Goal: Task Accomplishment & Management: Manage account settings

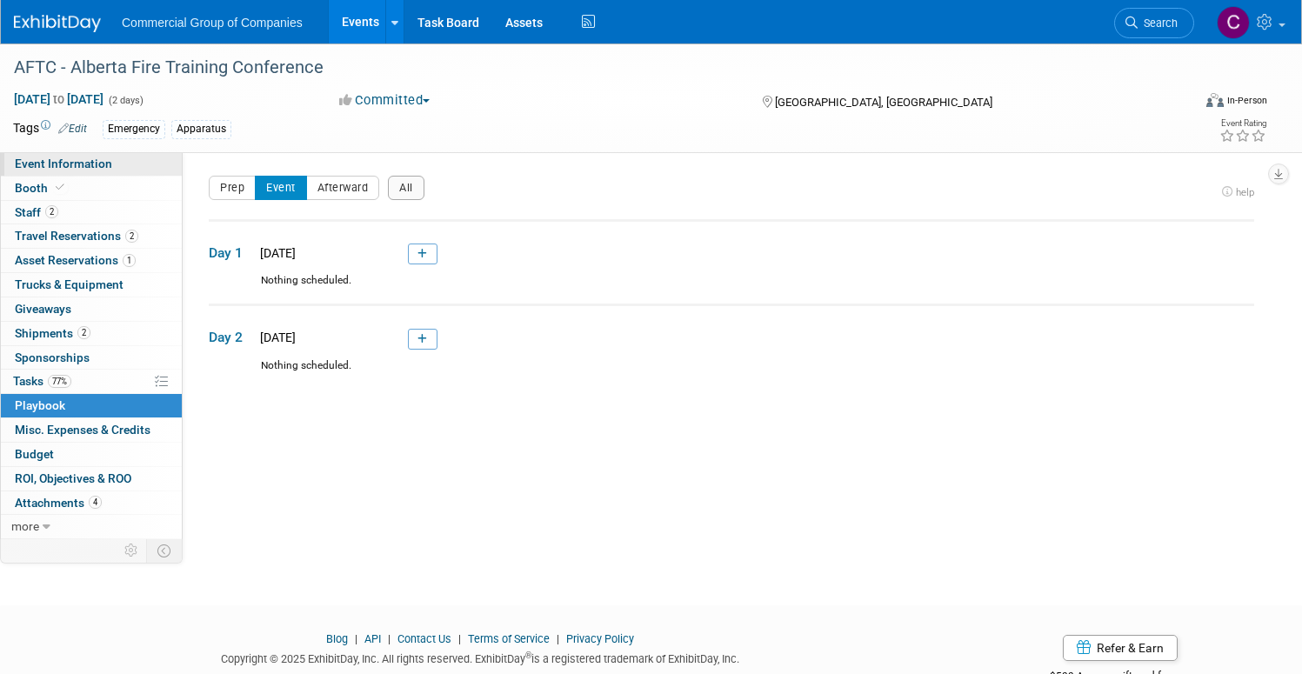
click at [112, 160] on span "Event Information" at bounding box center [63, 164] width 97 height 14
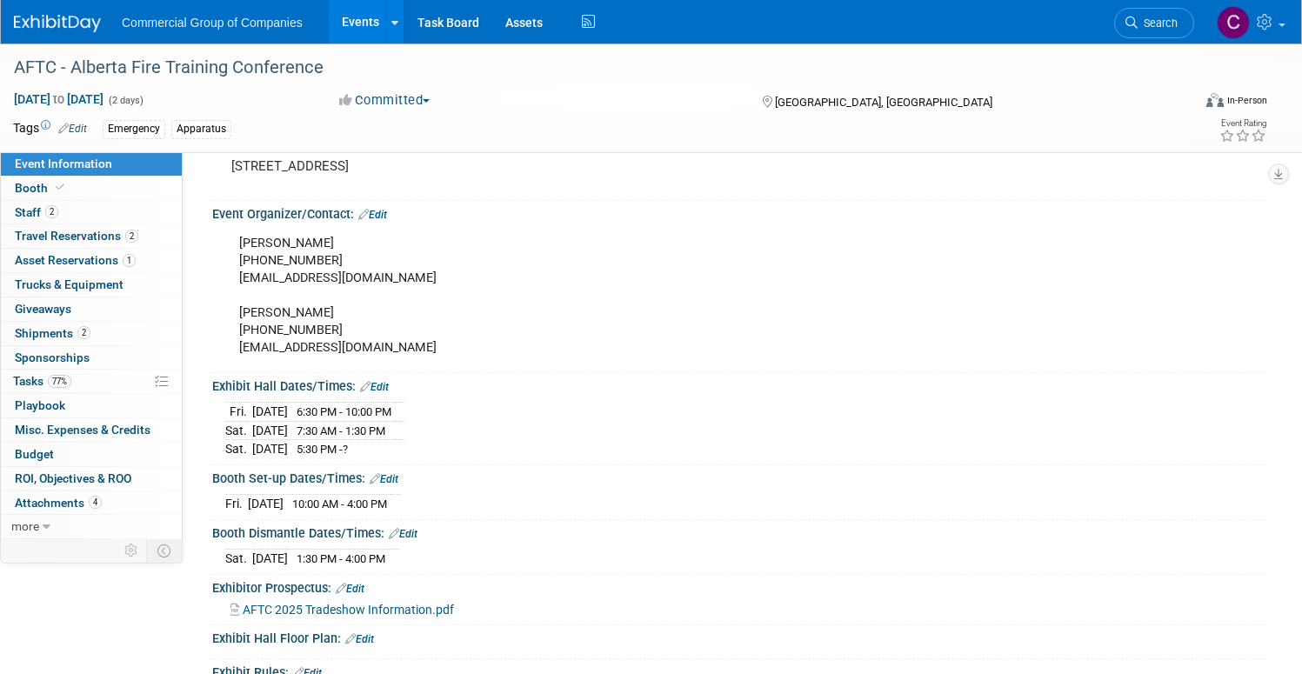
scroll to position [183, 0]
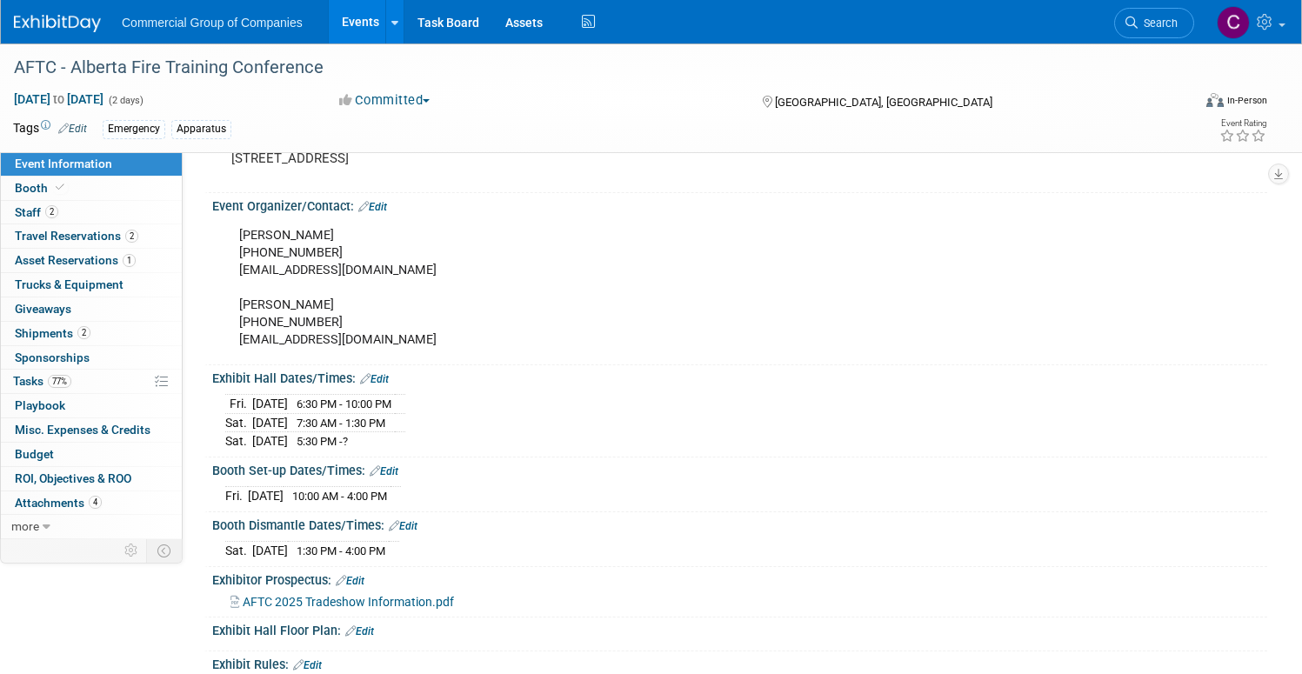
click at [454, 599] on span "AFTC 2025 Tradeshow Information.pdf" at bounding box center [348, 602] width 211 height 14
click at [385, 420] on span "7:30 AM - 1:30 PM" at bounding box center [341, 423] width 89 height 13
click at [389, 378] on link "Edit" at bounding box center [374, 379] width 29 height 12
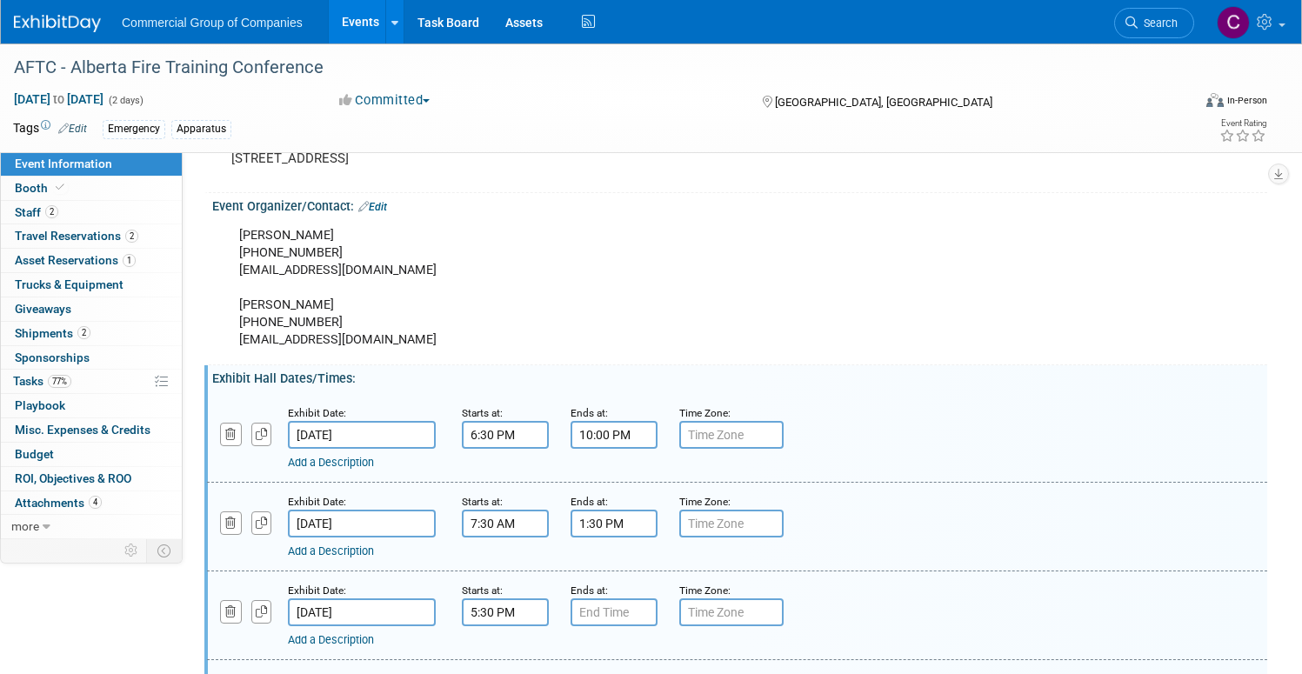
click at [549, 522] on input "7:30 AM" at bounding box center [505, 524] width 87 height 28
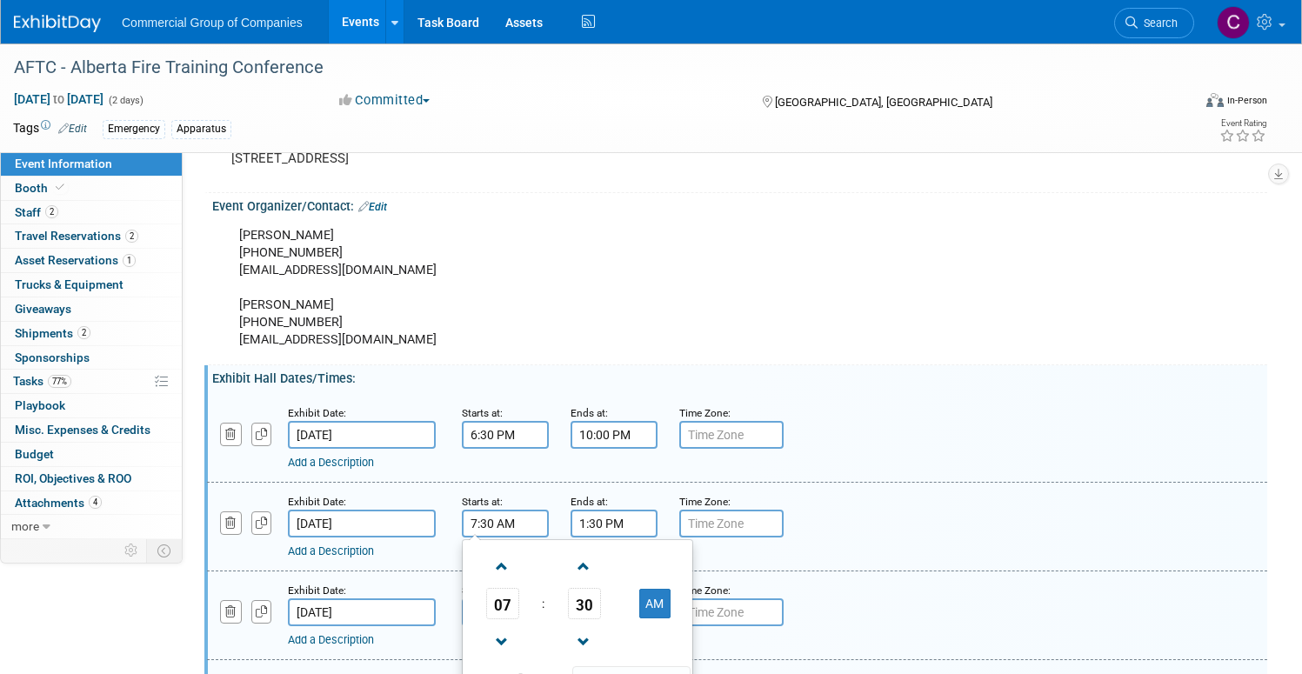
click at [620, 612] on td "30" at bounding box center [584, 603] width 72 height 31
click at [601, 602] on span "30" at bounding box center [584, 603] width 33 height 31
click at [522, 564] on td "00" at bounding box center [494, 567] width 56 height 47
type input "7:00 AM"
click at [871, 510] on div "Add a Description Description:" at bounding box center [737, 525] width 1086 height 67
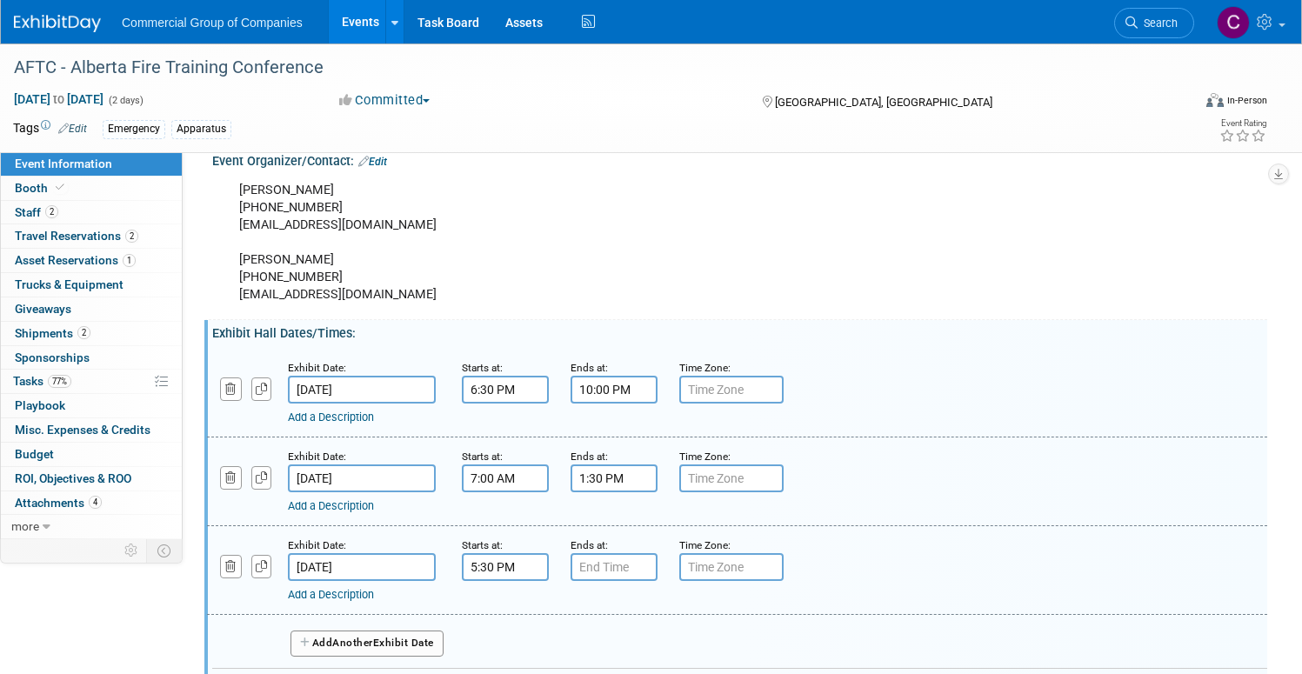
scroll to position [327, 0]
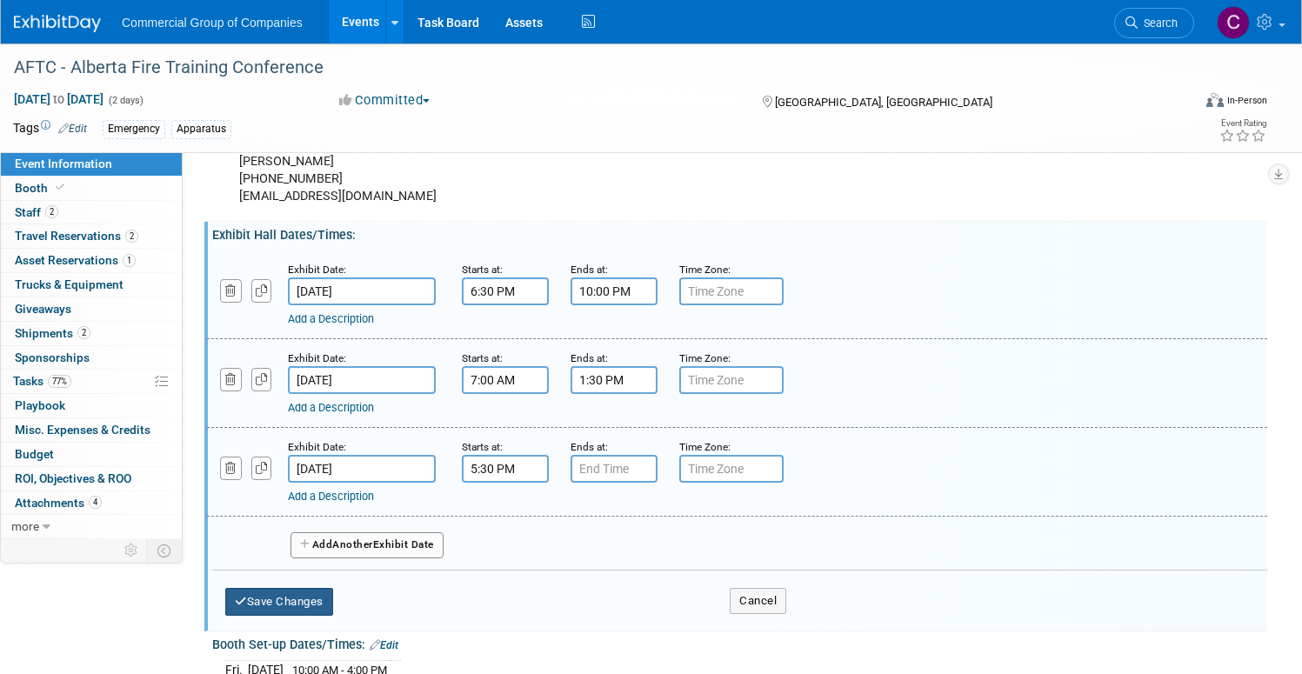
click at [333, 597] on button "Save Changes" at bounding box center [279, 602] width 108 height 28
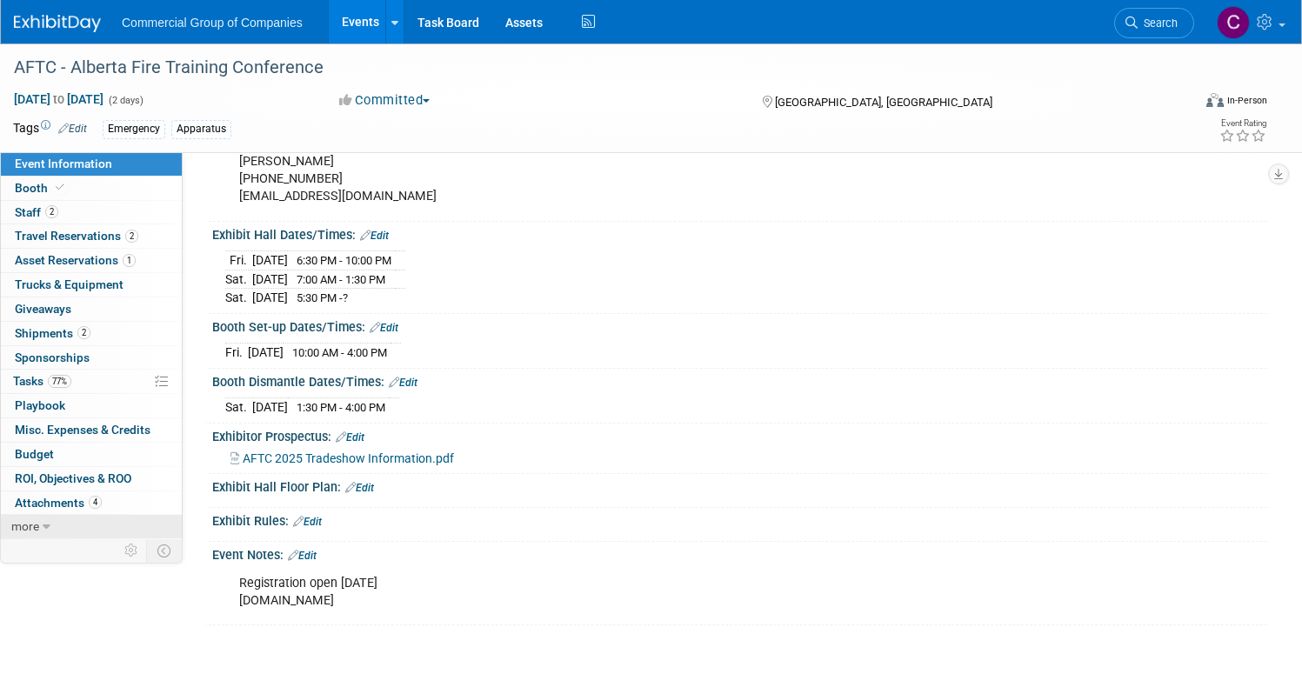
click at [144, 521] on link "more" at bounding box center [91, 526] width 181 height 23
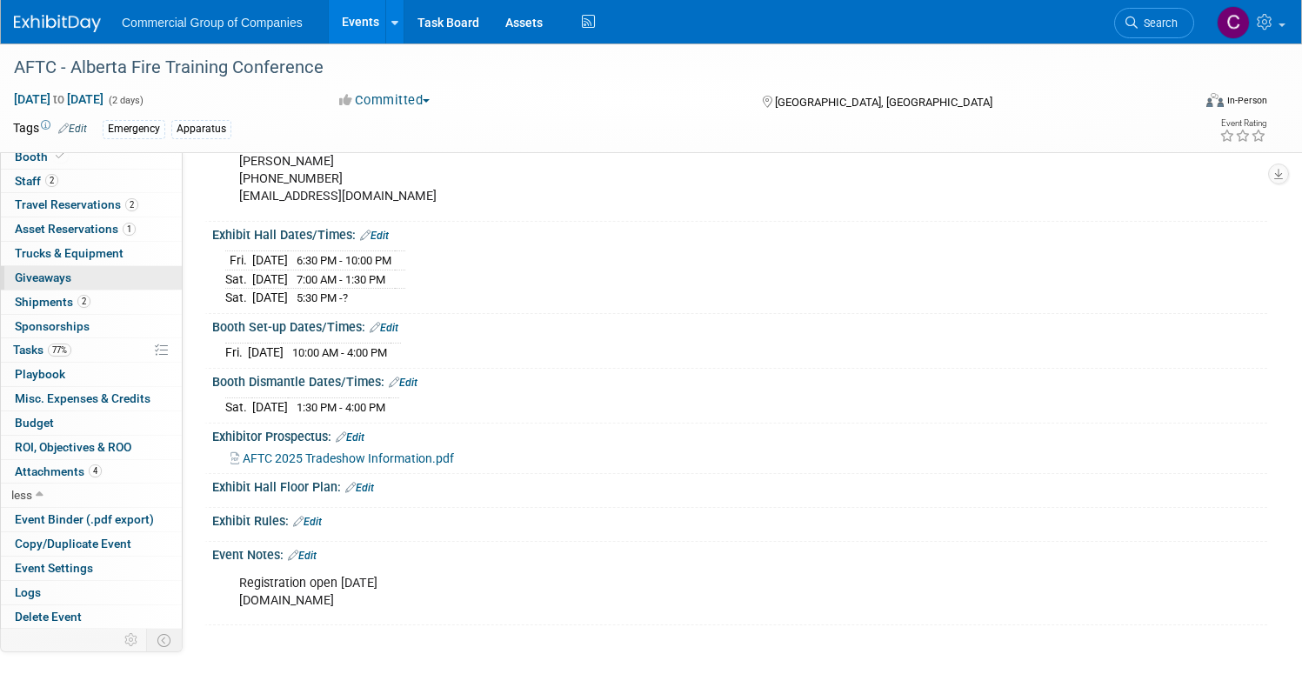
scroll to position [0, 0]
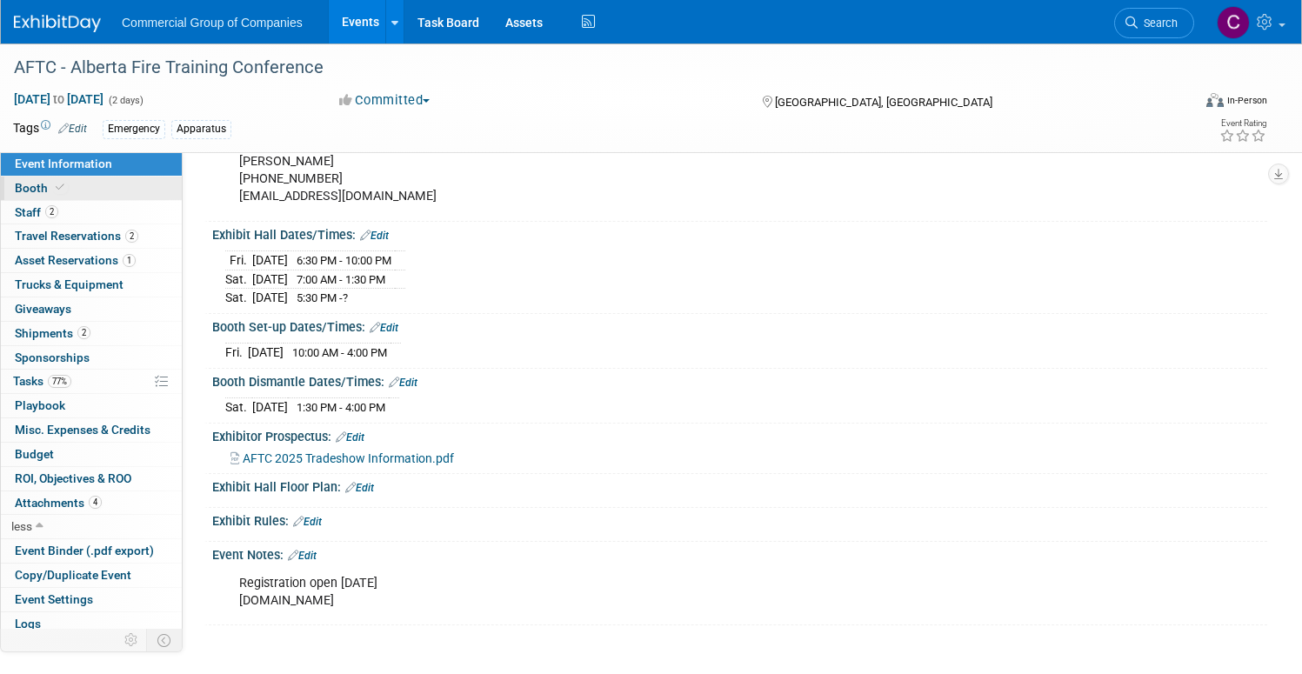
click at [148, 197] on link "Booth" at bounding box center [91, 188] width 181 height 23
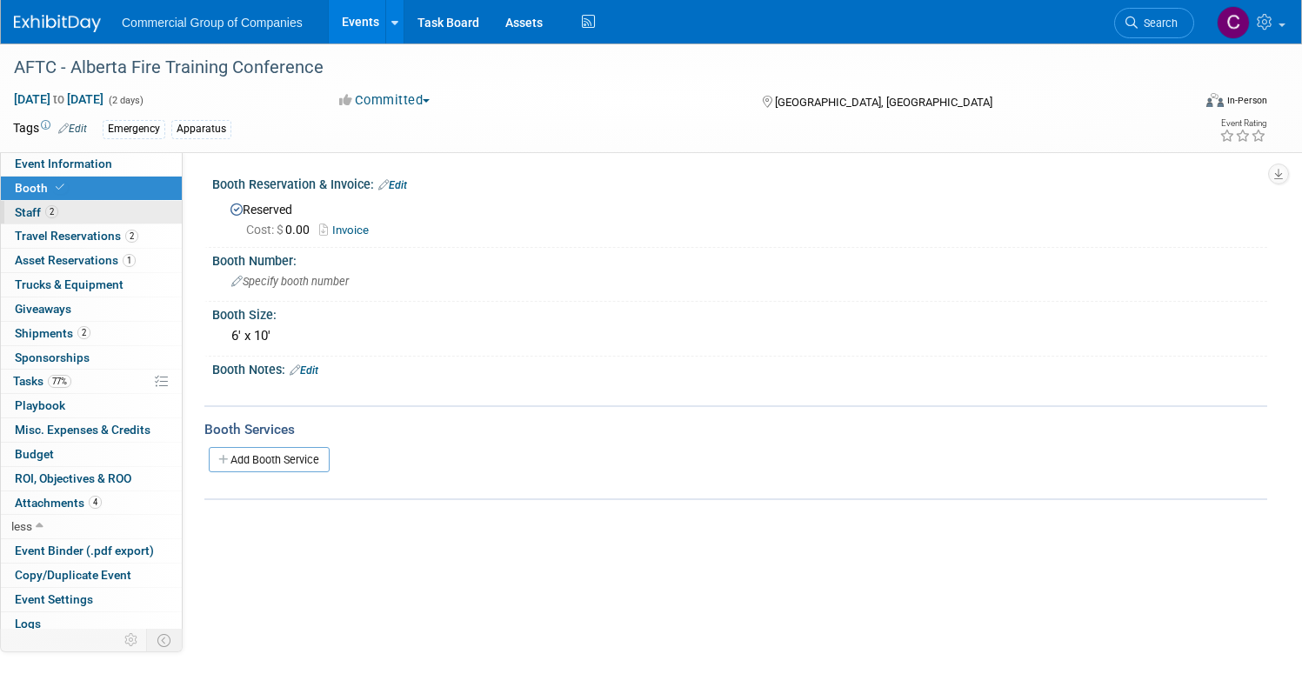
click at [150, 209] on link "2 Staff 2" at bounding box center [91, 212] width 181 height 23
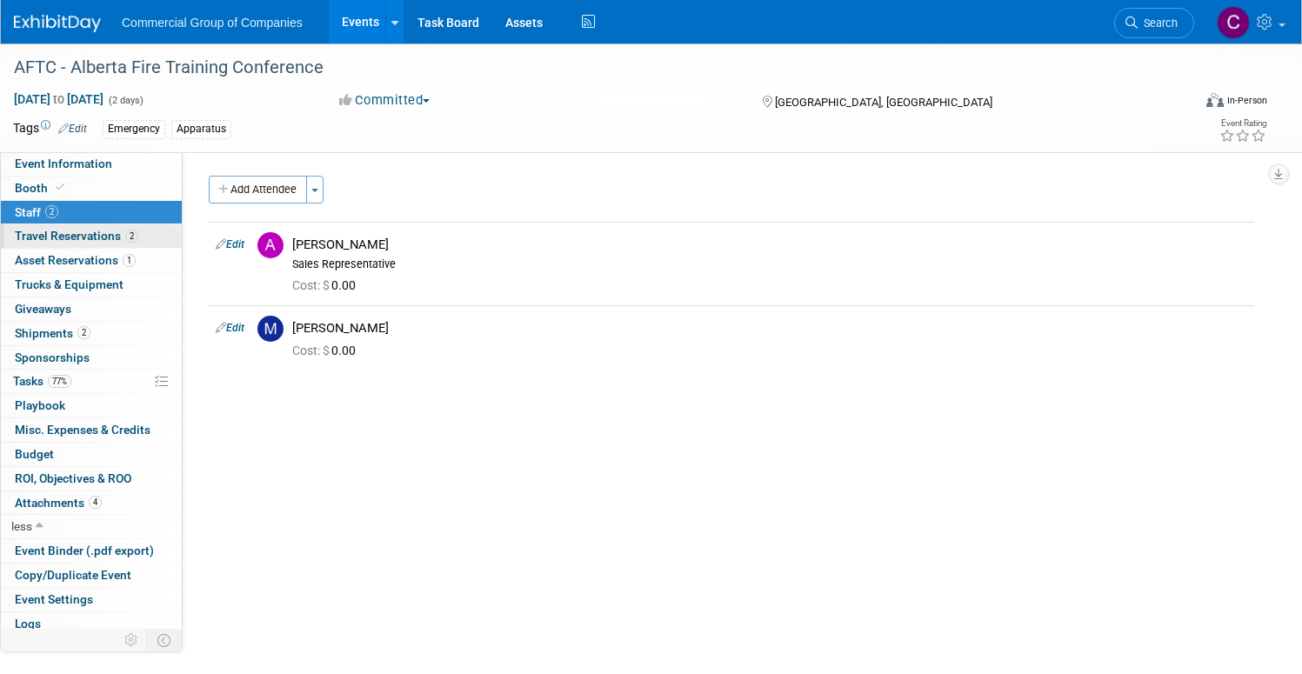
click at [138, 237] on span "Travel Reservations 2" at bounding box center [76, 236] width 123 height 14
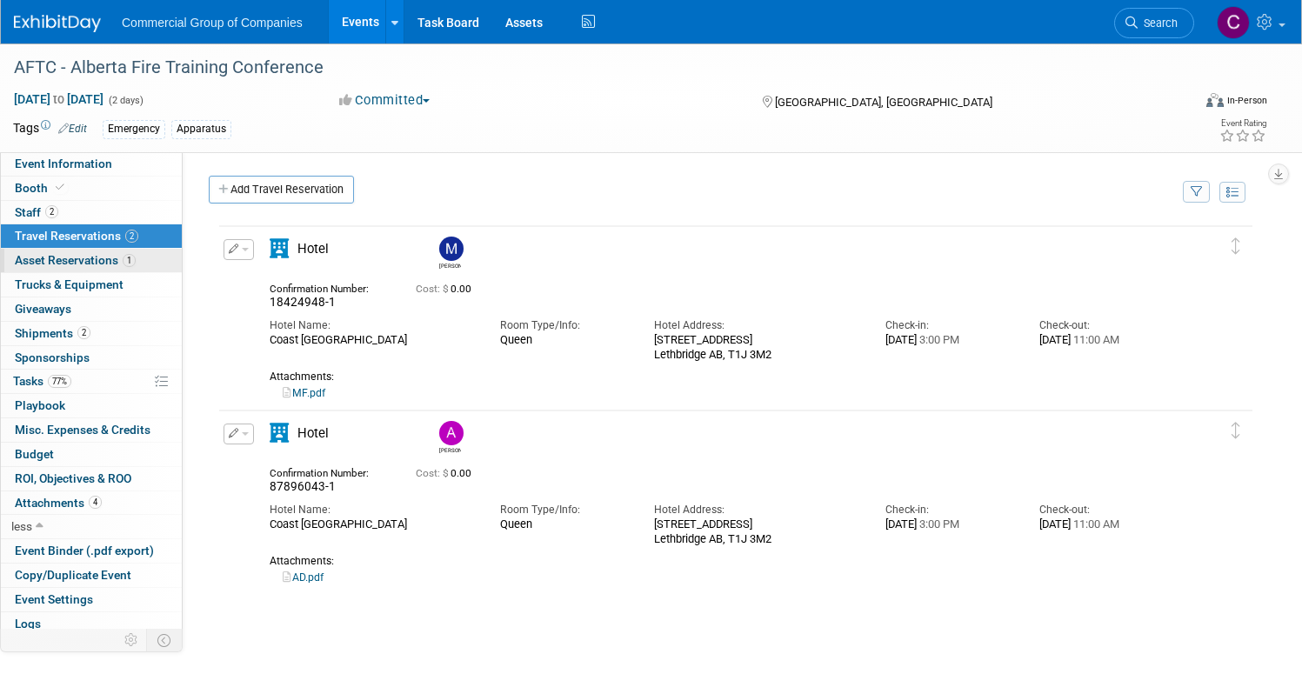
click at [136, 264] on span "Asset Reservations 1" at bounding box center [75, 260] width 121 height 14
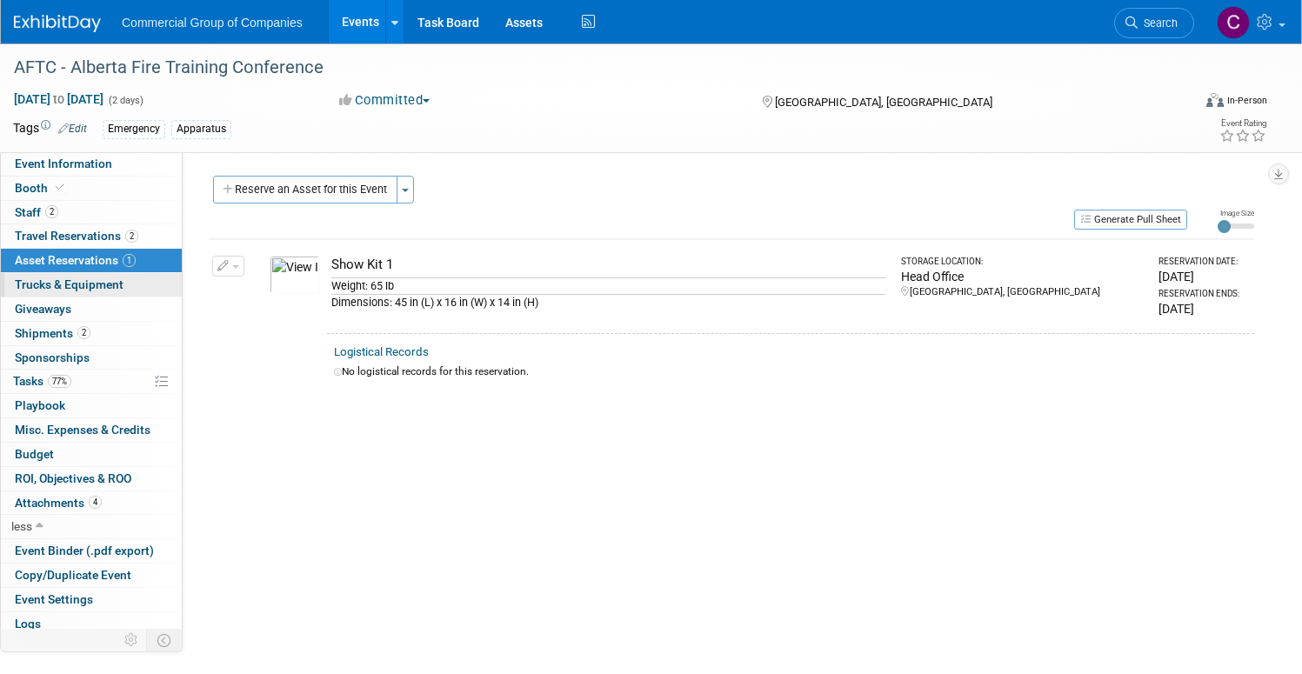
click at [123, 278] on span "Trucks & Equipment" at bounding box center [69, 284] width 109 height 14
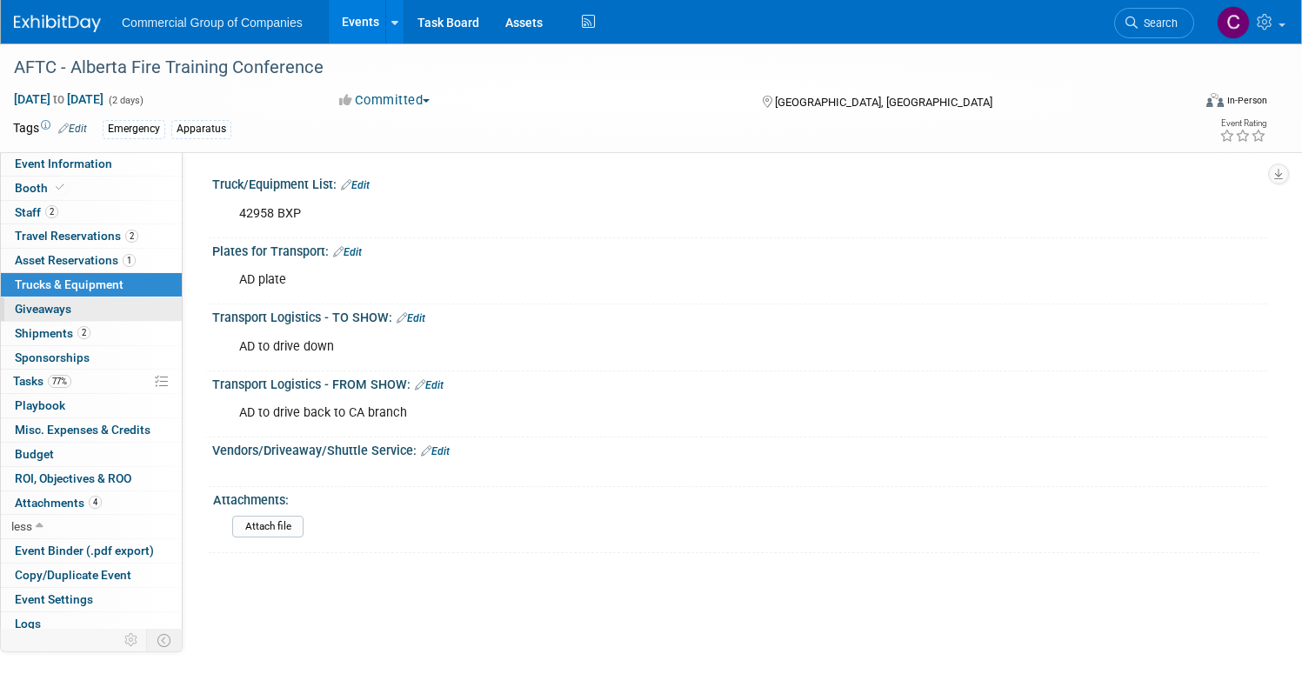
click at [169, 310] on link "0 Giveaways 0" at bounding box center [91, 308] width 181 height 23
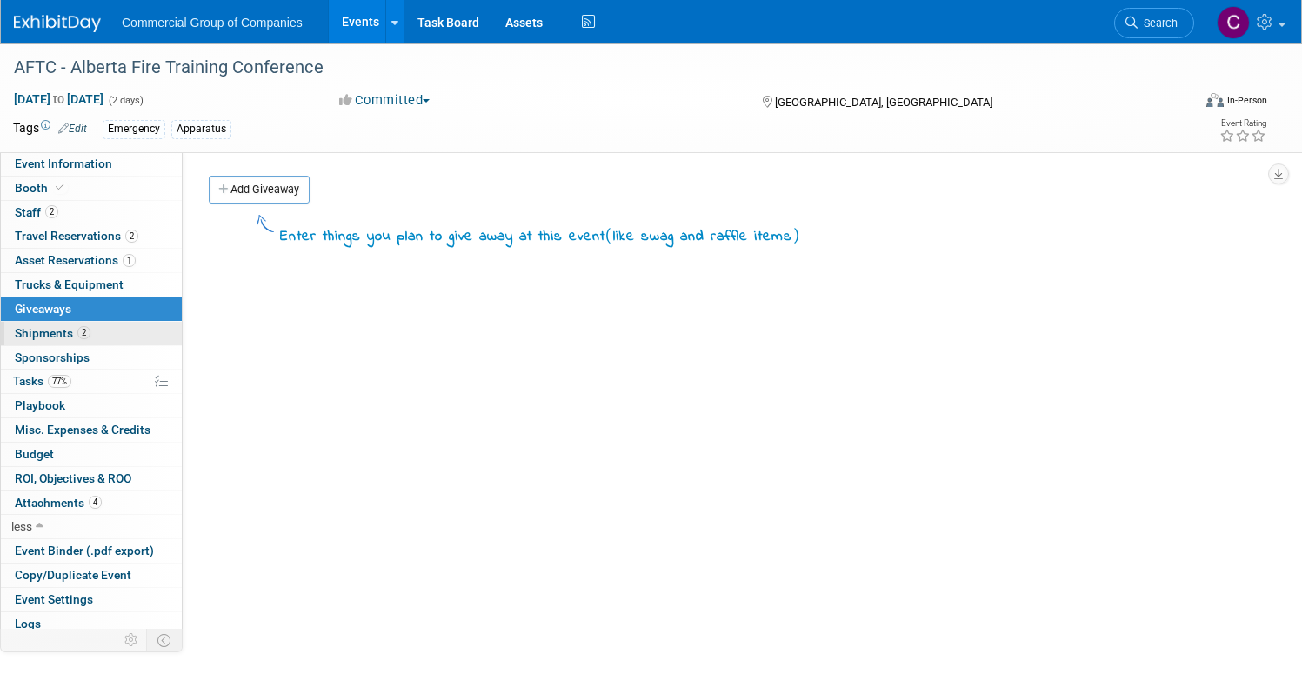
click at [169, 326] on link "2 Shipments 2" at bounding box center [91, 333] width 181 height 23
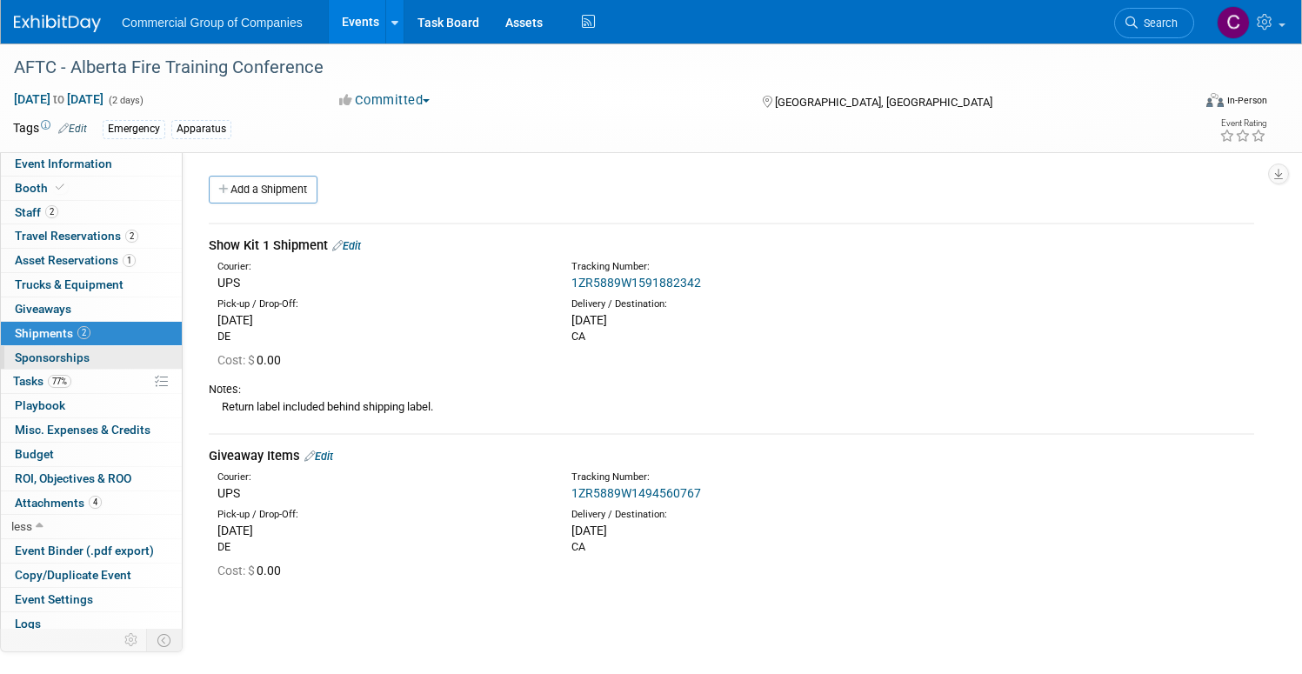
click at [170, 346] on link "0 Sponsorships 0" at bounding box center [91, 357] width 181 height 23
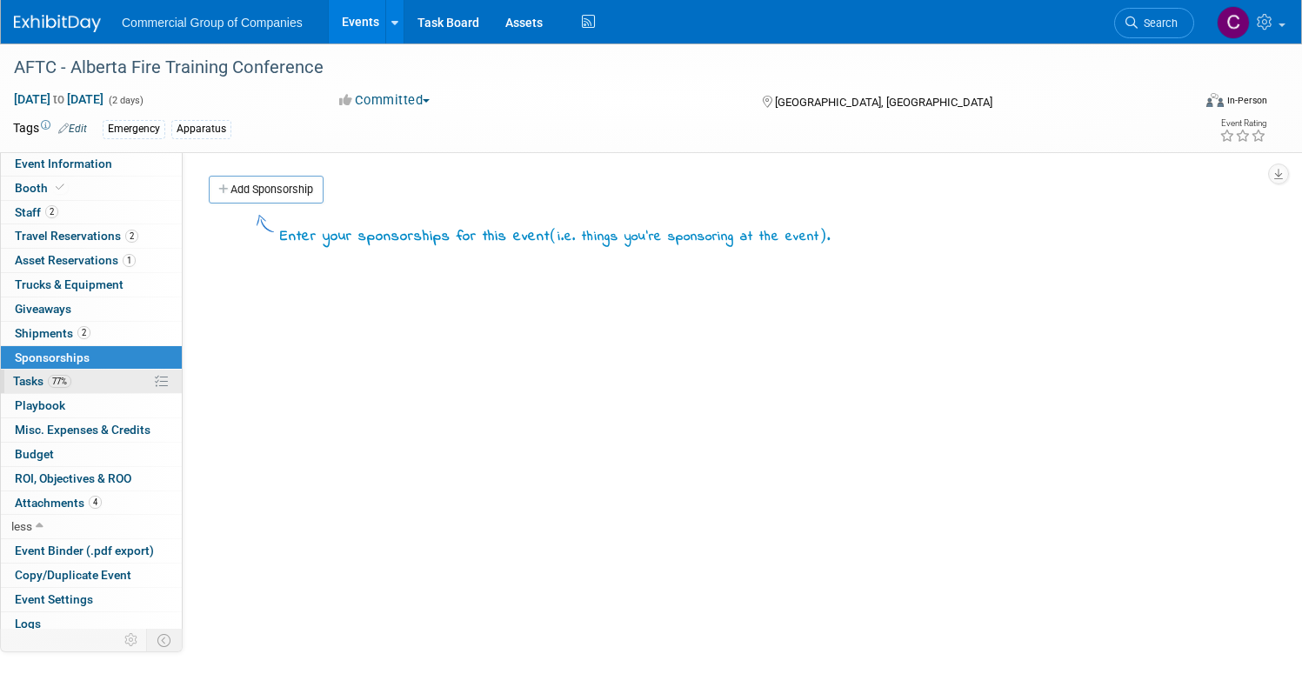
click at [167, 374] on link "77% Tasks 77%" at bounding box center [91, 381] width 181 height 23
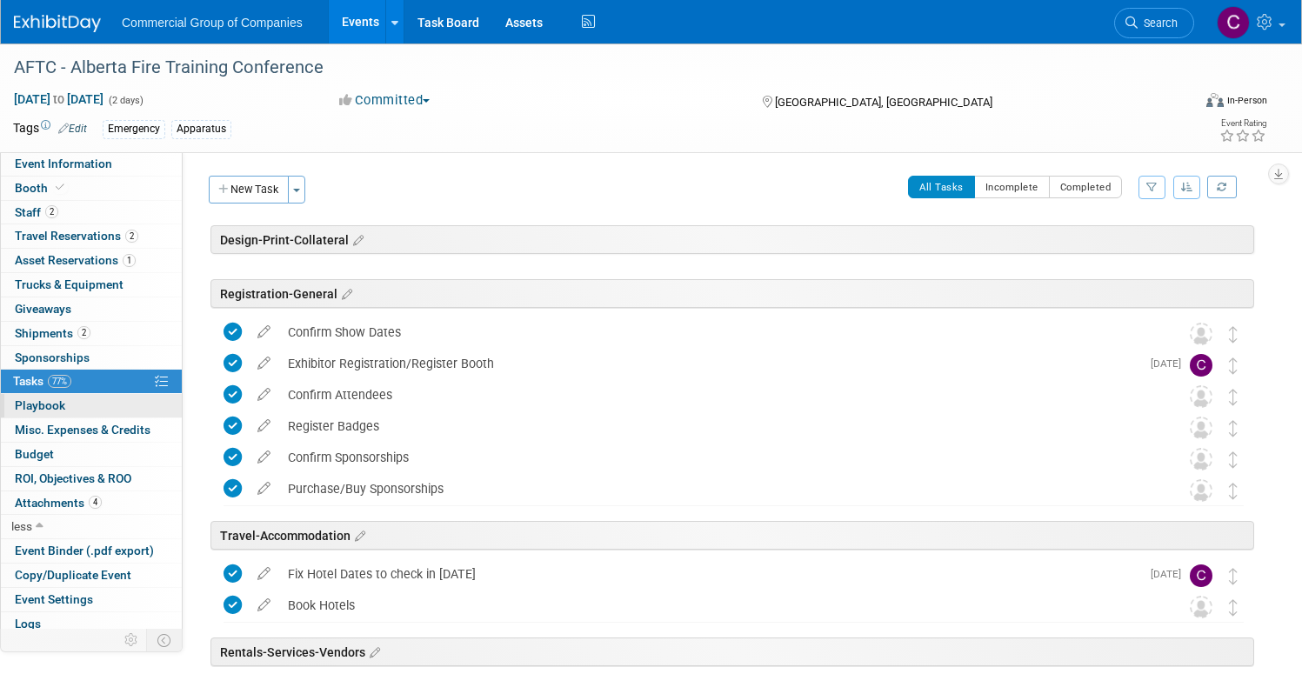
click at [163, 396] on link "0 Playbook 0" at bounding box center [91, 405] width 181 height 23
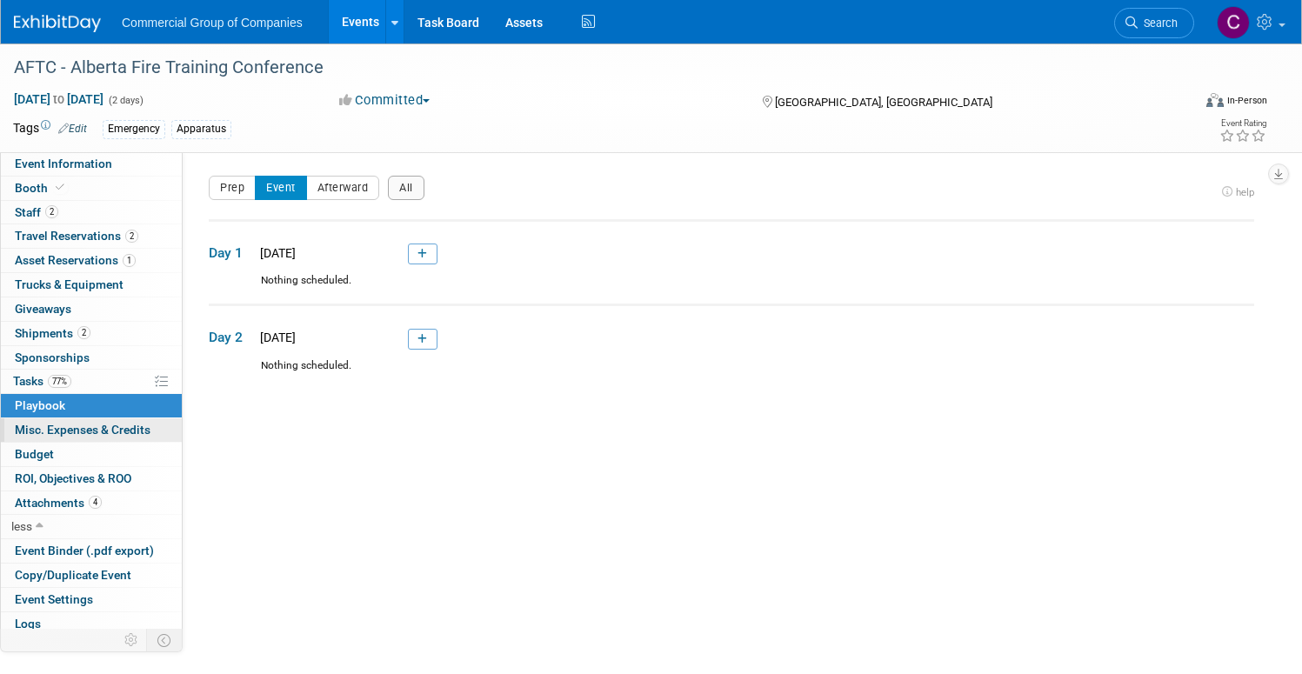
click at [150, 423] on span "Misc. Expenses & Credits 0" at bounding box center [83, 430] width 136 height 14
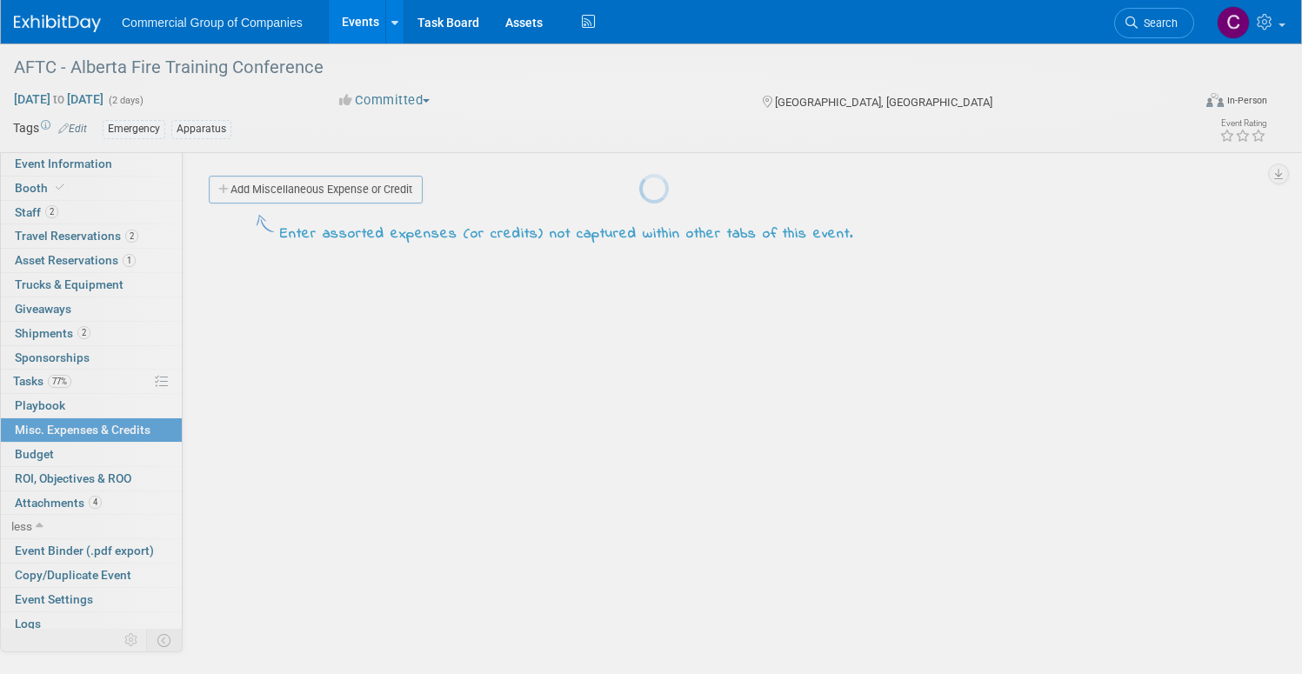
click at [165, 465] on body "Commercial Group of Companies Events Add Event Bulk Upload Events Shareable Eve…" at bounding box center [651, 337] width 1302 height 674
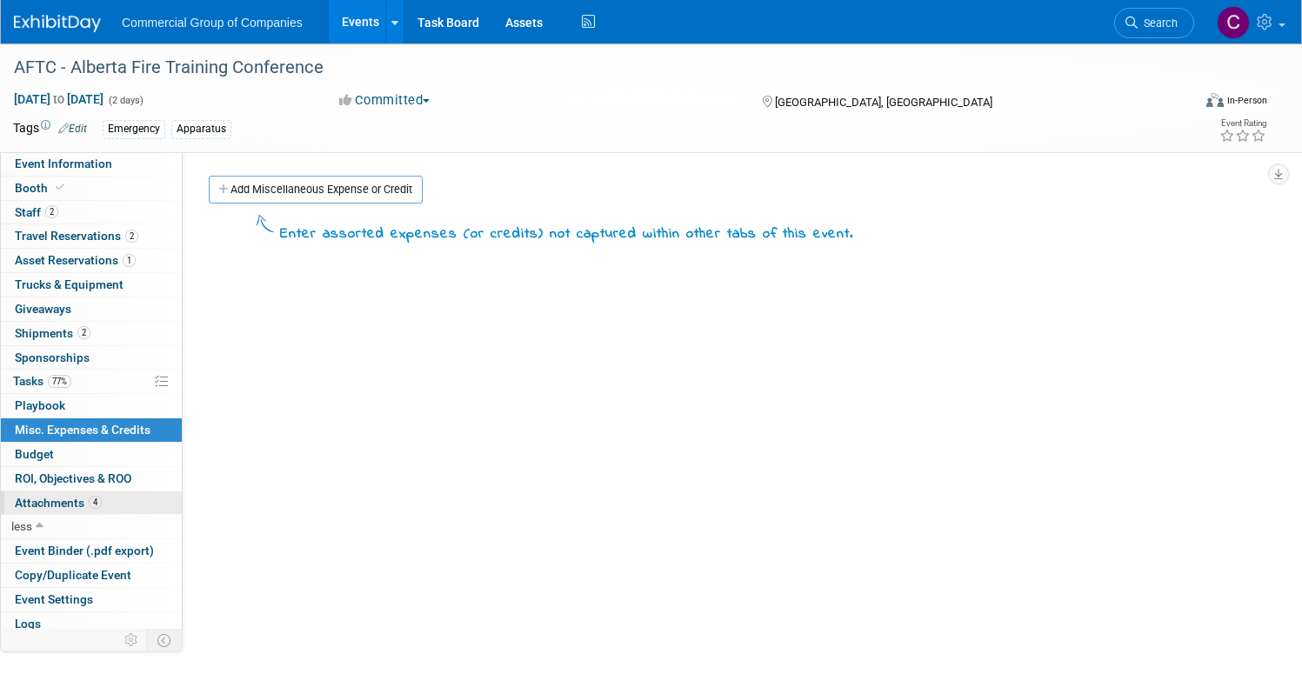
click at [167, 513] on link "4 Attachments 4" at bounding box center [91, 502] width 181 height 23
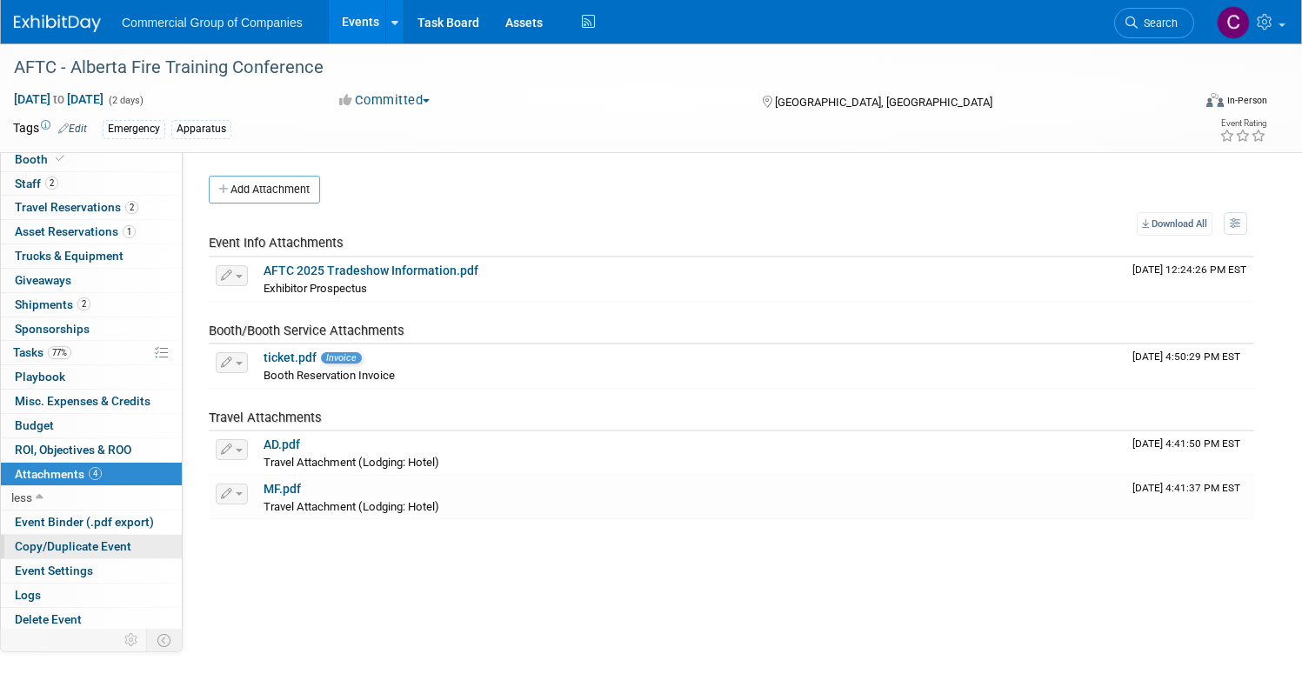
scroll to position [31, 0]
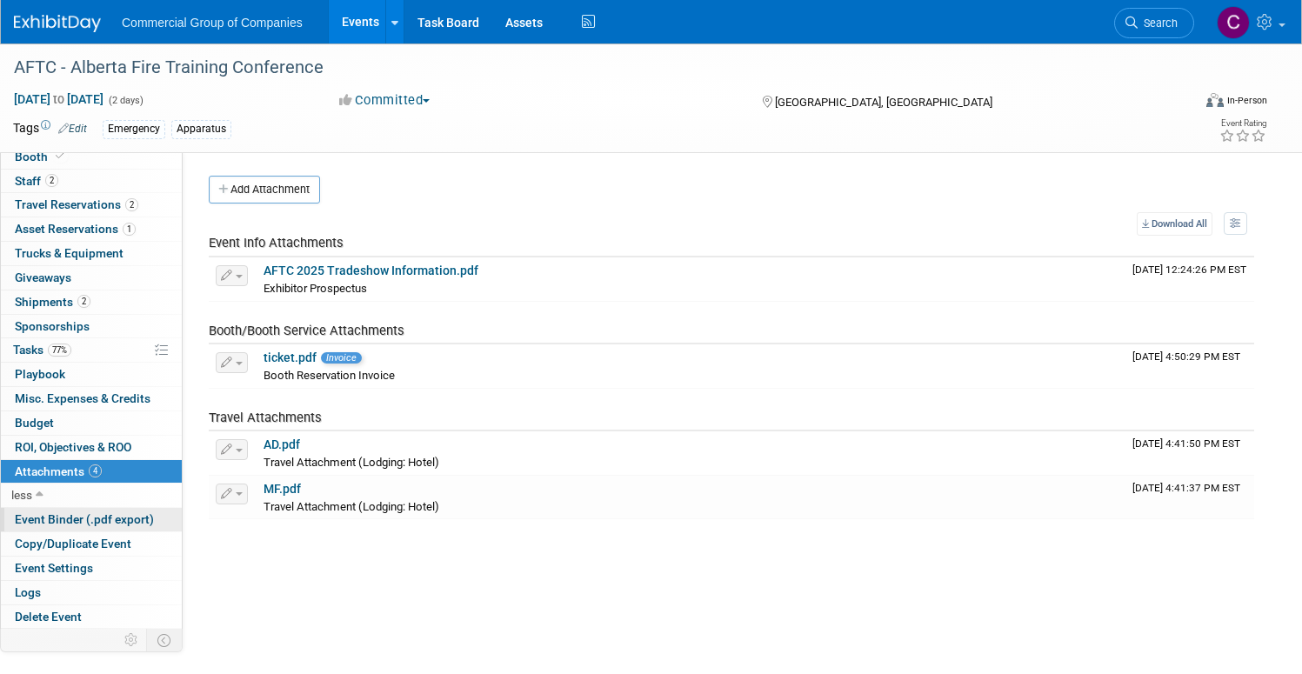
click at [154, 523] on span "Event Binder (.pdf export)" at bounding box center [84, 519] width 139 height 14
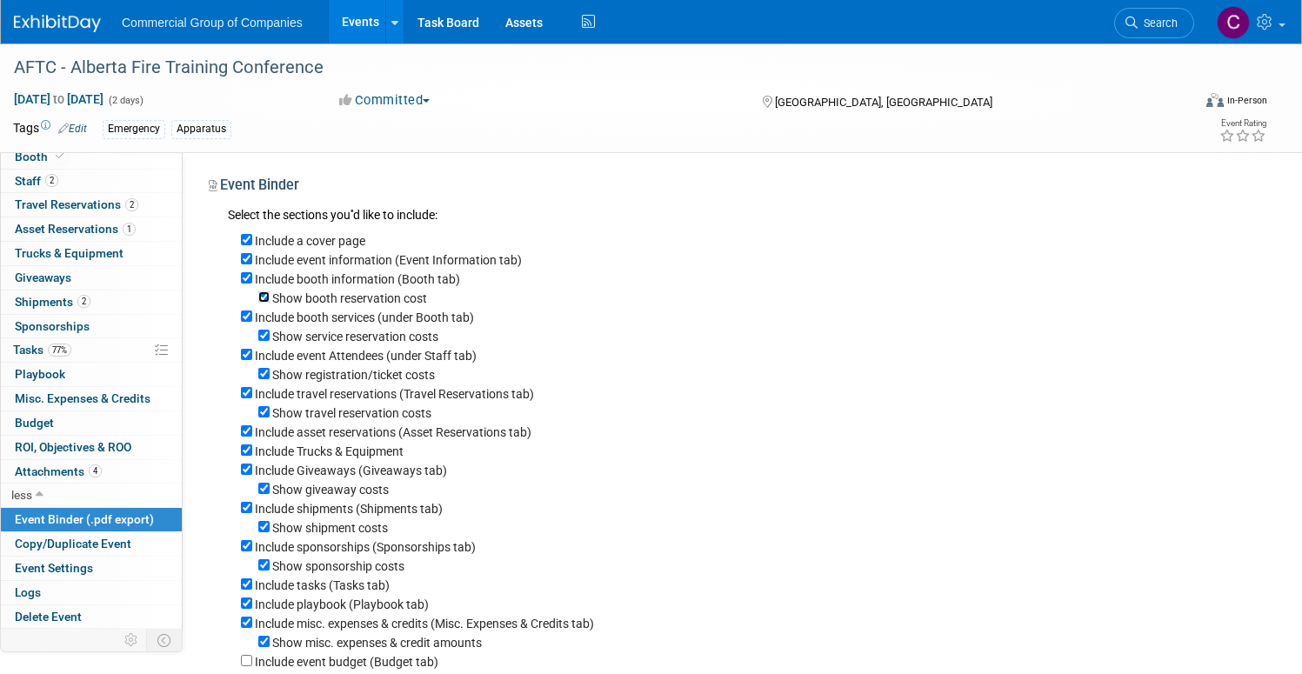
click at [270, 296] on input "Show booth reservation cost" at bounding box center [263, 296] width 11 height 11
checkbox input "false"
click at [252, 316] on input "Include booth services (under Booth tab)" at bounding box center [246, 315] width 11 height 11
checkbox input "false"
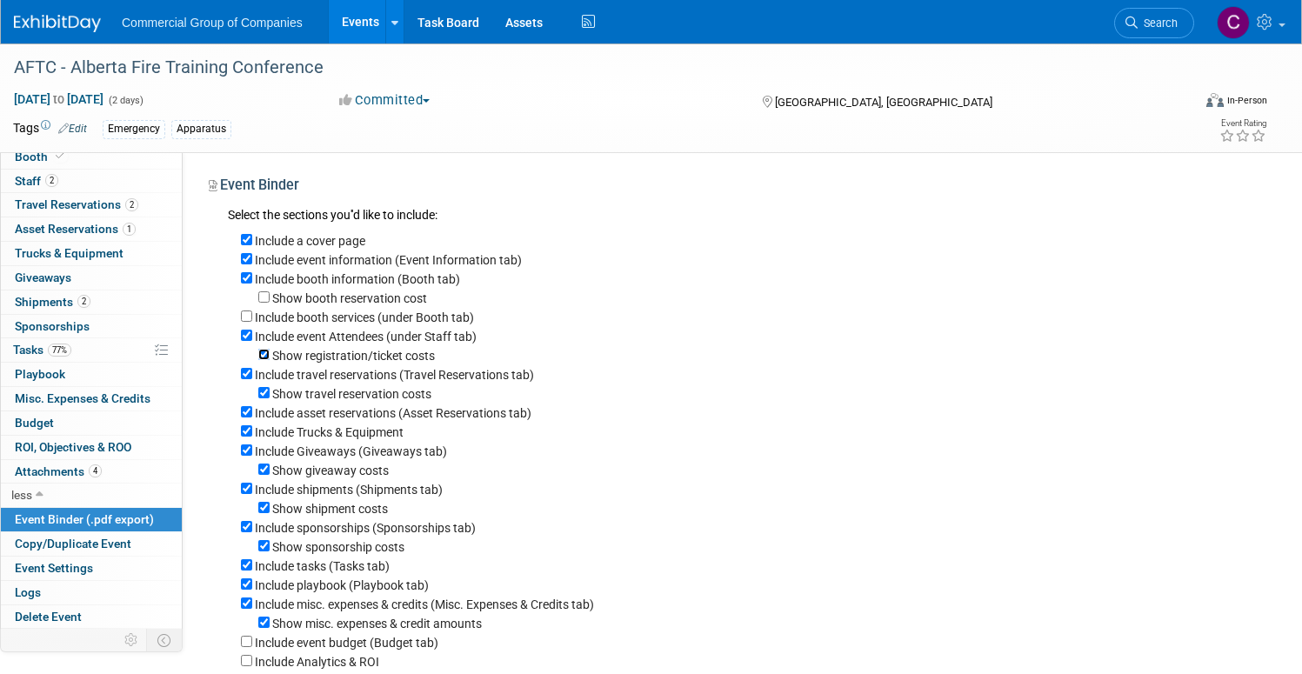
click at [270, 358] on input "Show registration/ticket costs" at bounding box center [263, 354] width 11 height 11
checkbox input "false"
click at [270, 396] on input "Show travel reservation costs" at bounding box center [263, 392] width 11 height 11
checkbox input "false"
click at [182, 278] on link "0 Giveaways 0" at bounding box center [91, 277] width 181 height 23
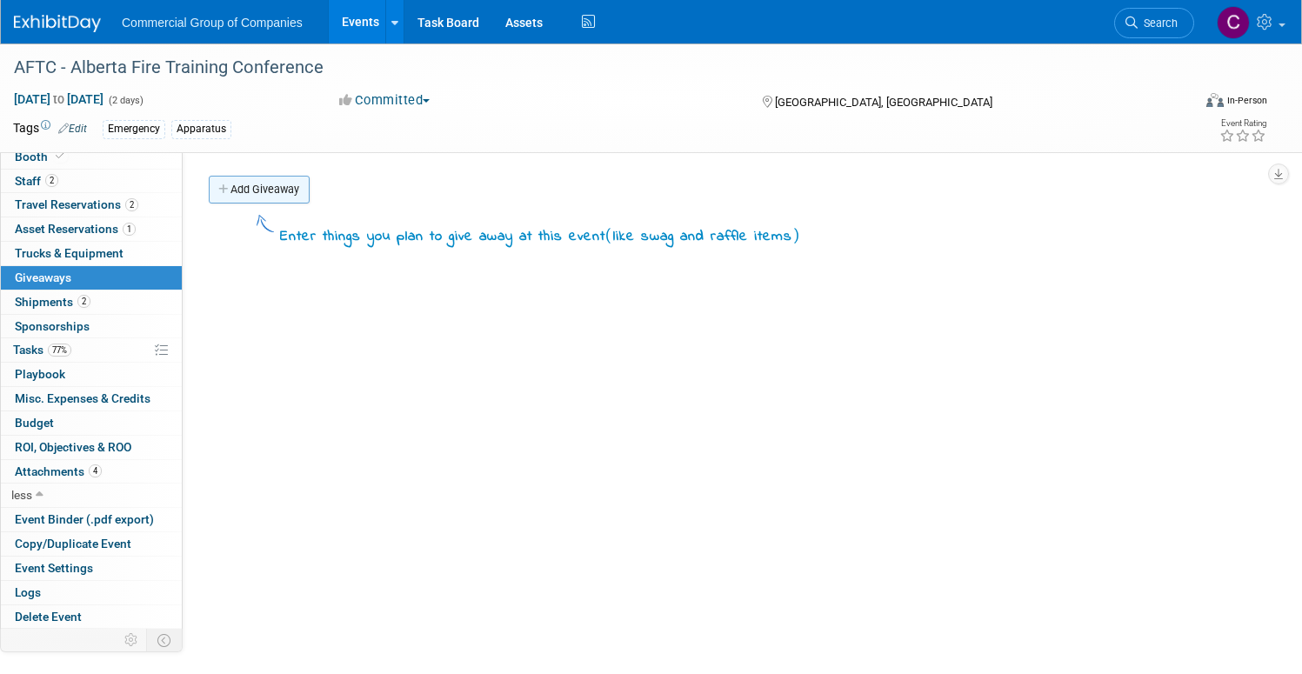
click at [310, 189] on link "Add Giveaway" at bounding box center [259, 190] width 101 height 28
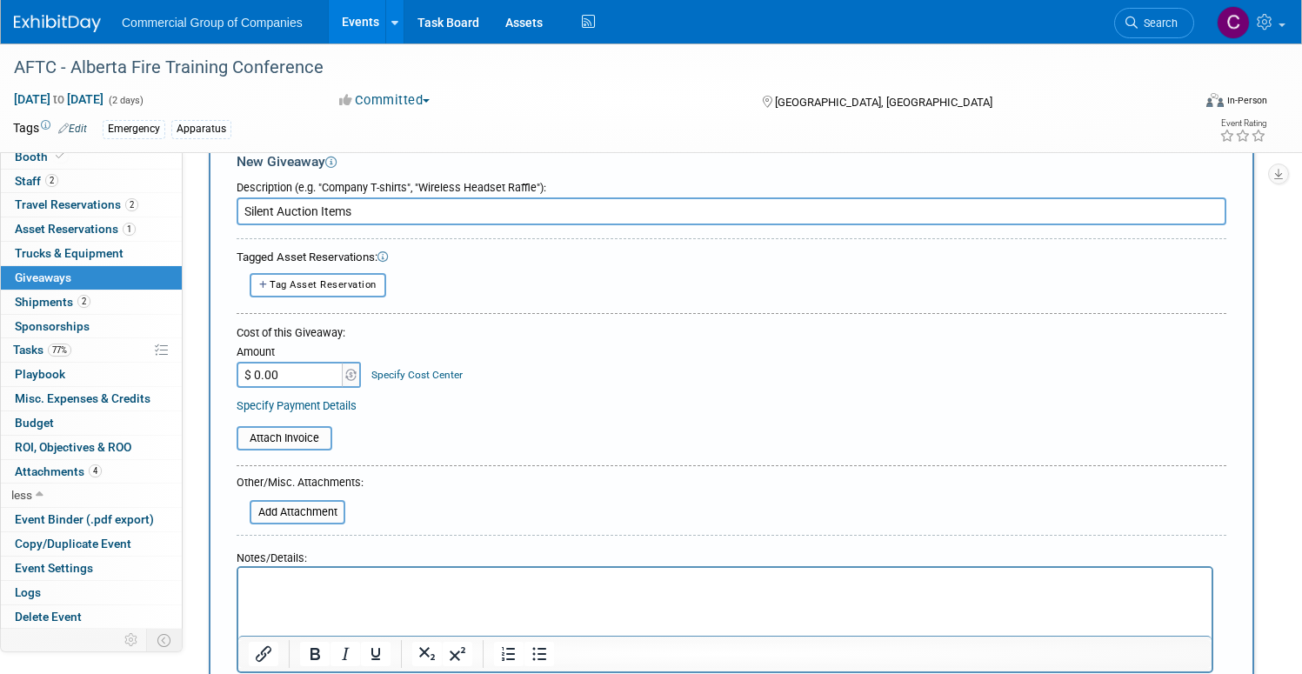
scroll to position [147, 0]
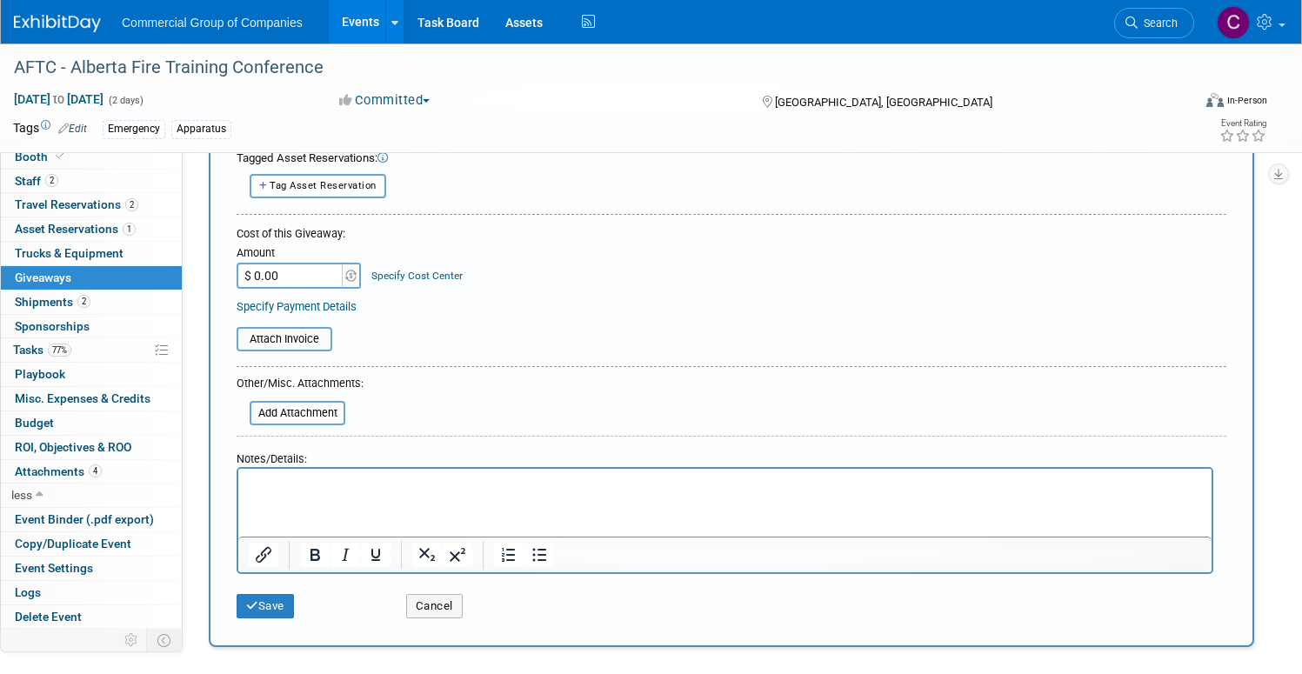
type input "Silent Auction Items"
click at [299, 476] on p "Rich Text Area. Press ALT-0 for help." at bounding box center [725, 484] width 953 height 17
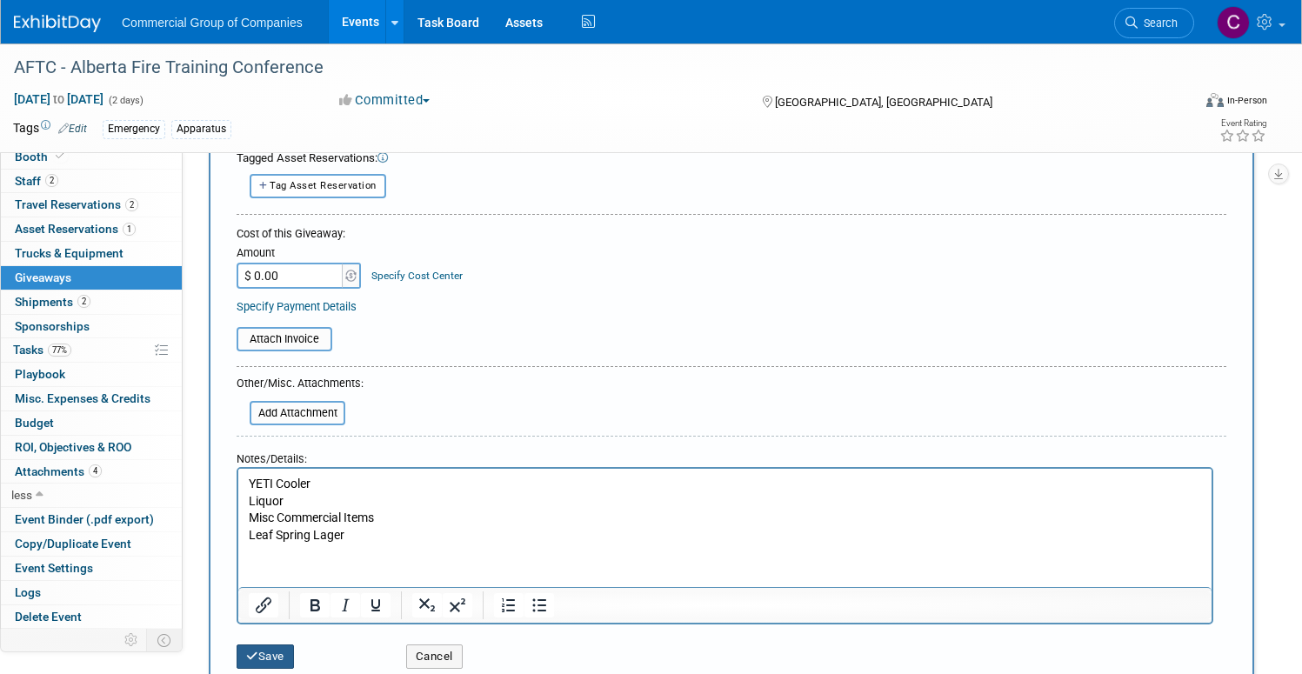
click at [294, 644] on button "Save" at bounding box center [265, 656] width 57 height 24
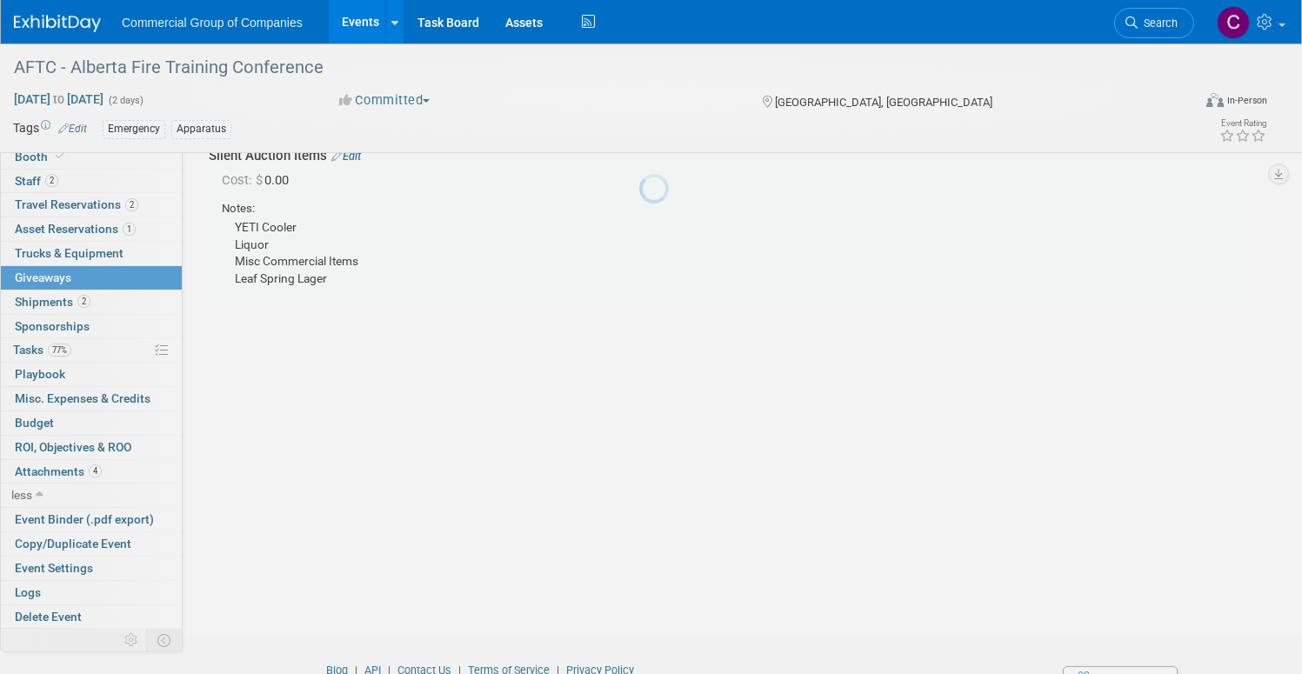
scroll to position [38, 0]
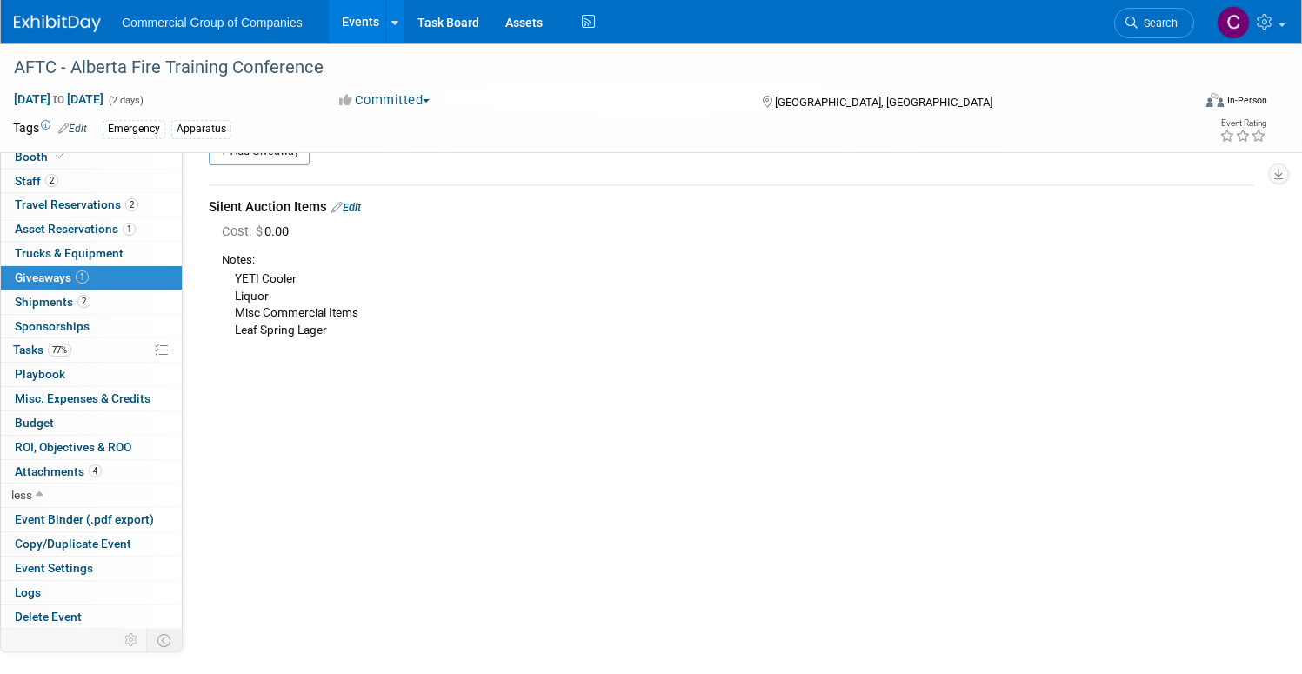
click at [296, 232] on span "Cost: $ 0.00" at bounding box center [259, 232] width 74 height 16
click at [154, 524] on span "Event Binder (.pdf export)" at bounding box center [84, 519] width 139 height 14
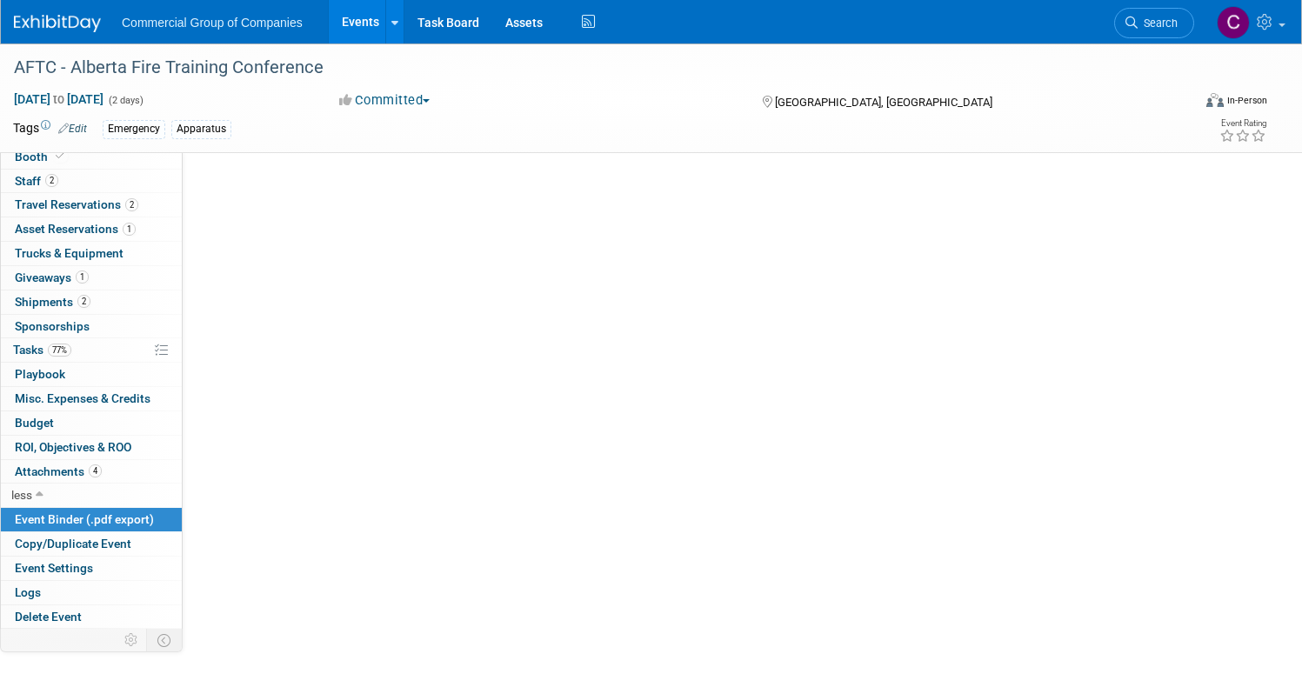
scroll to position [0, 0]
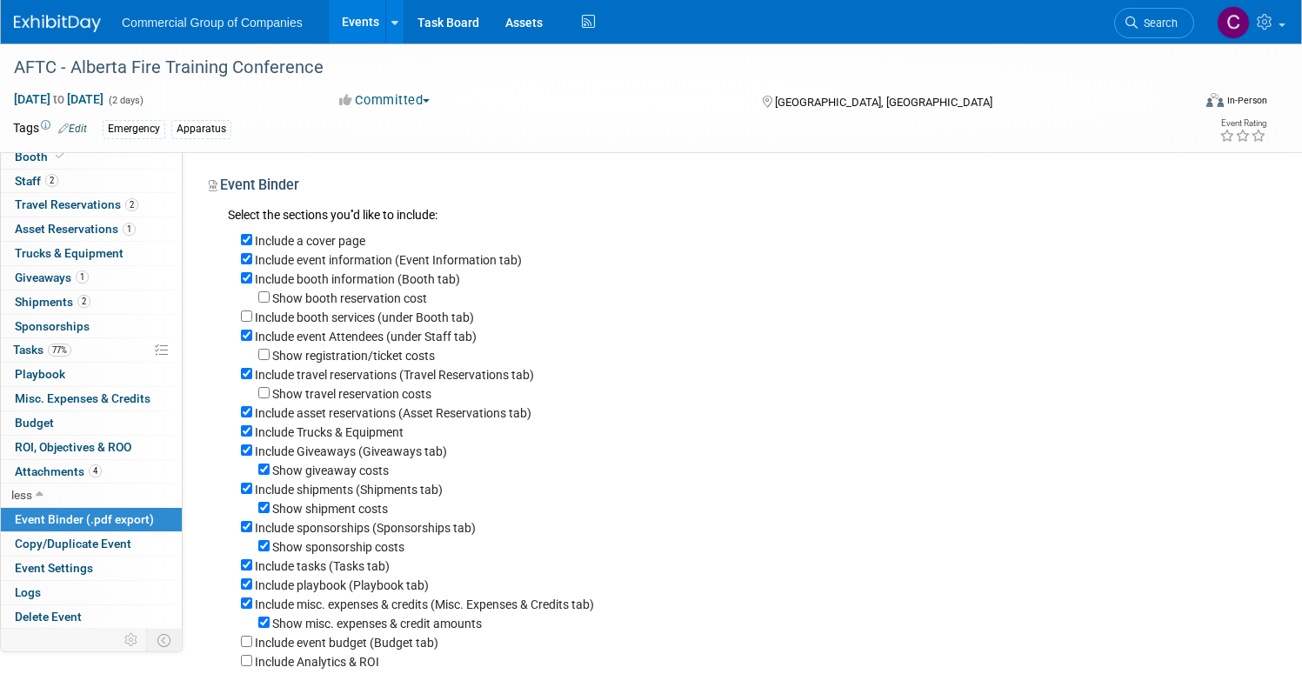
click at [342, 474] on label "Show giveaway costs" at bounding box center [330, 471] width 117 height 14
click at [270, 474] on input "Show giveaway costs" at bounding box center [263, 469] width 11 height 11
checkbox input "false"
click at [368, 511] on label "Show shipment costs" at bounding box center [330, 509] width 116 height 14
click at [270, 511] on input "Show shipment costs" at bounding box center [263, 507] width 11 height 11
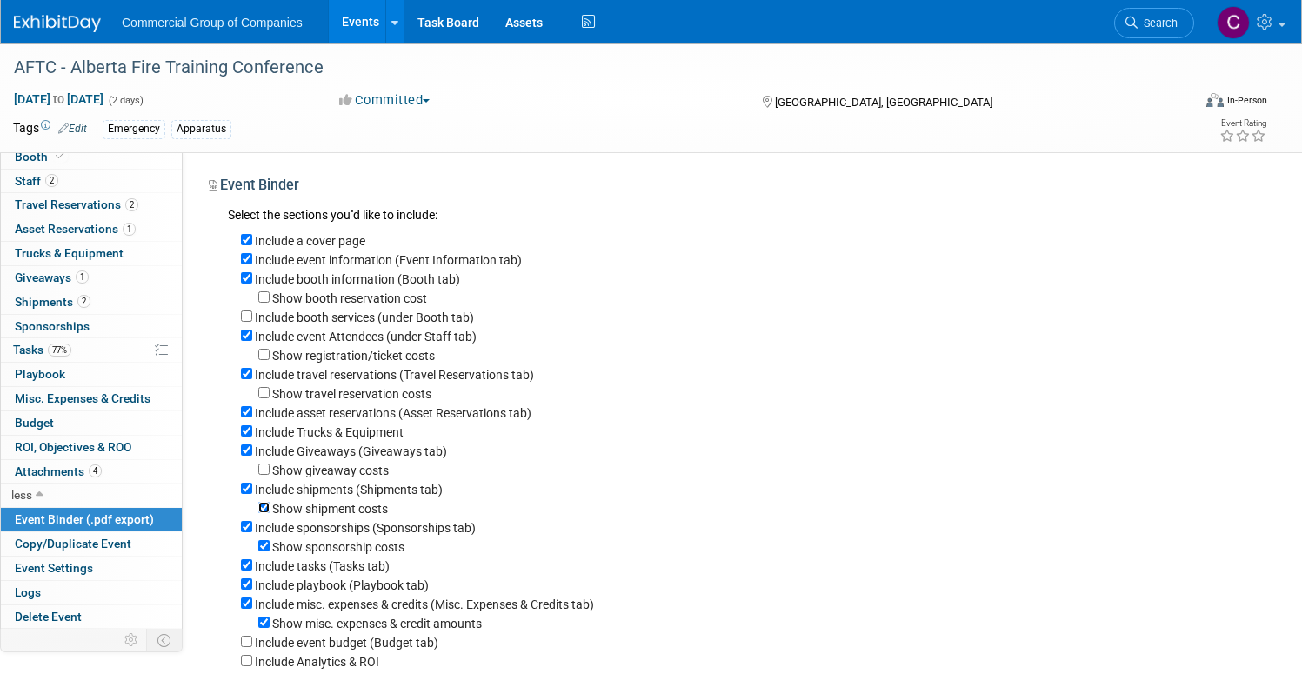
checkbox input "false"
click at [90, 327] on span "Sponsorships 0" at bounding box center [52, 326] width 75 height 14
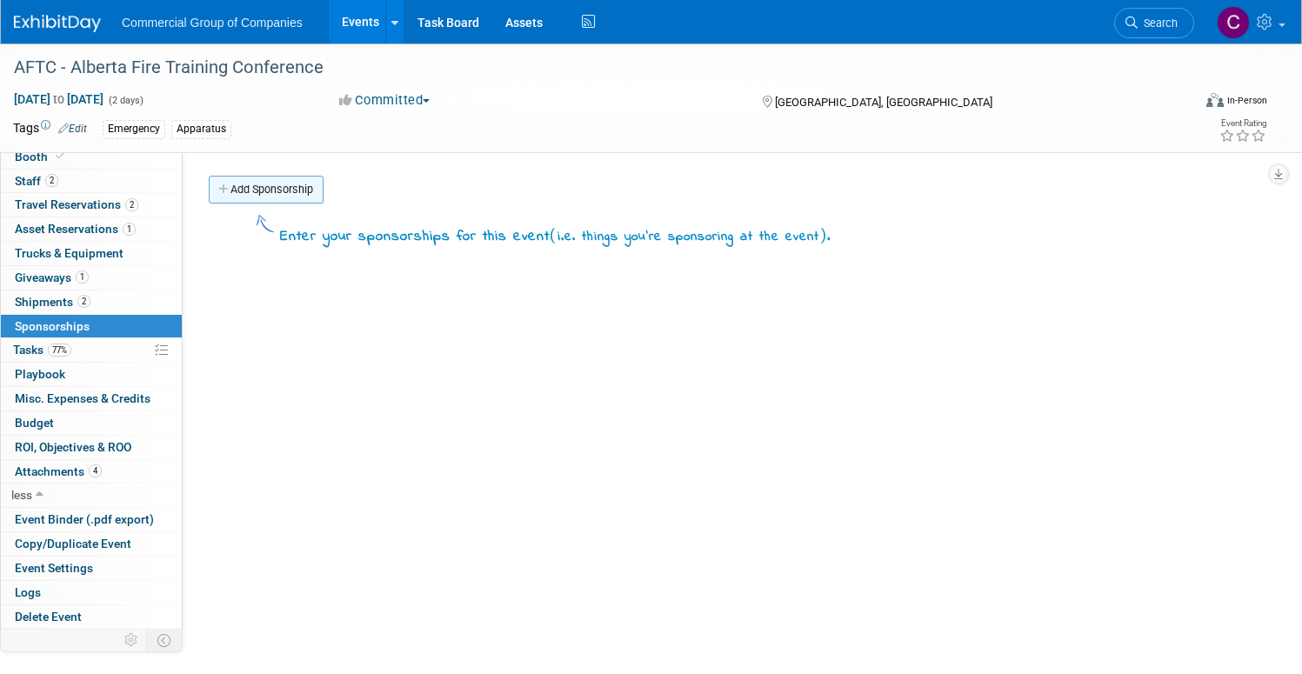
click at [324, 187] on link "Add Sponsorship" at bounding box center [266, 190] width 115 height 28
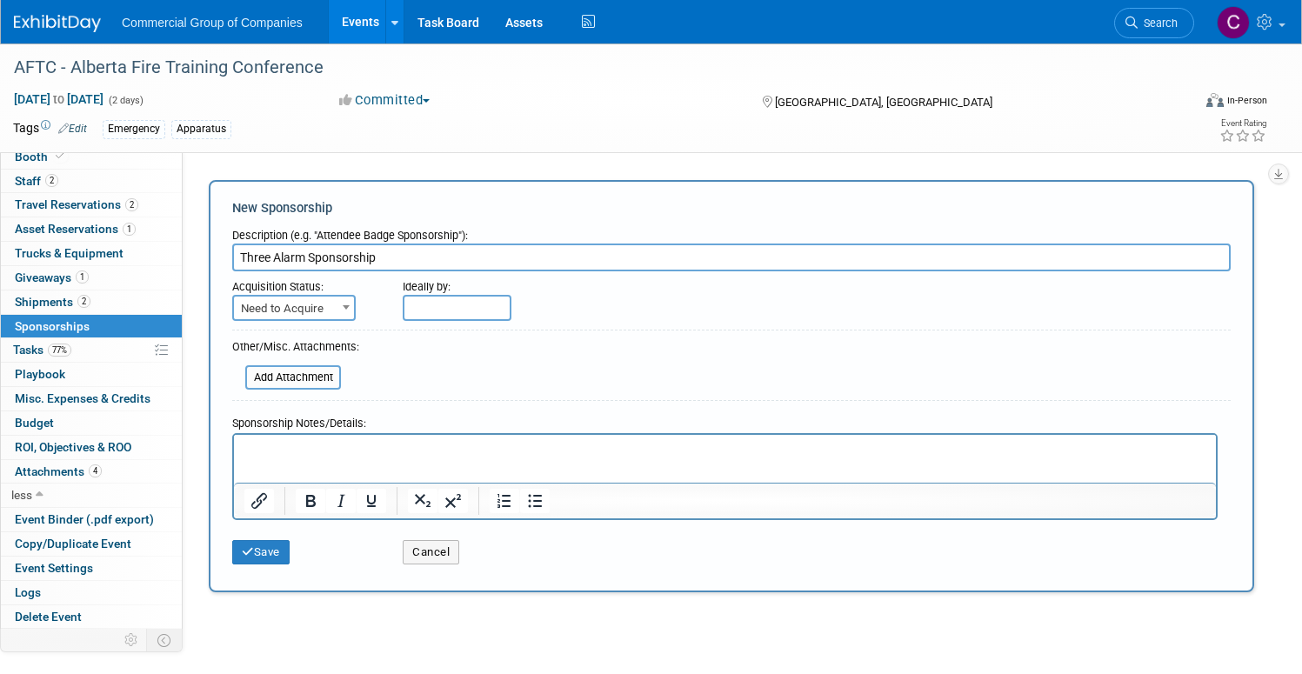
type input "Three Alarm Sponsorship"
click at [319, 458] on html at bounding box center [725, 446] width 982 height 24
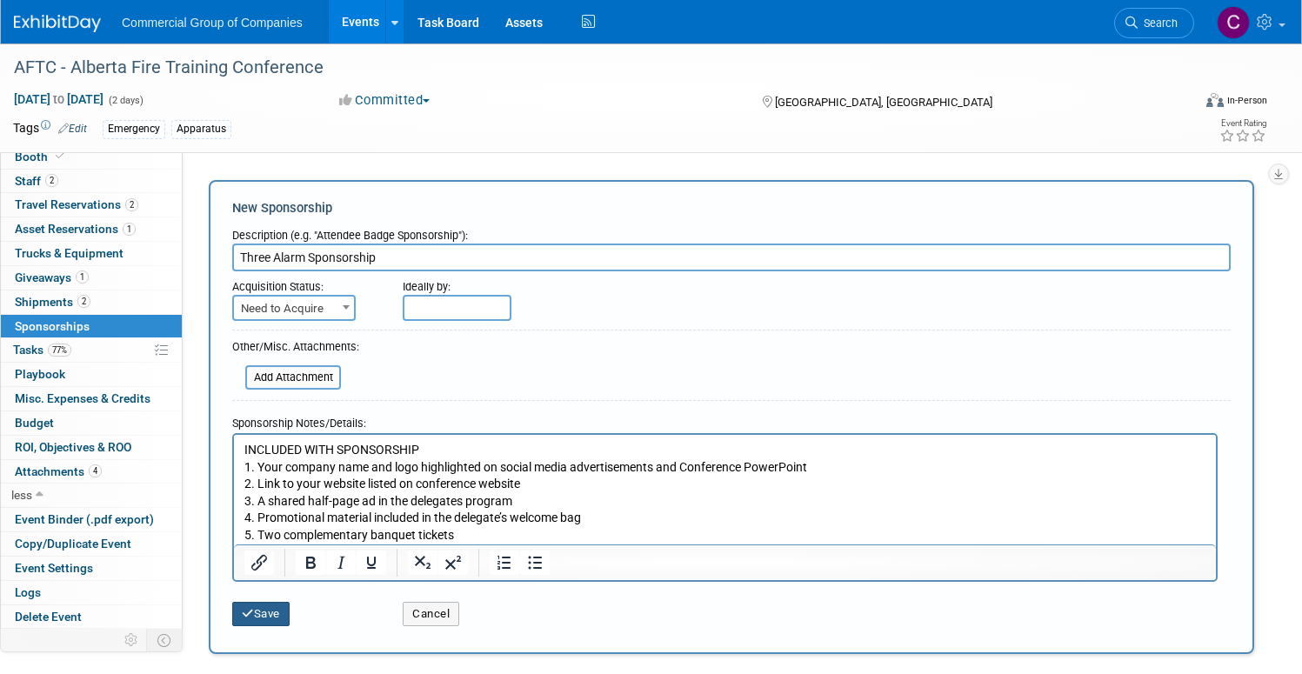
click at [290, 617] on button "Save" at bounding box center [260, 614] width 57 height 24
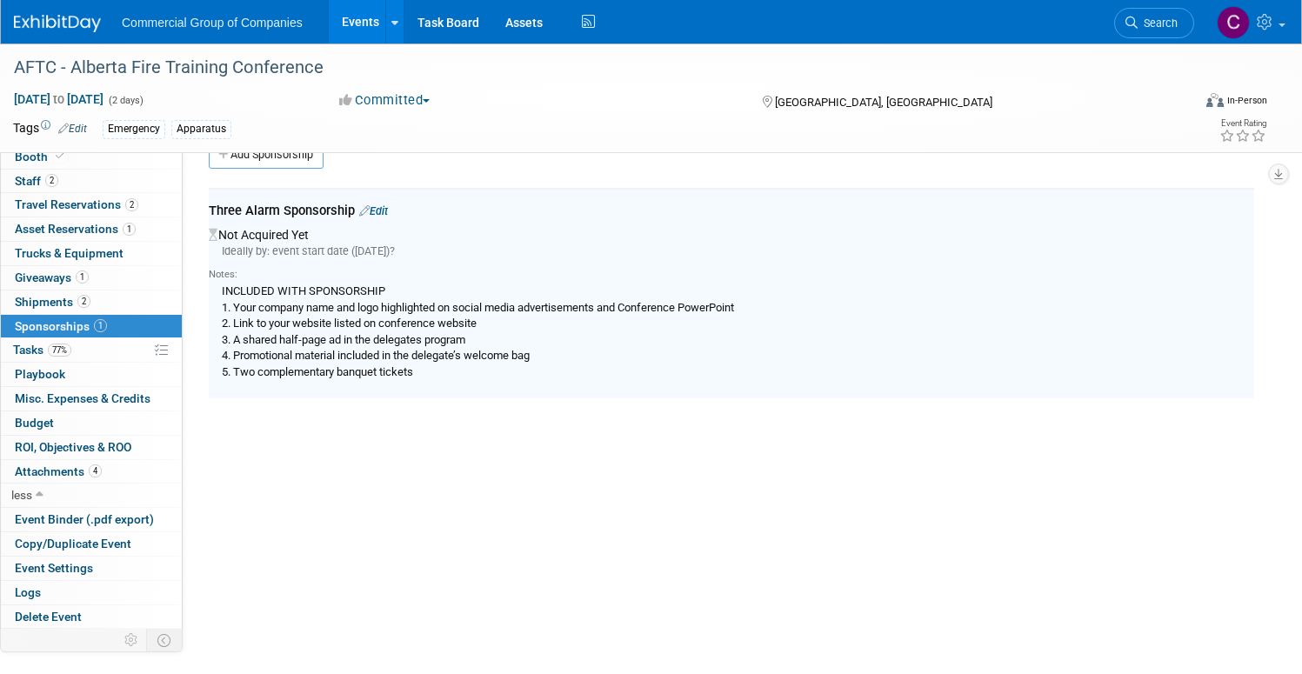
scroll to position [37, 0]
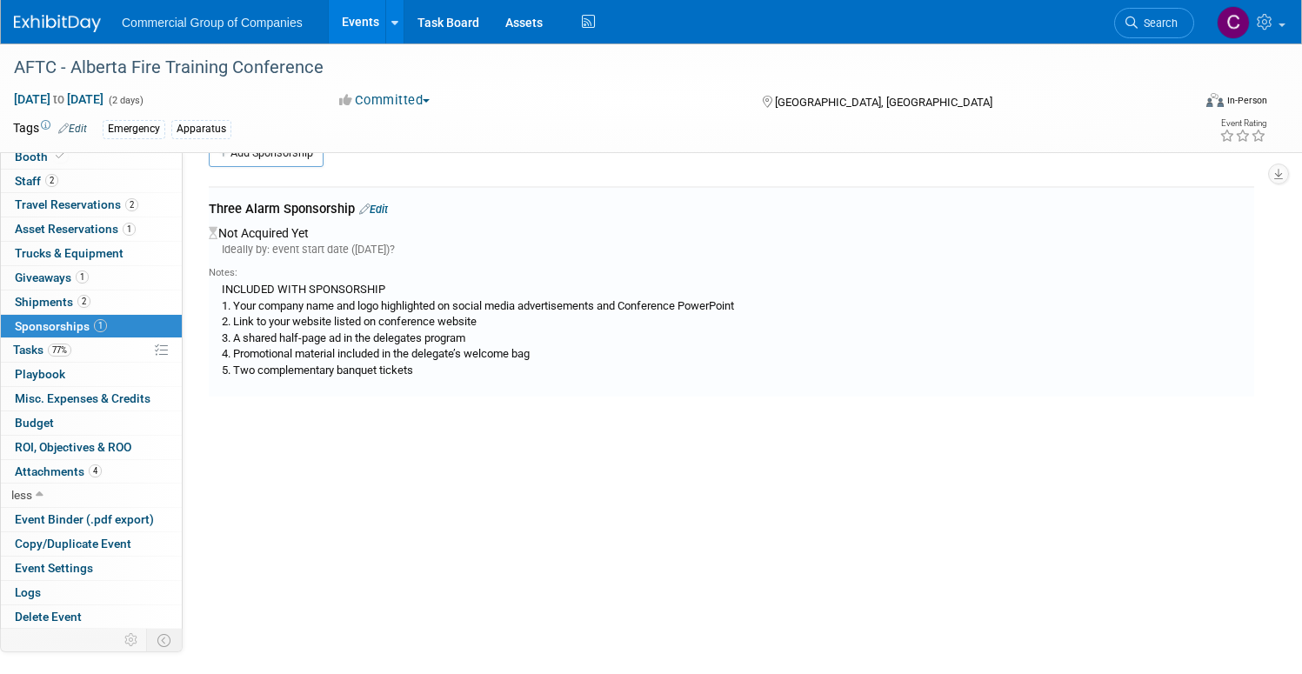
click at [388, 210] on link "Edit" at bounding box center [373, 209] width 29 height 13
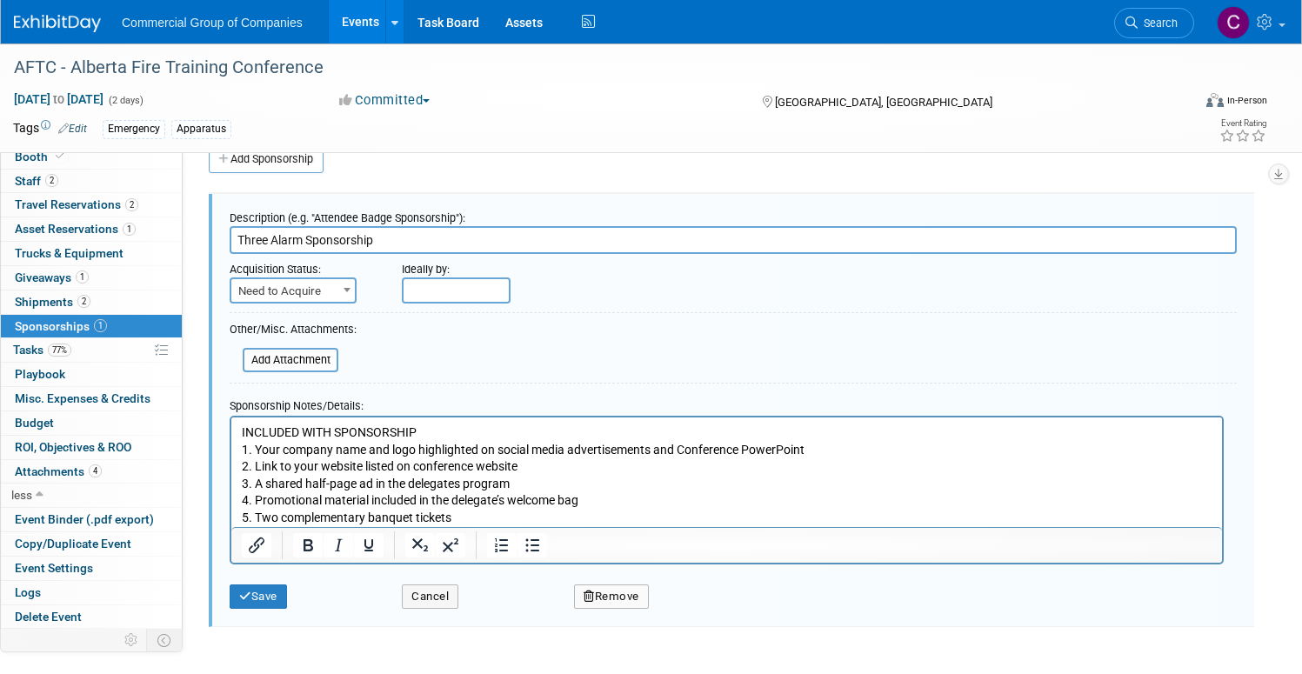
scroll to position [26, 0]
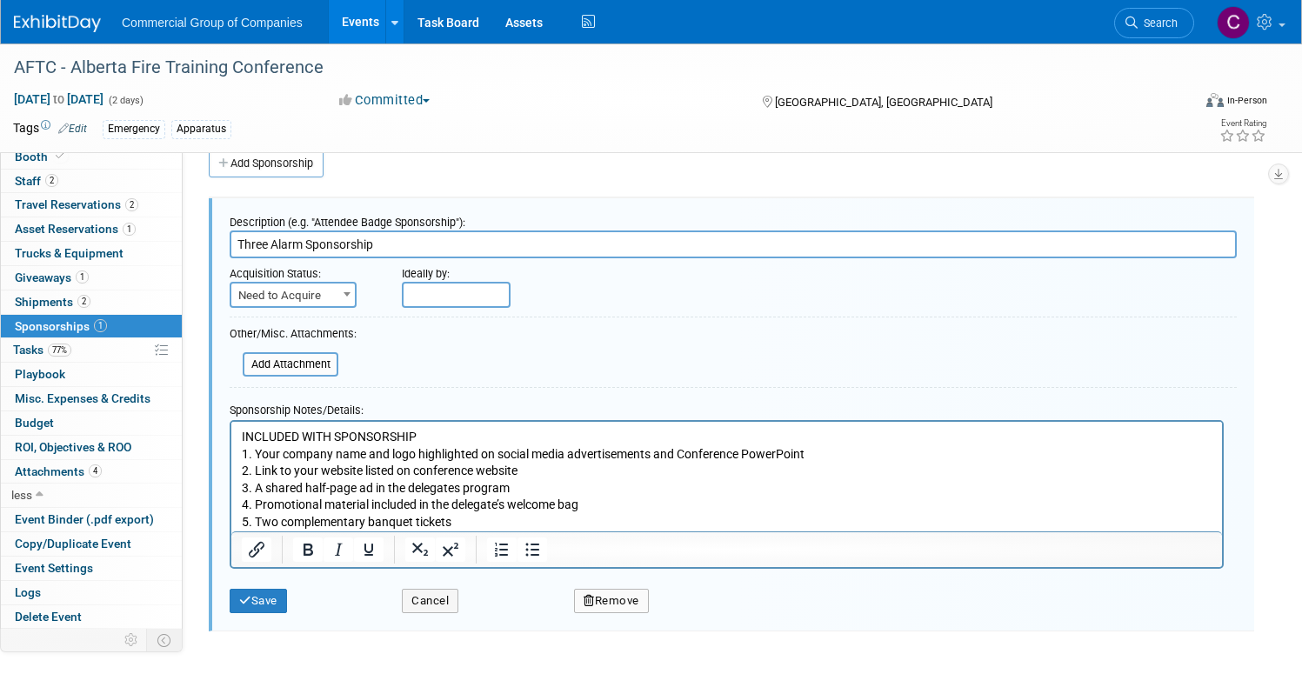
click at [355, 290] on span "Need to Acquire" at bounding box center [292, 296] width 123 height 24
click at [355, 289] on span "Need to Acquire" at bounding box center [292, 296] width 123 height 24
select select "2"
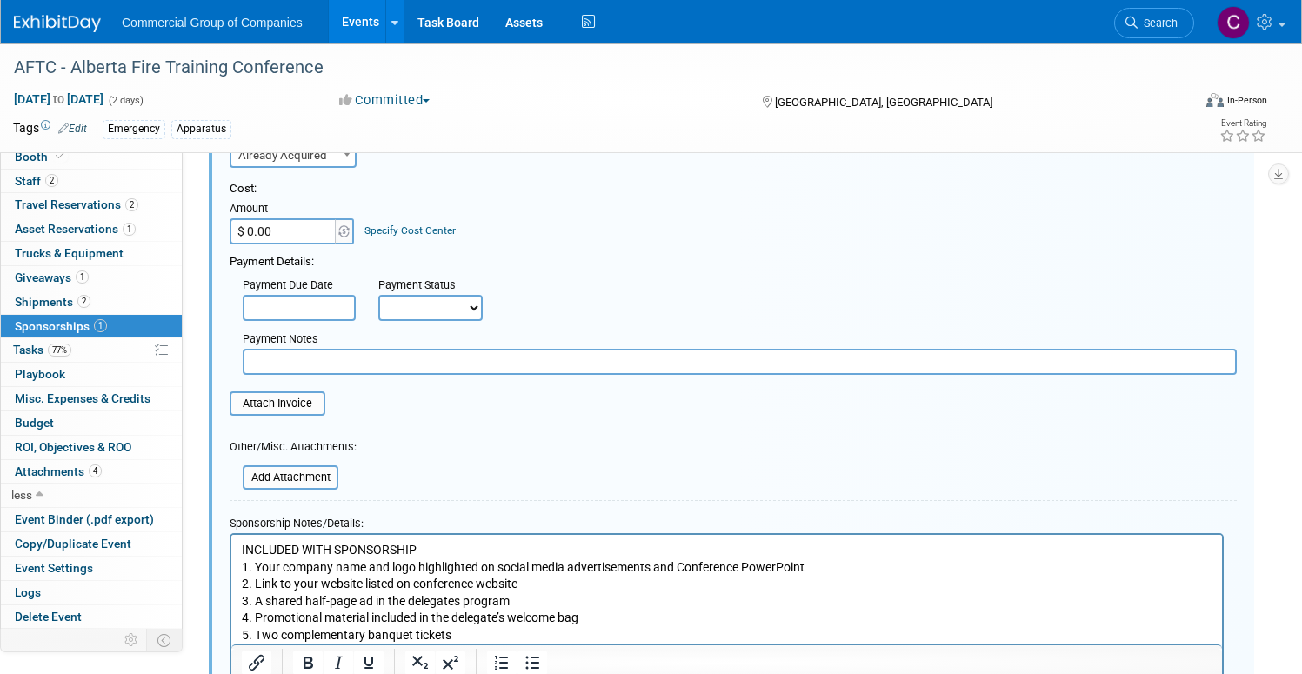
scroll to position [308, 0]
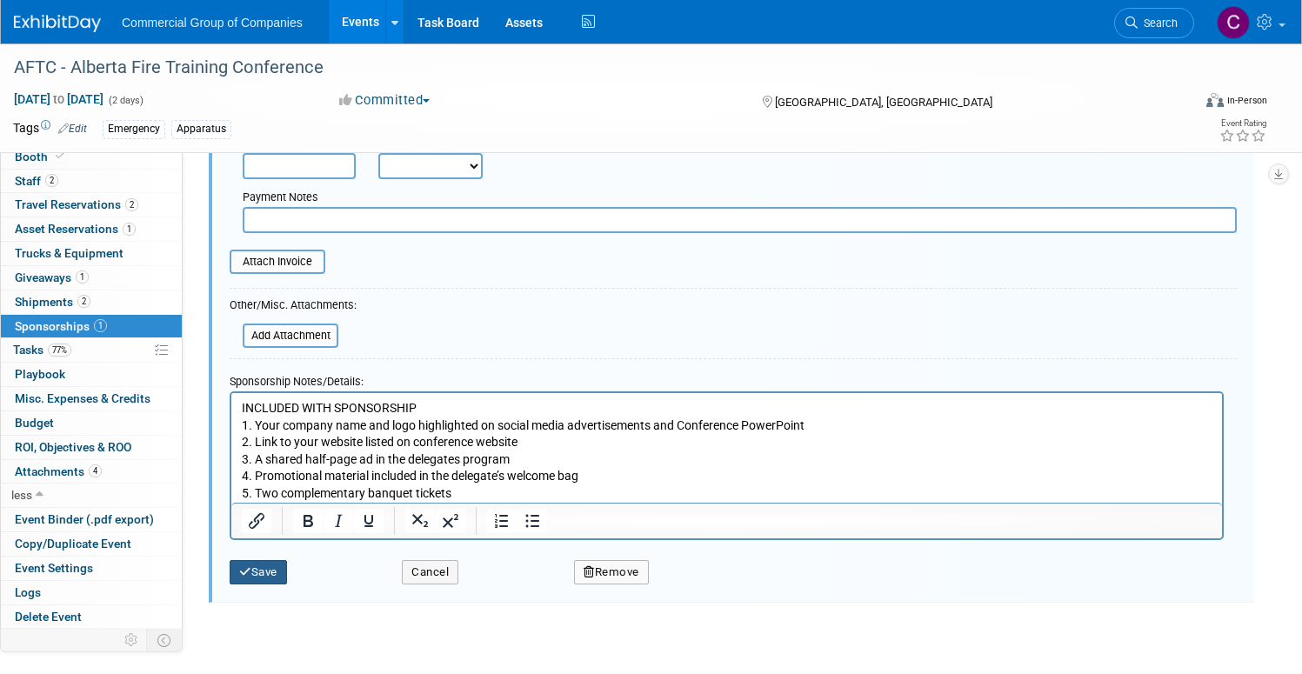
click at [287, 568] on button "Save" at bounding box center [258, 572] width 57 height 24
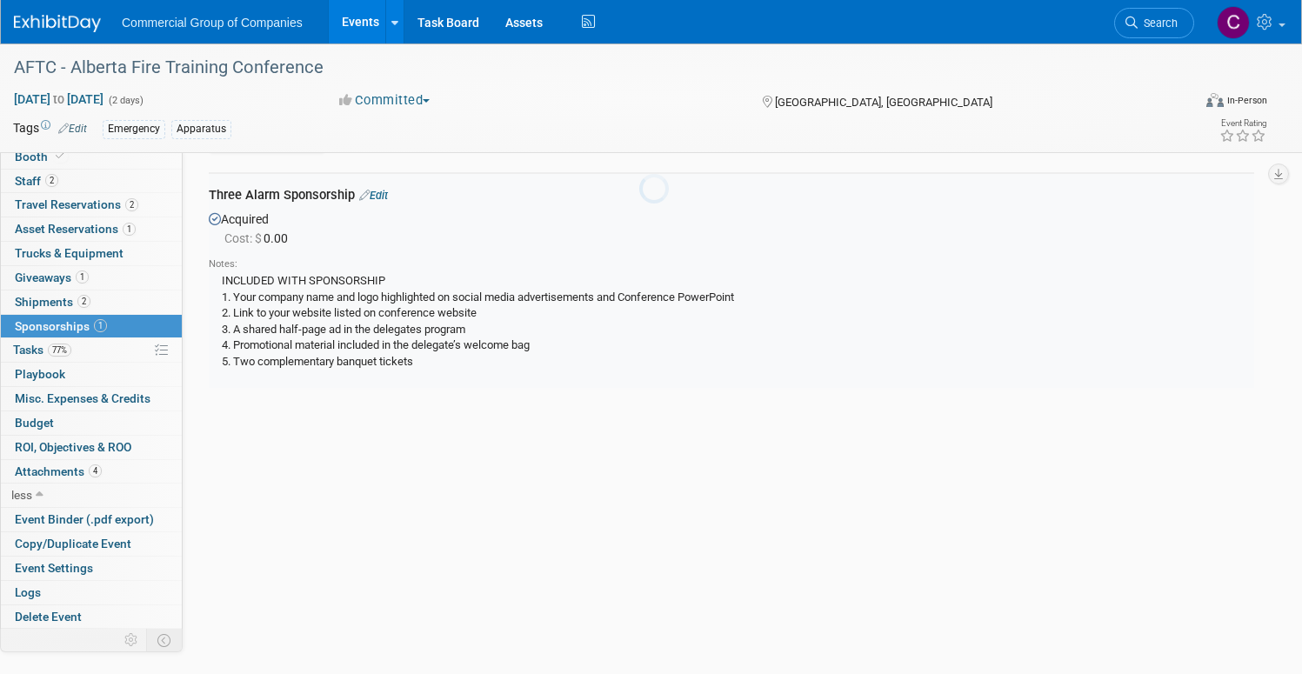
scroll to position [26, 0]
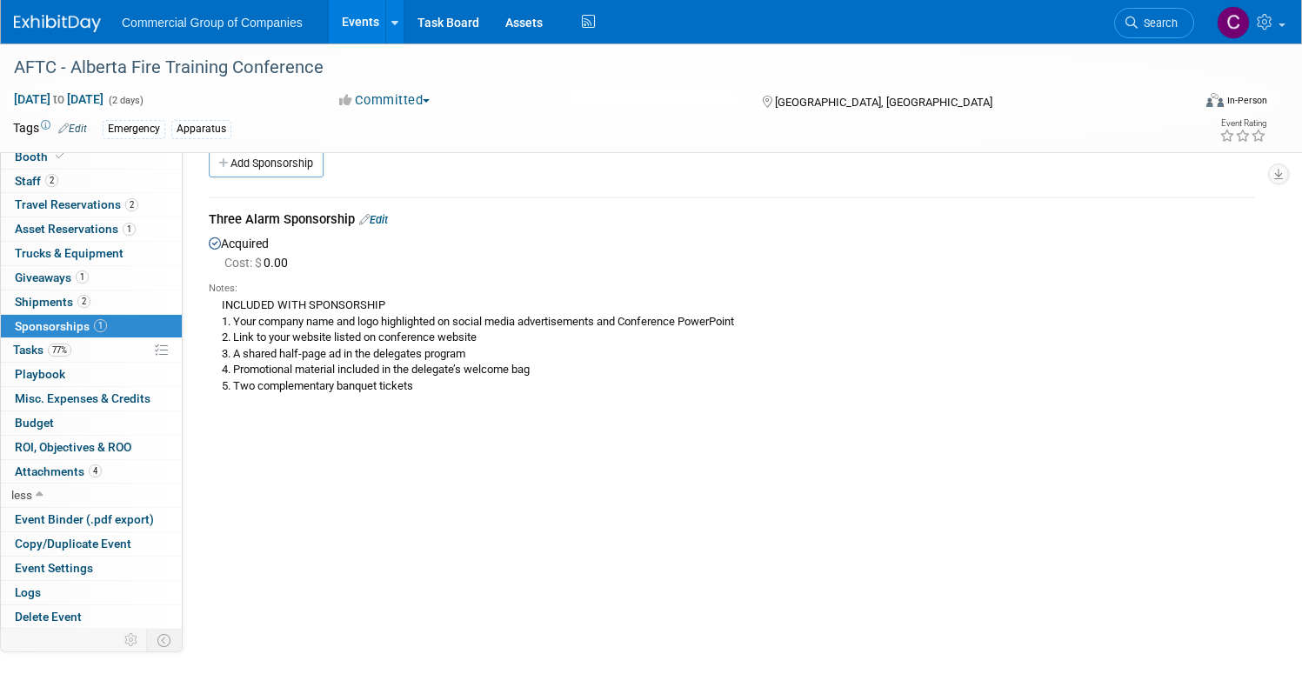
click at [388, 219] on link "Edit" at bounding box center [373, 219] width 29 height 13
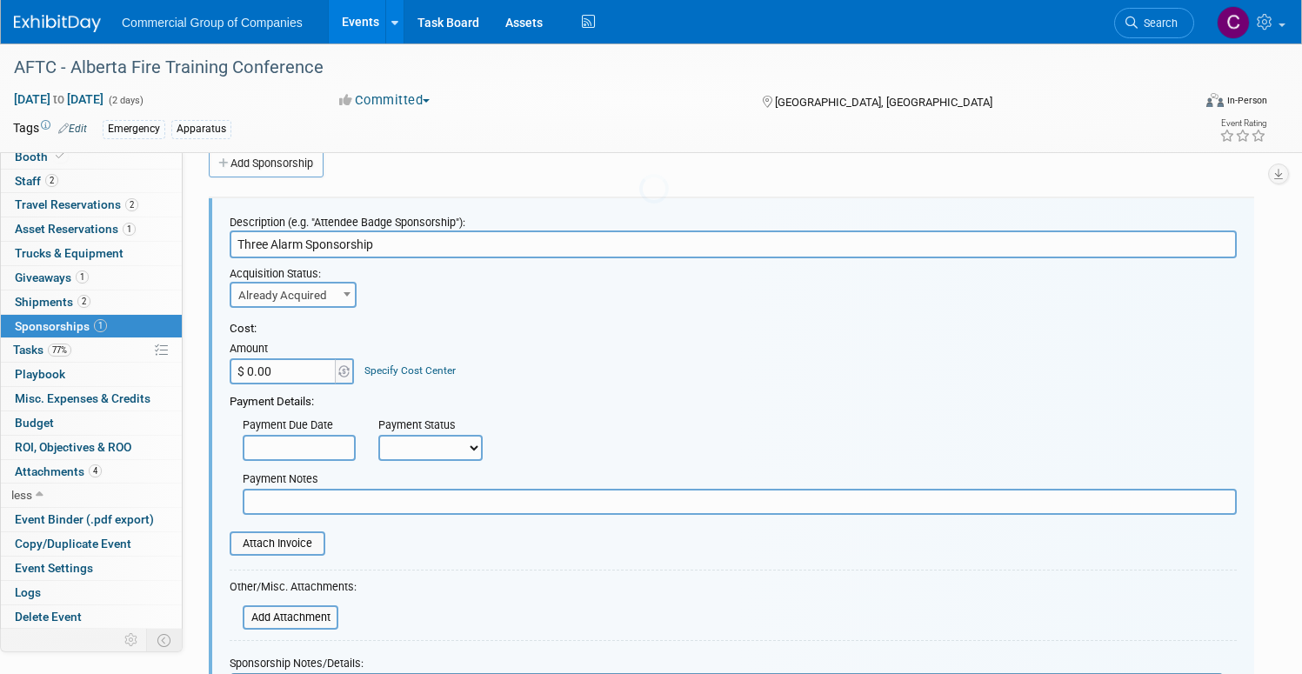
scroll to position [0, 0]
click at [338, 377] on input "$ 0.00" at bounding box center [284, 371] width 109 height 26
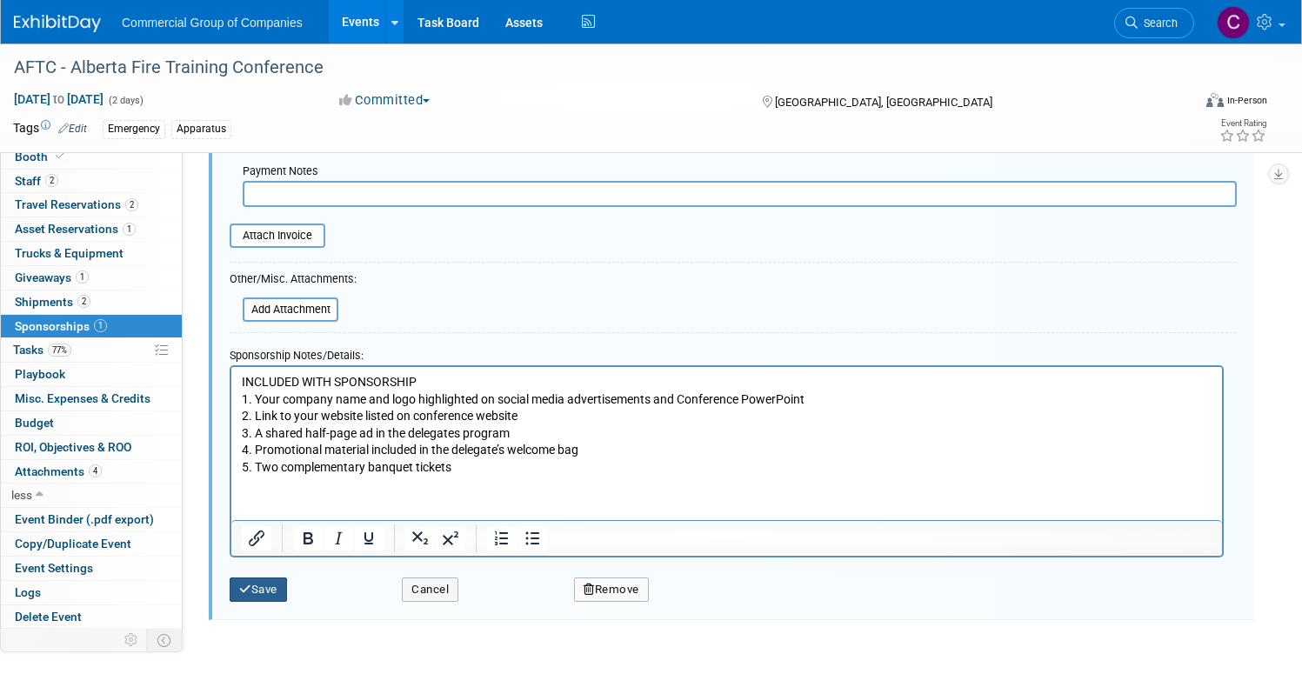
type input "$ 1,000.00"
click at [287, 584] on button "Save" at bounding box center [258, 589] width 57 height 24
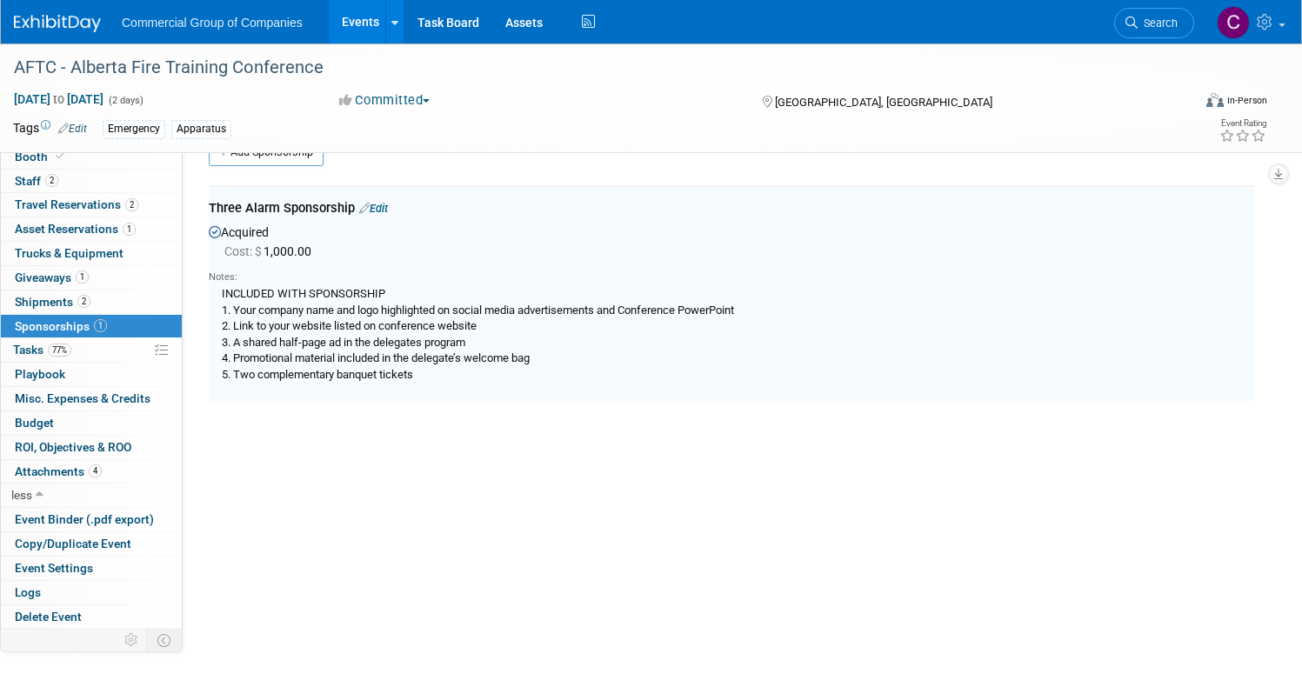
scroll to position [26, 0]
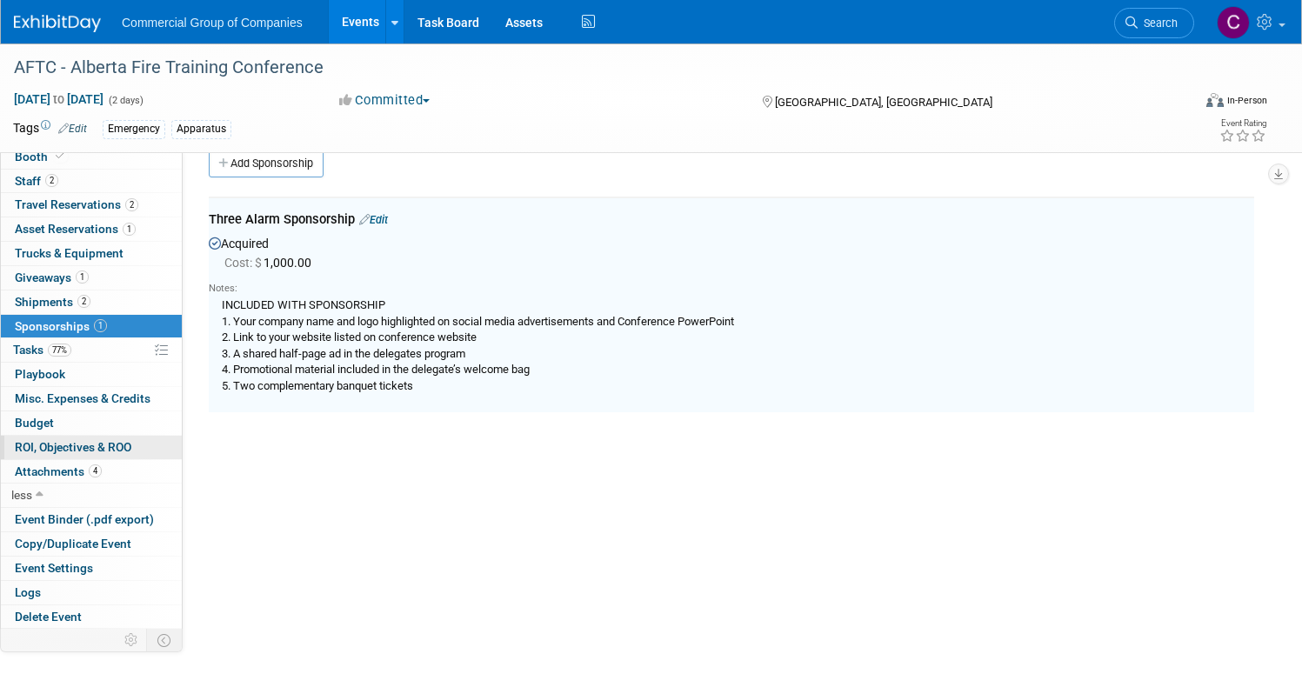
click at [131, 445] on span "ROI, Objectives & ROO 0" at bounding box center [73, 447] width 117 height 14
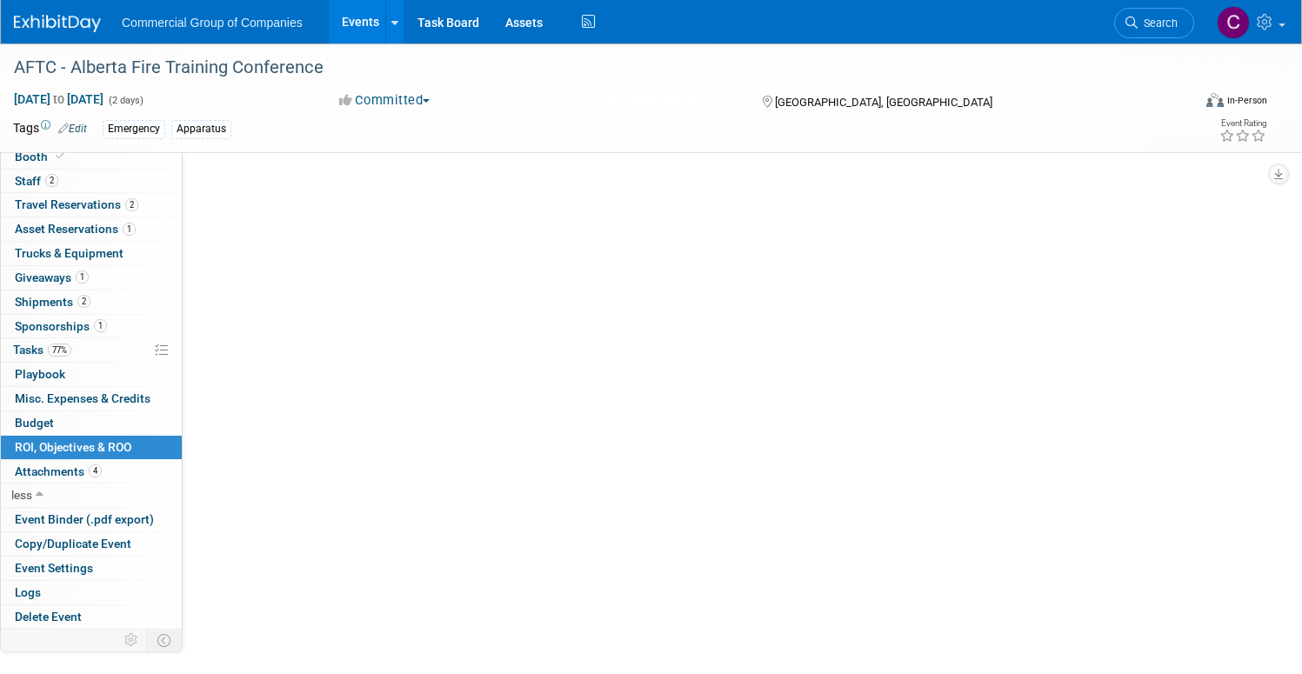
scroll to position [0, 0]
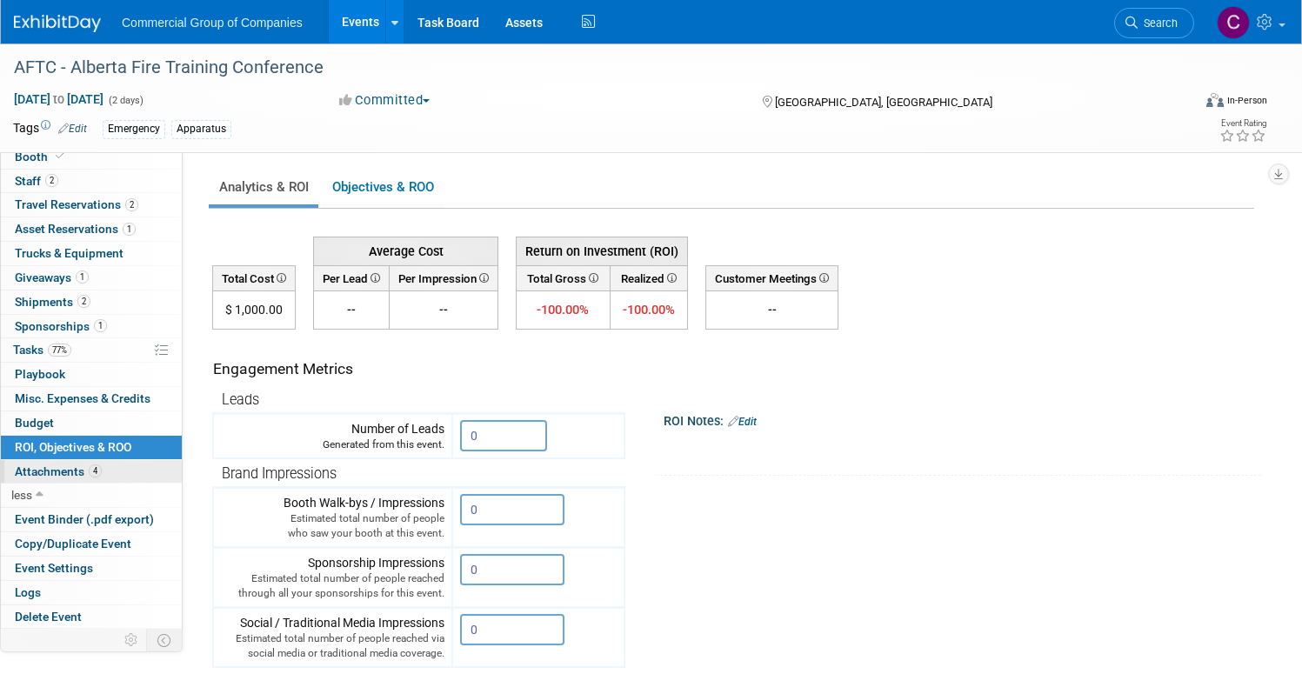
click at [102, 472] on span "Attachments 4" at bounding box center [58, 471] width 87 height 14
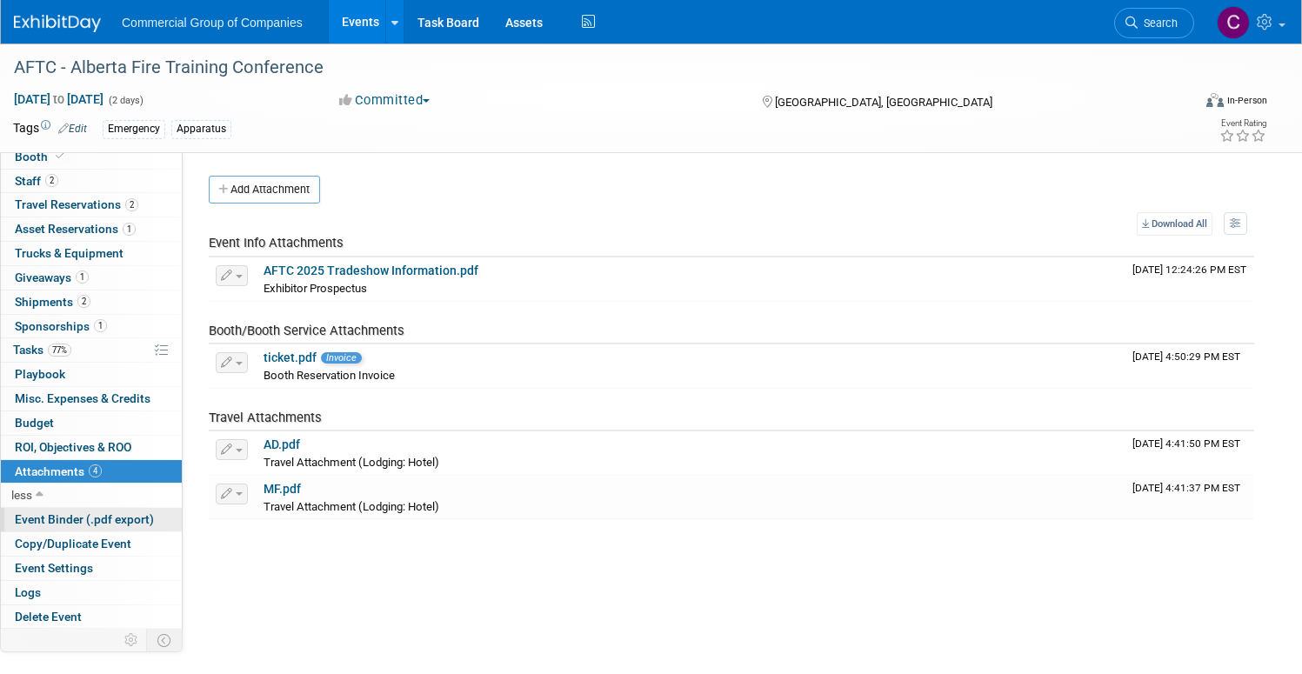
click at [154, 517] on span "Event Binder (.pdf export)" at bounding box center [84, 519] width 139 height 14
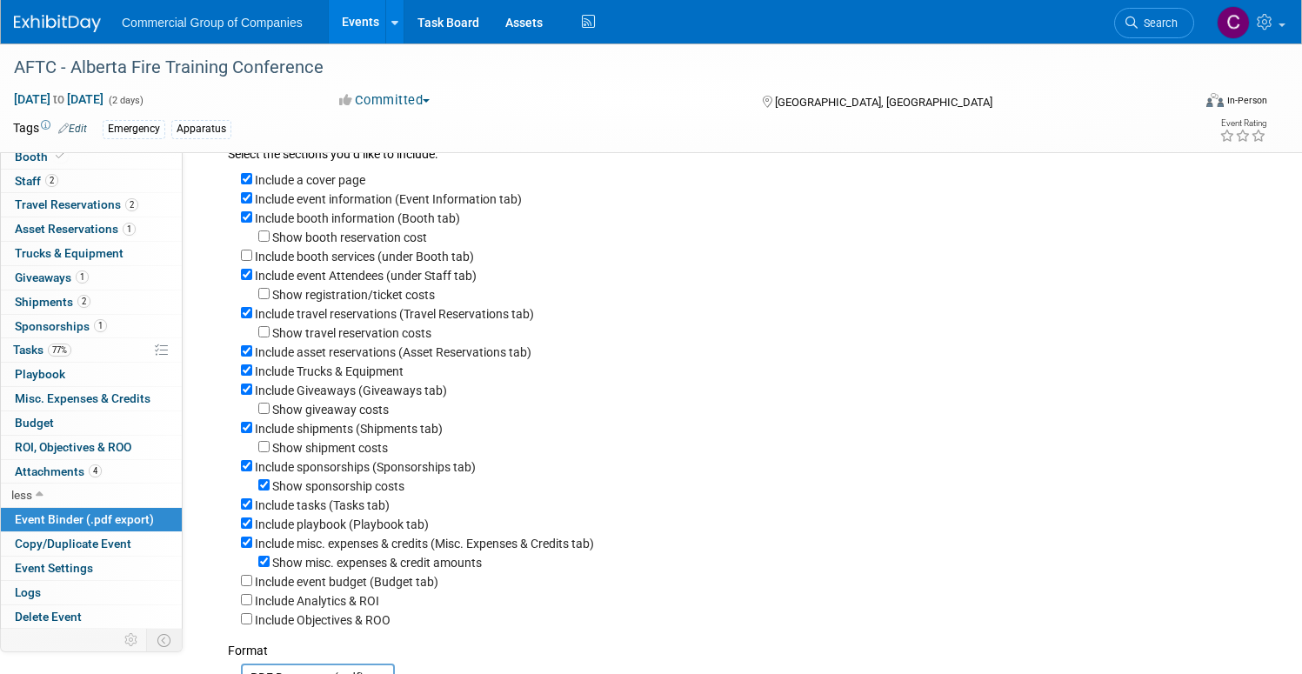
scroll to position [89, 0]
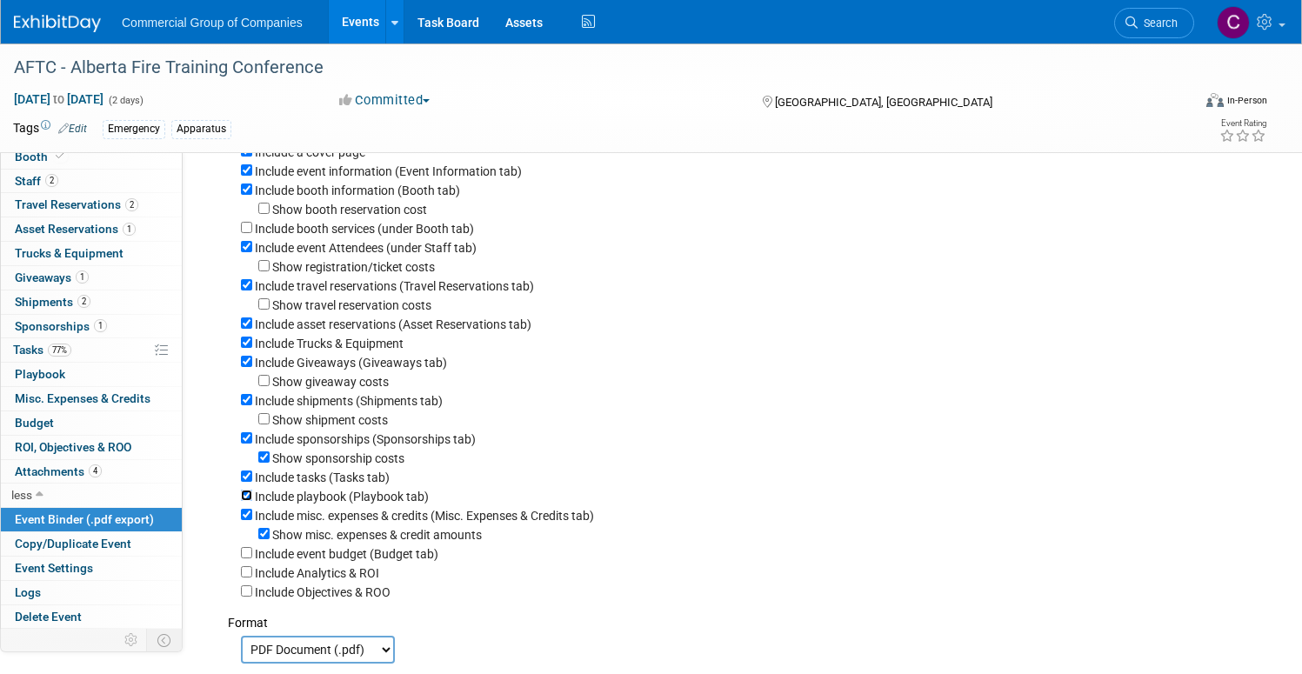
click at [252, 501] on input "Include playbook (Playbook tab)" at bounding box center [246, 495] width 11 height 11
checkbox input "false"
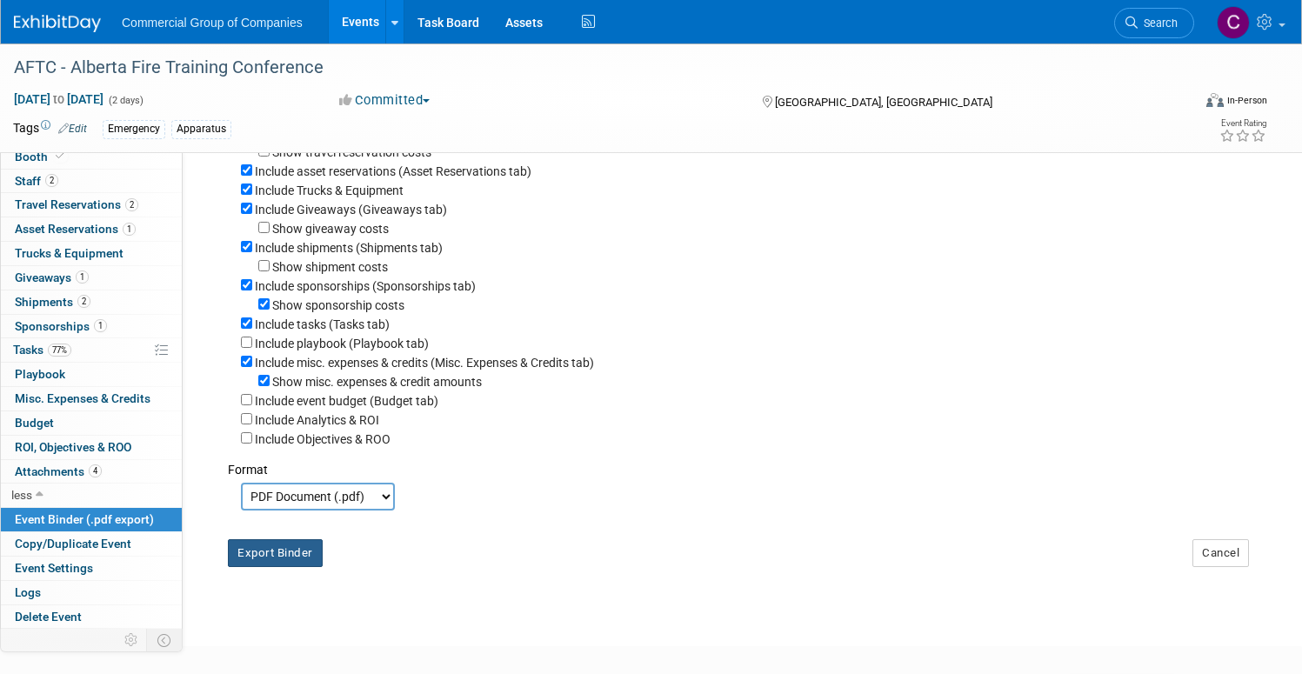
click at [323, 567] on button "Export Binder" at bounding box center [275, 553] width 95 height 28
click at [252, 329] on input "Include tasks (Tasks tab)" at bounding box center [246, 322] width 11 height 11
checkbox input "false"
click at [317, 561] on button "Export Binder" at bounding box center [275, 553] width 95 height 28
click at [110, 239] on link "1 Asset Reservations 1" at bounding box center [91, 228] width 181 height 23
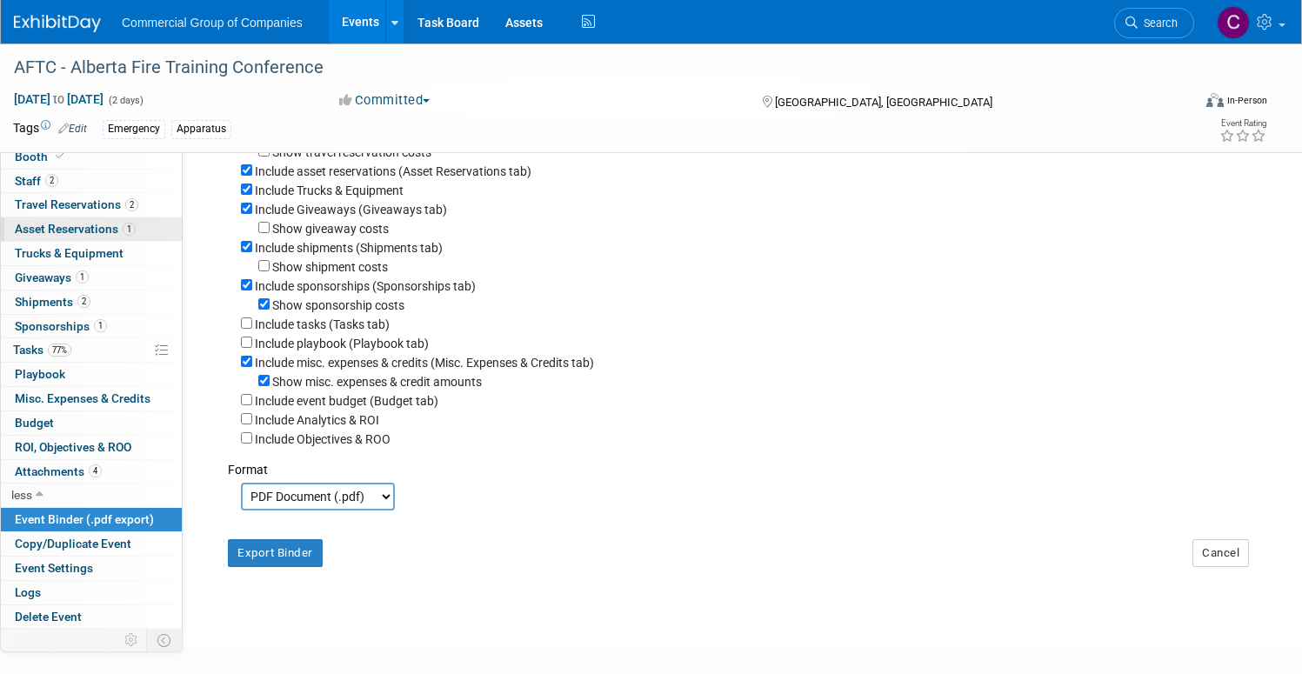
scroll to position [0, 0]
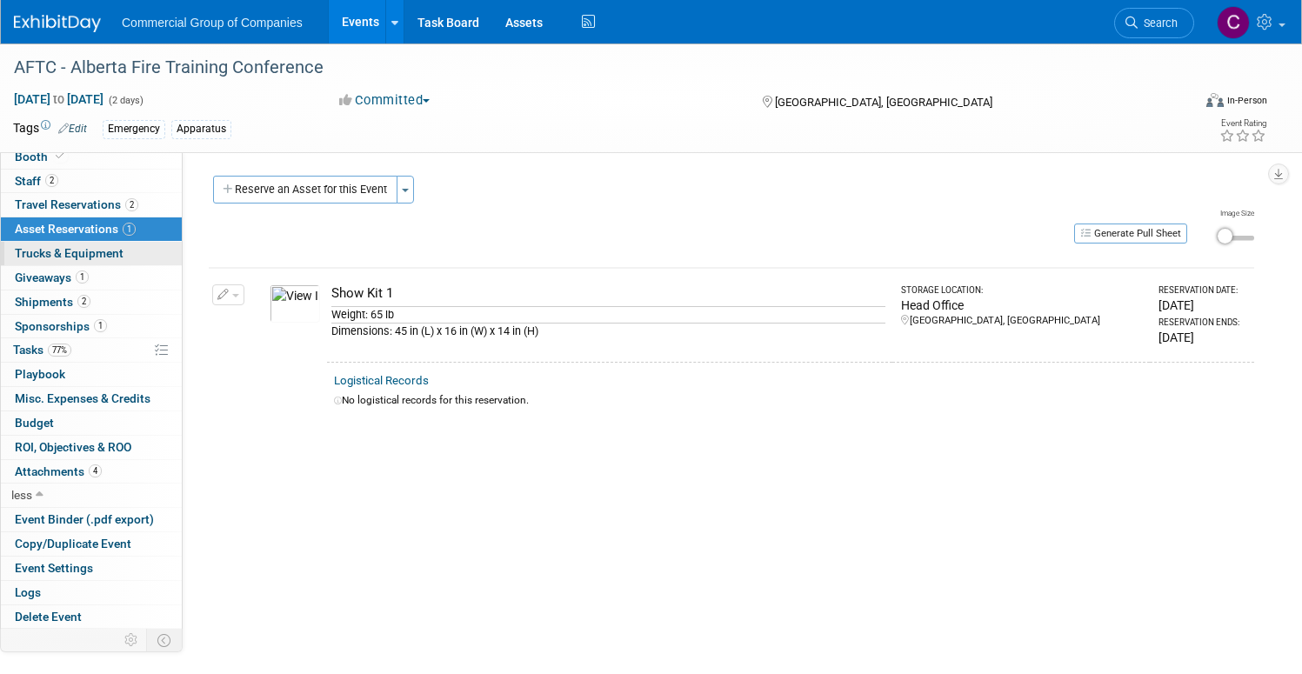
click at [123, 254] on span "Trucks & Equipment" at bounding box center [69, 253] width 109 height 14
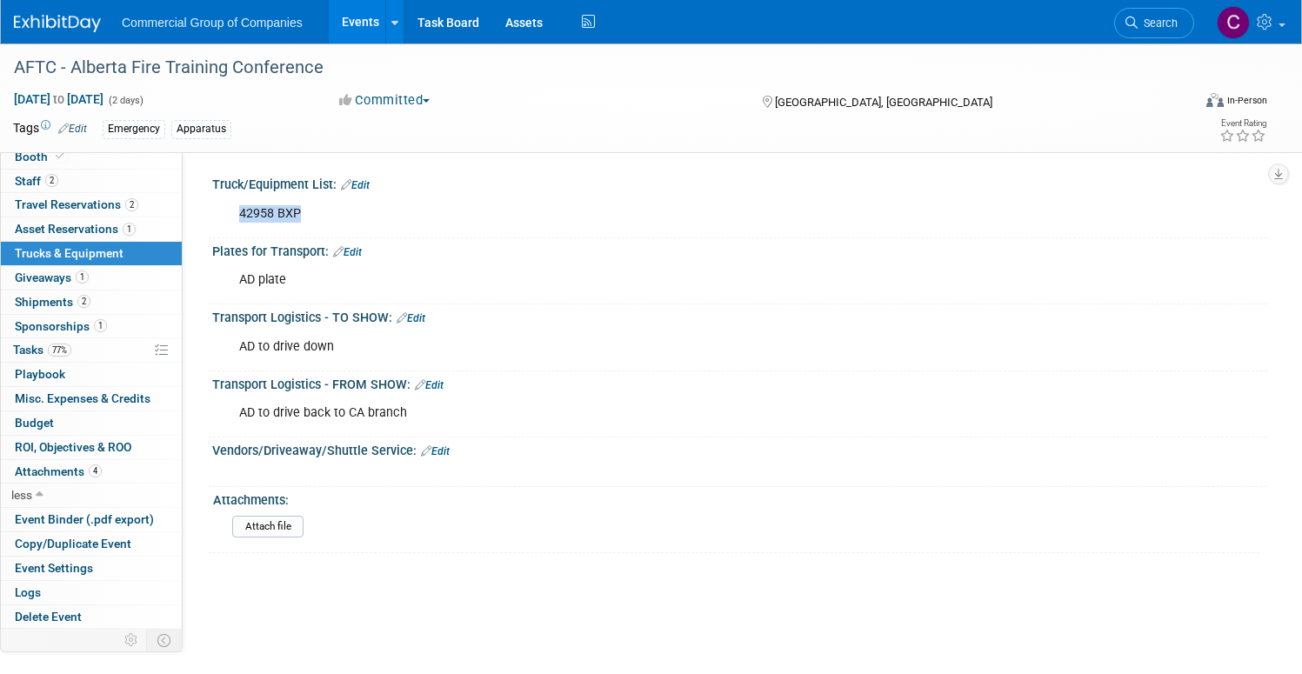
drag, startPoint x: 402, startPoint y: 219, endPoint x: 297, endPoint y: 208, distance: 105.0
click at [297, 208] on div "42958 BXP" at bounding box center [645, 214] width 837 height 35
copy div "42958 BXP"
click at [138, 210] on span "Travel Reservations 2" at bounding box center [76, 204] width 123 height 14
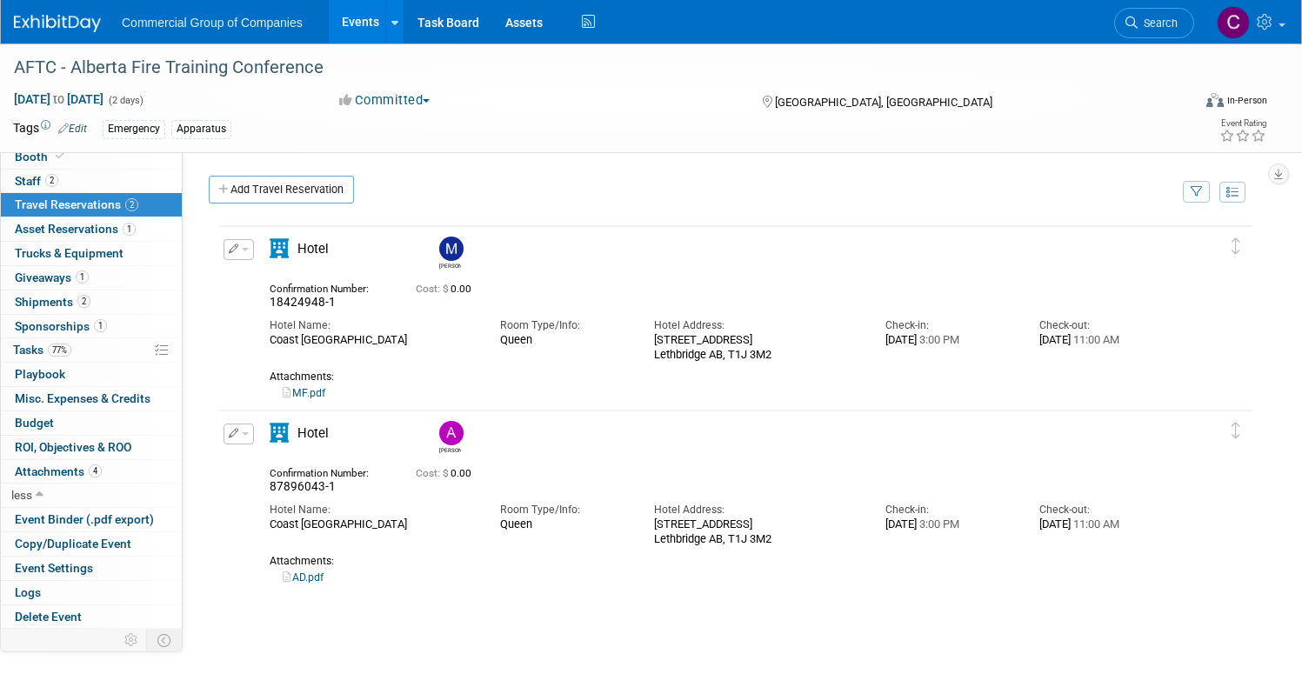
click at [703, 230] on td "Delete Reservation [PERSON_NAME] 18424948-1 Cost: $ 0.00" at bounding box center [722, 315] width 1007 height 179
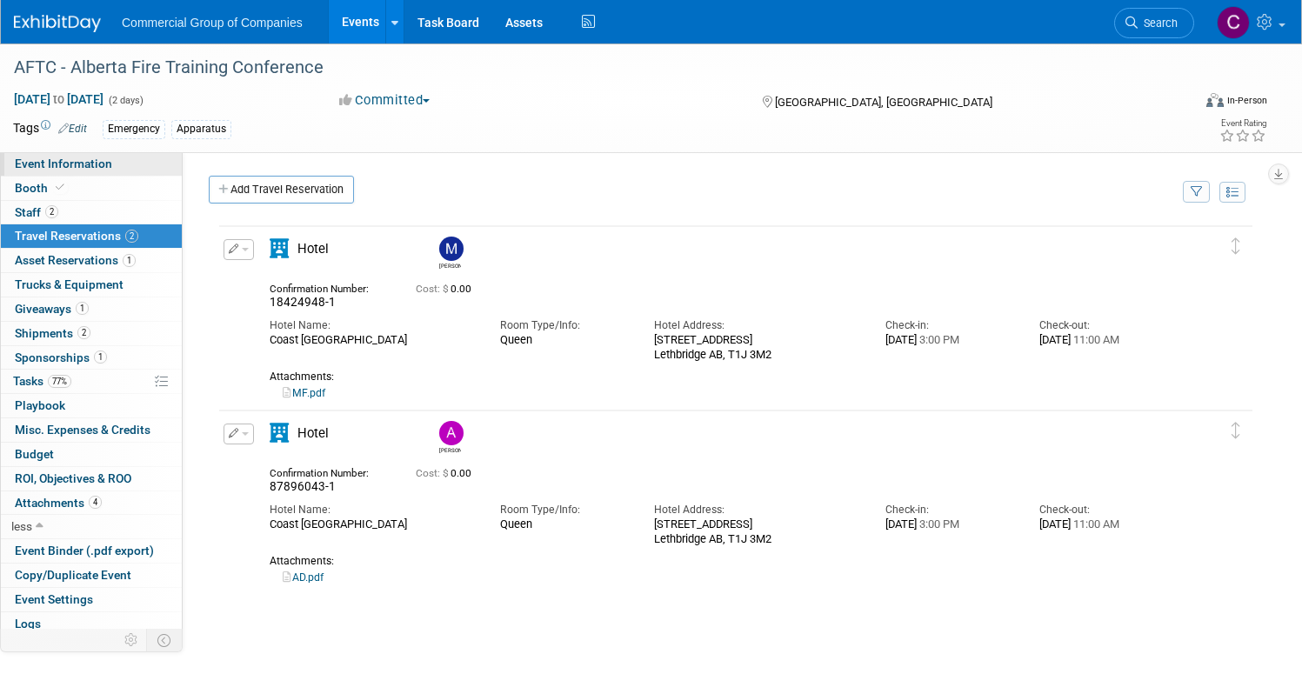
click at [112, 160] on span "Event Information" at bounding box center [63, 164] width 97 height 14
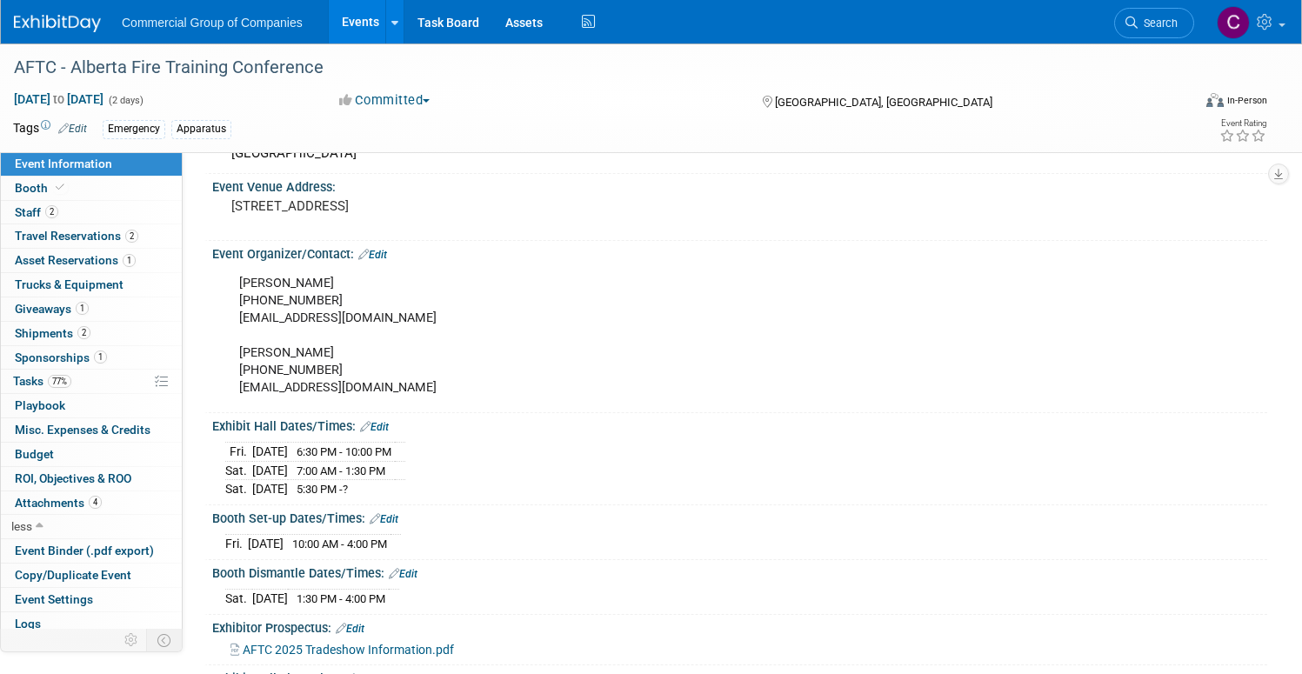
scroll to position [323, 0]
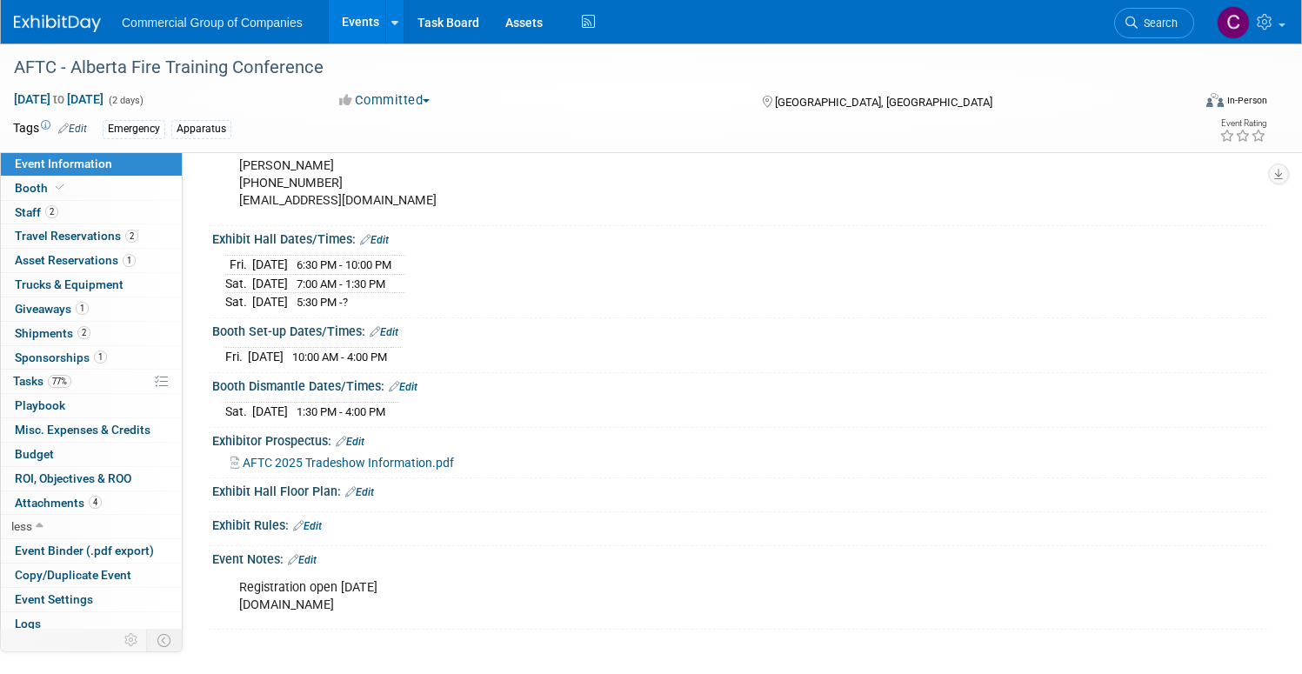
click at [398, 330] on link "Edit" at bounding box center [384, 332] width 29 height 12
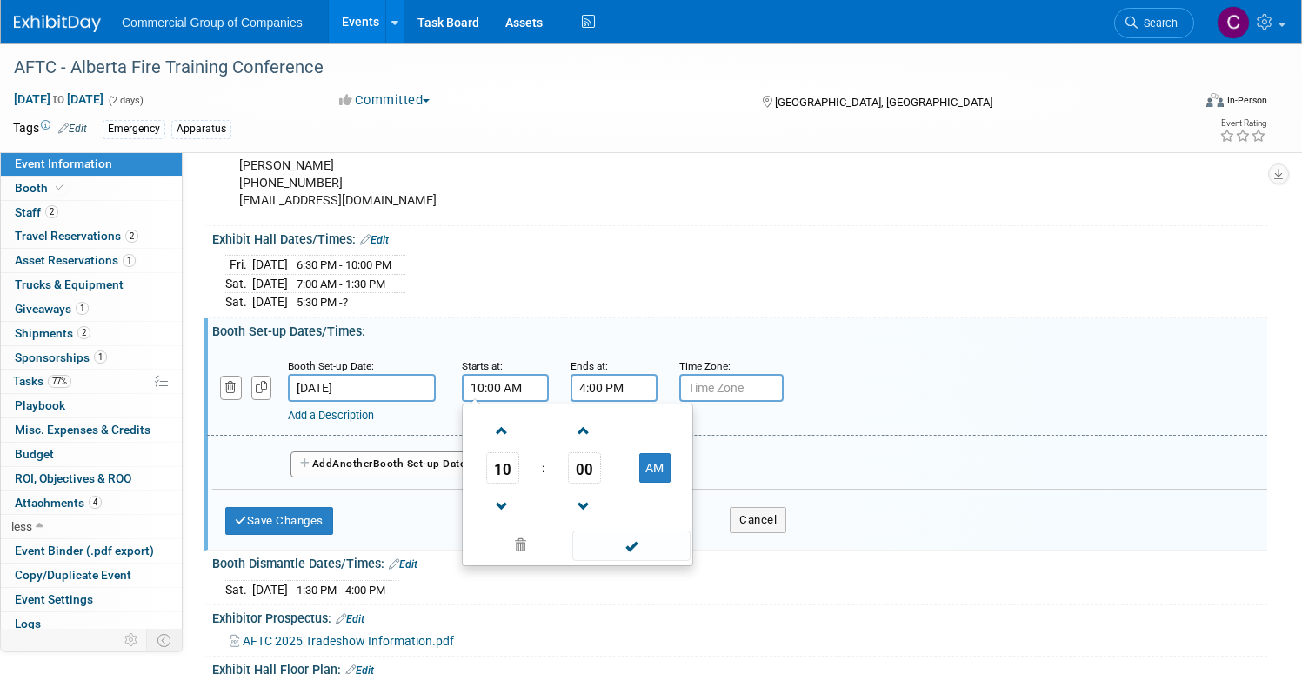
click at [549, 394] on input "10:00 AM" at bounding box center [505, 388] width 87 height 28
click at [517, 429] on span at bounding box center [502, 431] width 30 height 30
type input "11:00 AM"
click at [690, 536] on span at bounding box center [630, 545] width 117 height 30
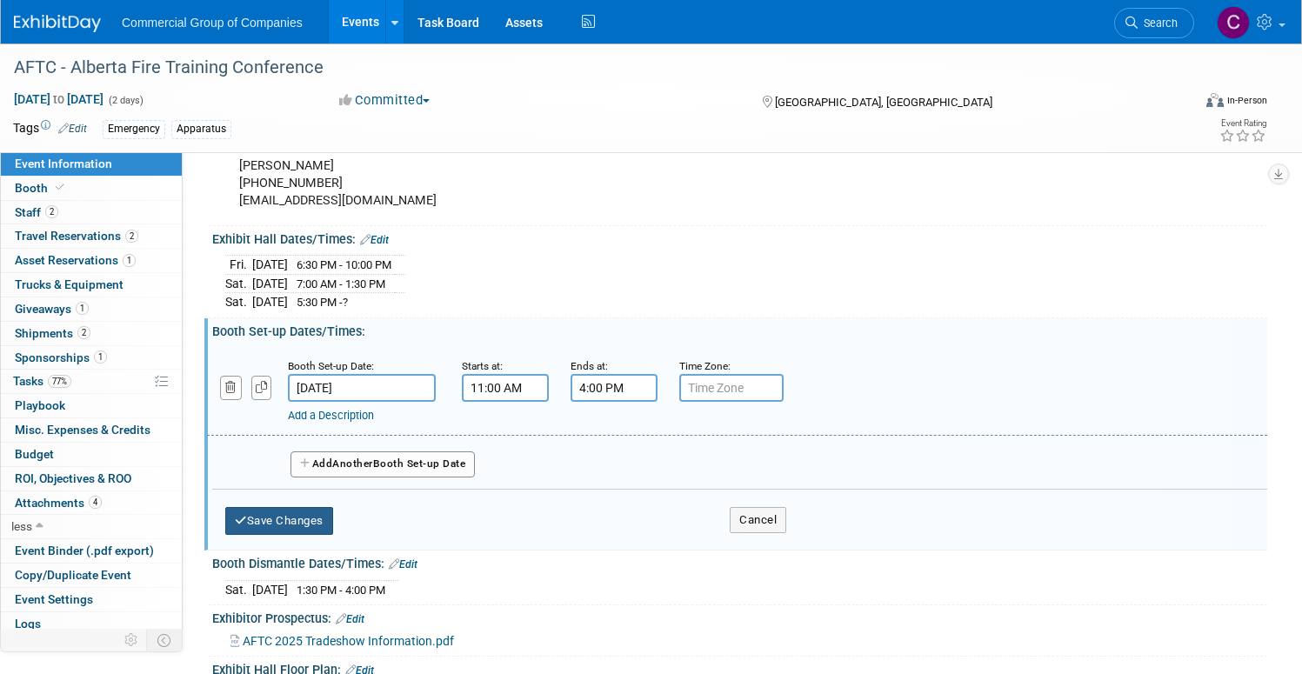
click at [333, 526] on button "Save Changes" at bounding box center [279, 521] width 108 height 28
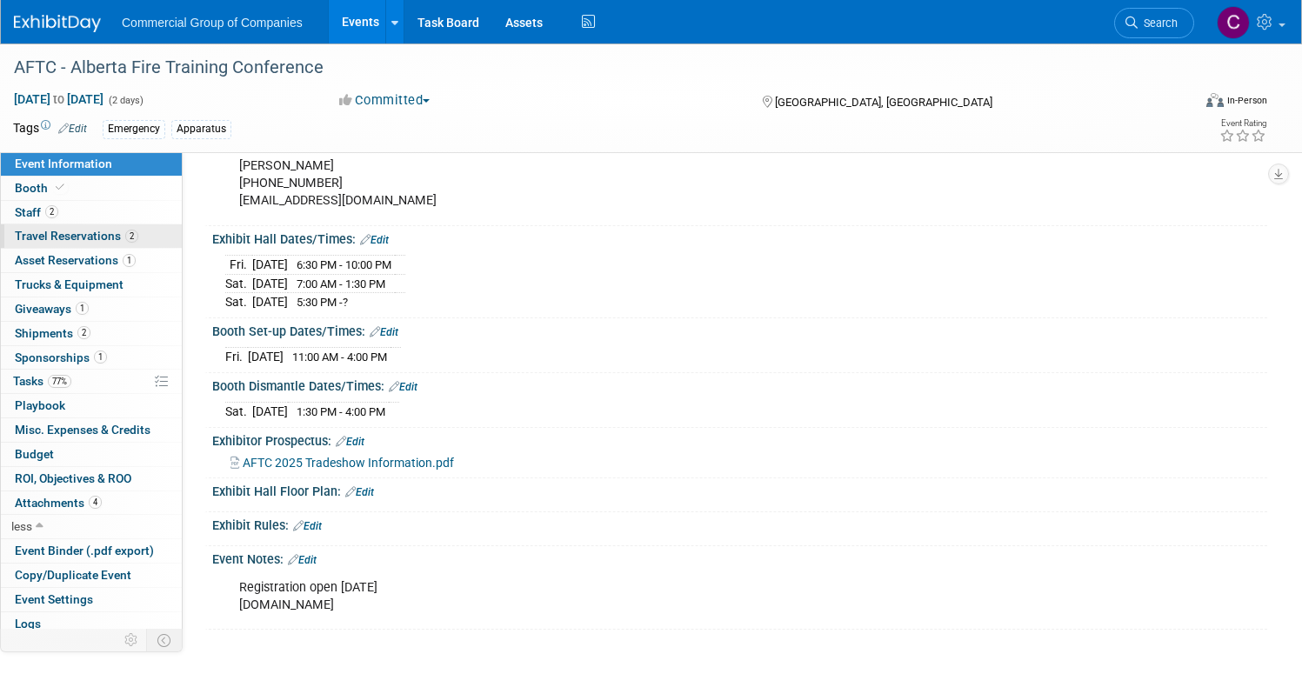
click at [138, 236] on span "Travel Reservations 2" at bounding box center [76, 236] width 123 height 14
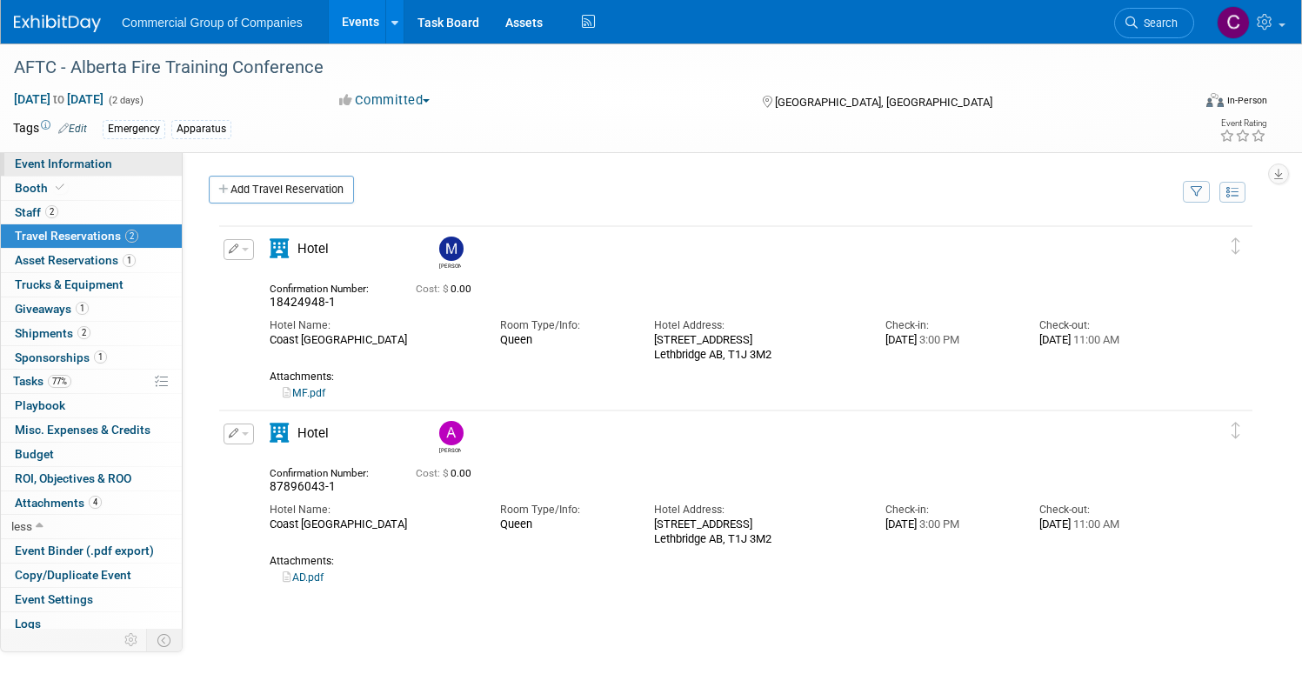
click at [181, 172] on link "Event Information" at bounding box center [91, 163] width 181 height 23
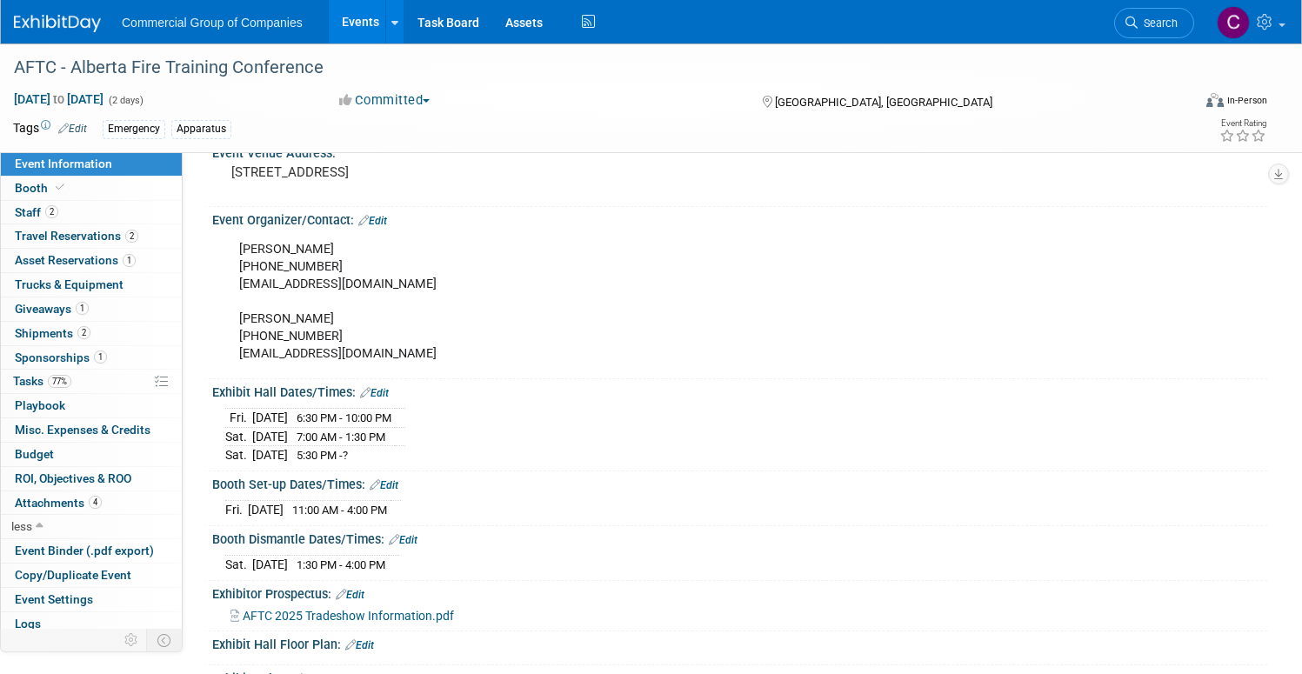
scroll to position [174, 0]
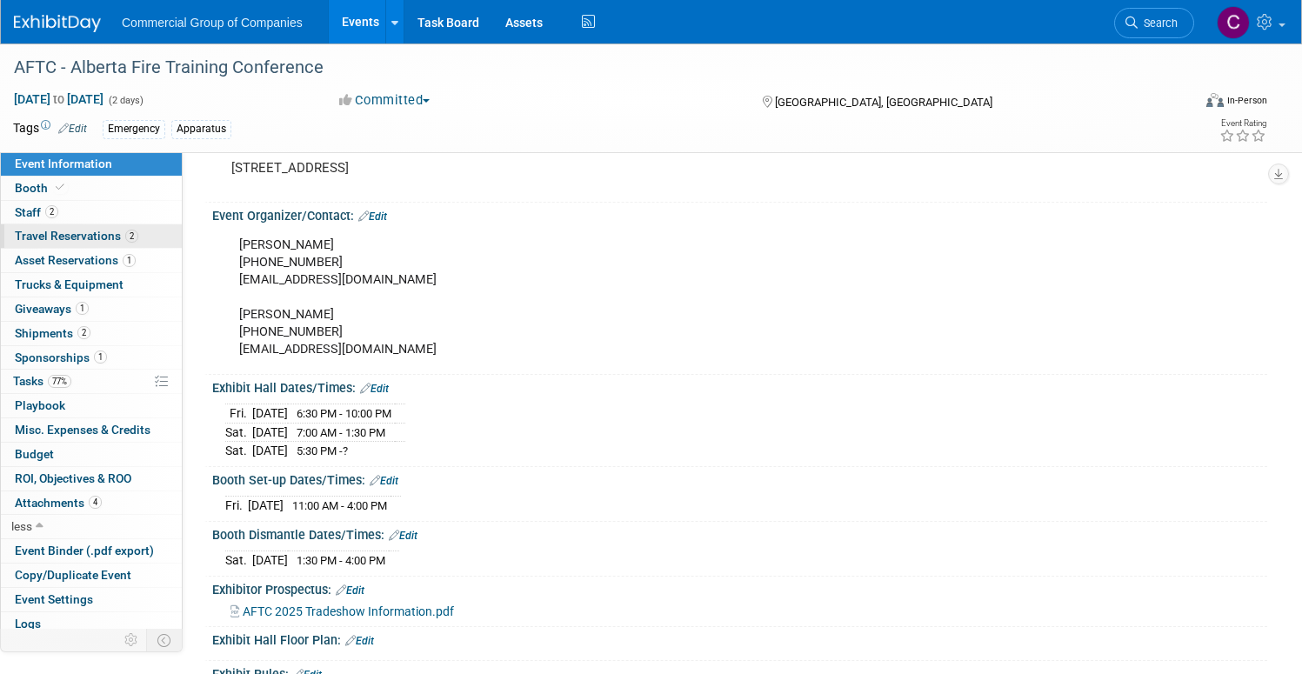
click at [182, 231] on link "2 Travel Reservations 2" at bounding box center [91, 235] width 181 height 23
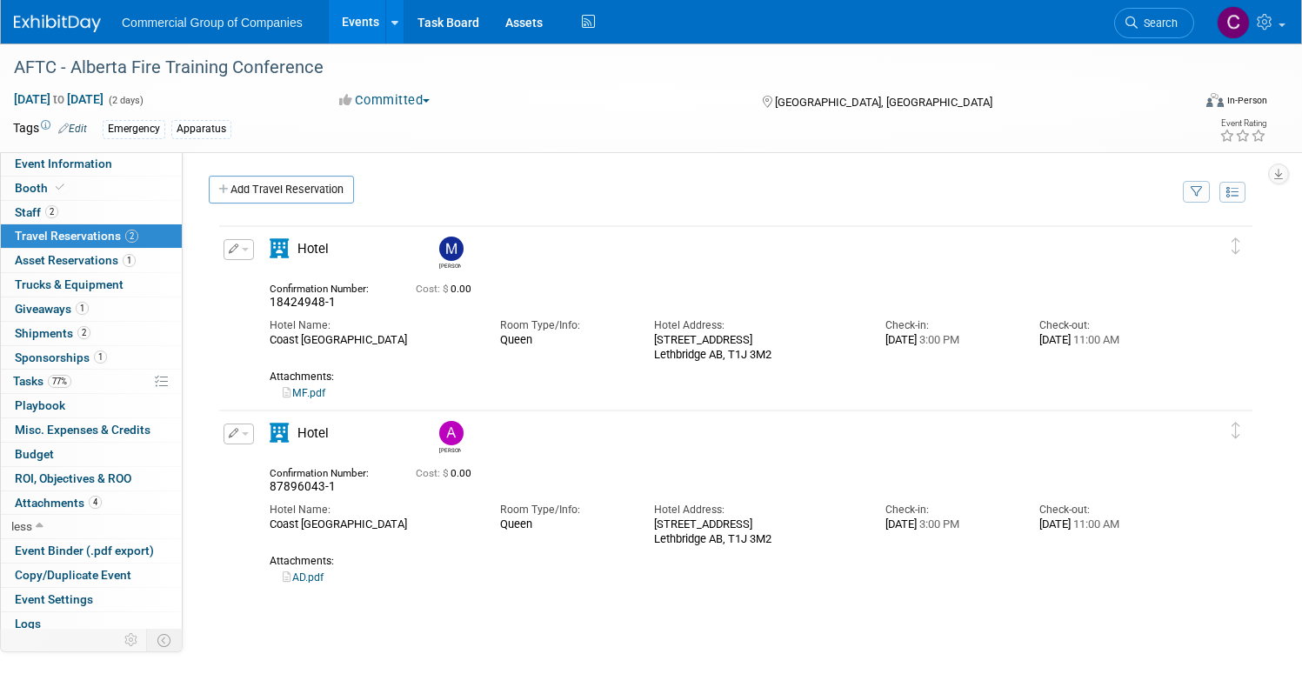
click at [239, 250] on icon "button" at bounding box center [234, 249] width 10 height 10
click at [250, 275] on icon "button" at bounding box center [243, 279] width 14 height 12
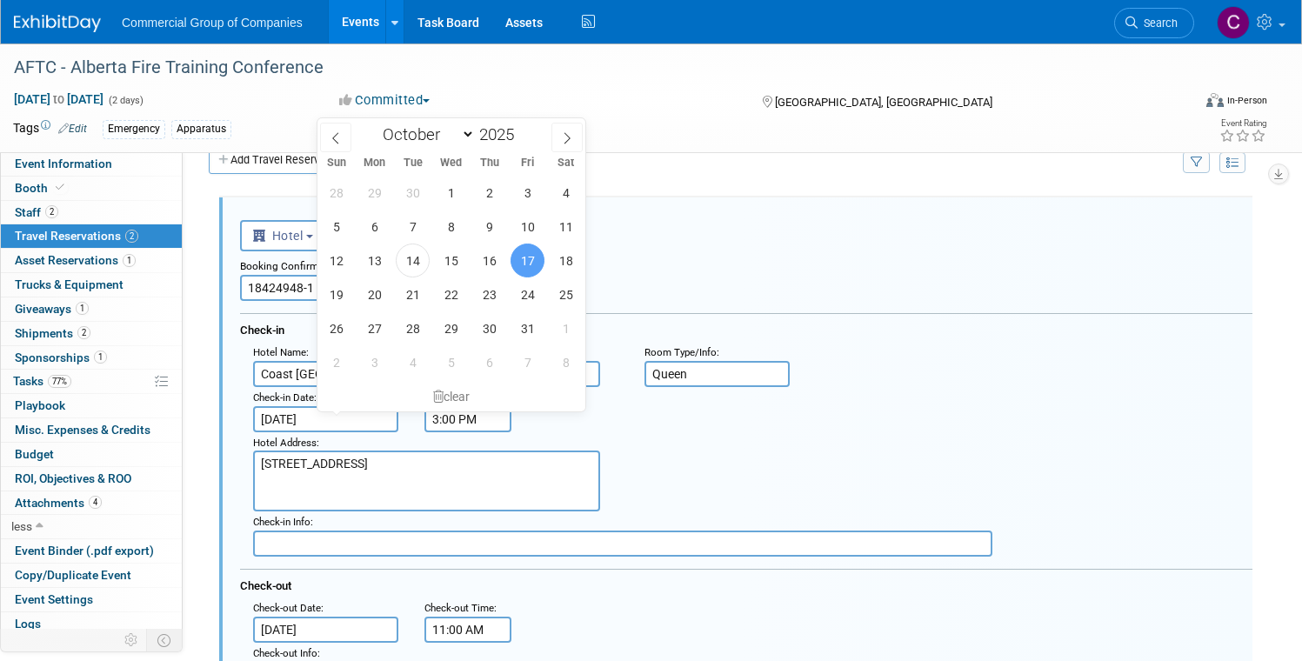
click at [385, 418] on input "[DATE]" at bounding box center [325, 419] width 145 height 26
click at [574, 261] on span "18" at bounding box center [566, 261] width 34 height 34
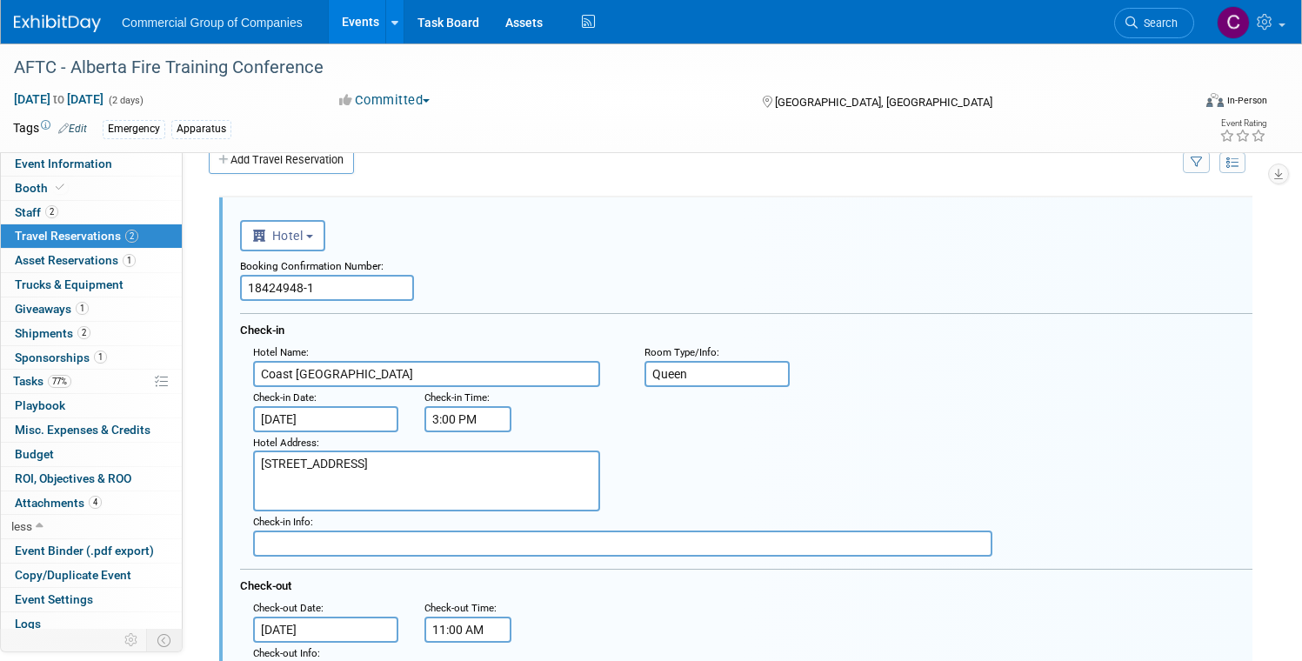
click at [736, 457] on div "Hotel Address : [STREET_ADDRESS]" at bounding box center [752, 472] width 1025 height 80
click at [394, 425] on input "[DATE]" at bounding box center [325, 419] width 145 height 26
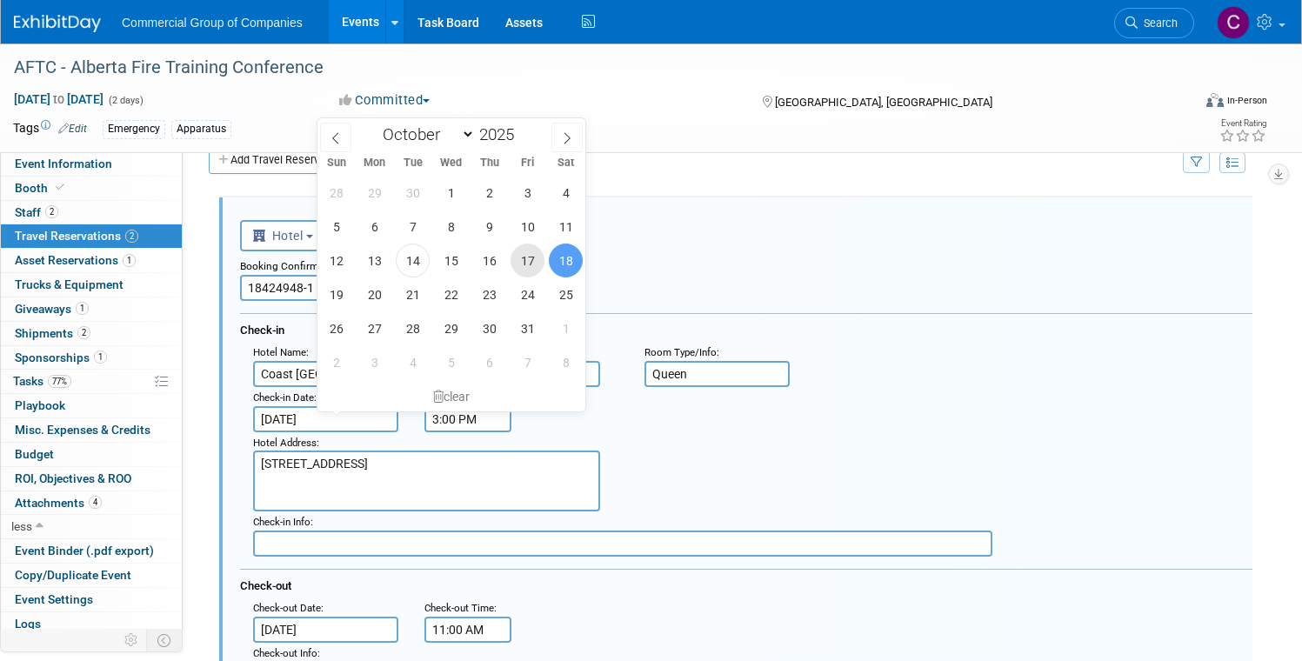
click at [527, 266] on span "17" at bounding box center [527, 261] width 34 height 34
type input "[DATE]"
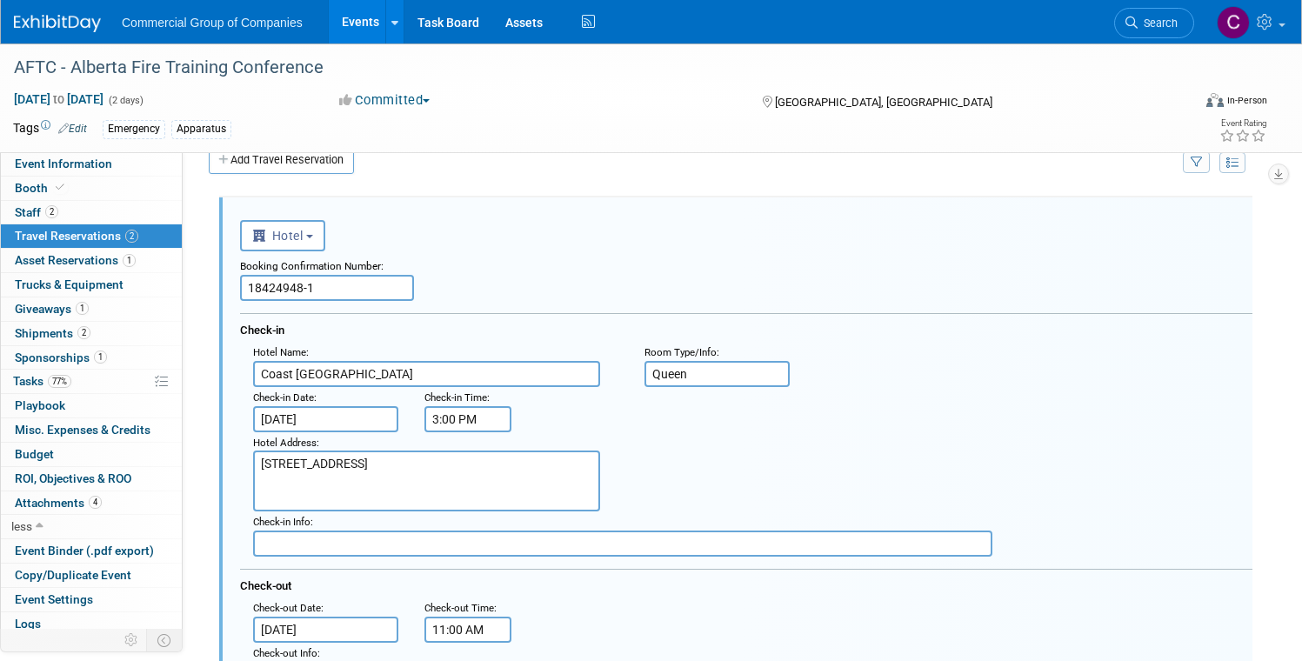
click at [655, 400] on div ": Check-in Date : [DATE] Check-in Time : 3:00 PM" at bounding box center [752, 409] width 1025 height 45
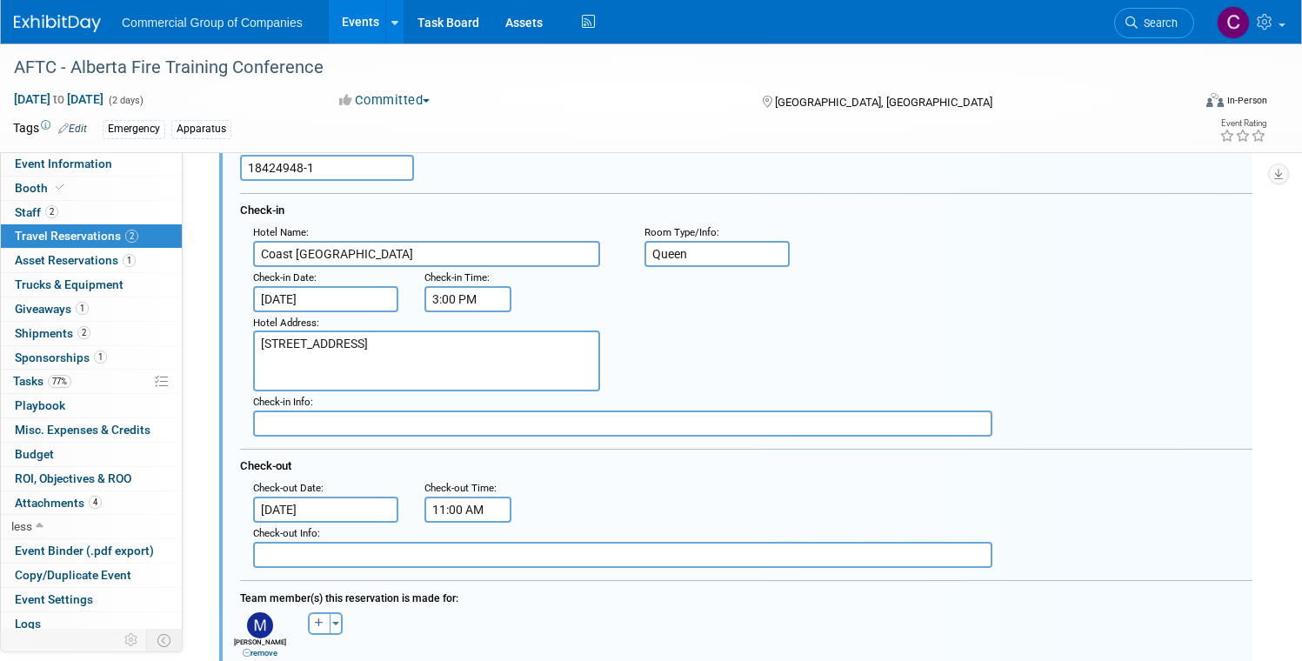
scroll to position [153, 0]
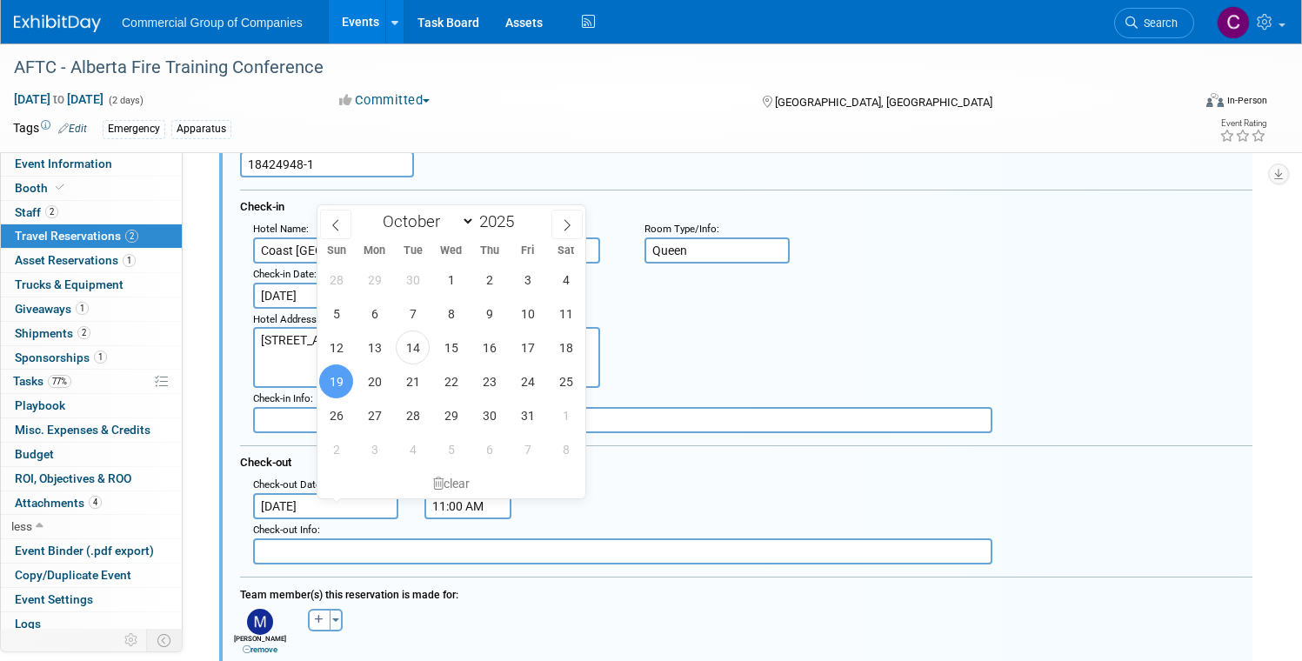
click at [385, 516] on input "[DATE]" at bounding box center [325, 506] width 145 height 26
click at [555, 342] on span "18" at bounding box center [566, 347] width 34 height 34
type input "[DATE]"
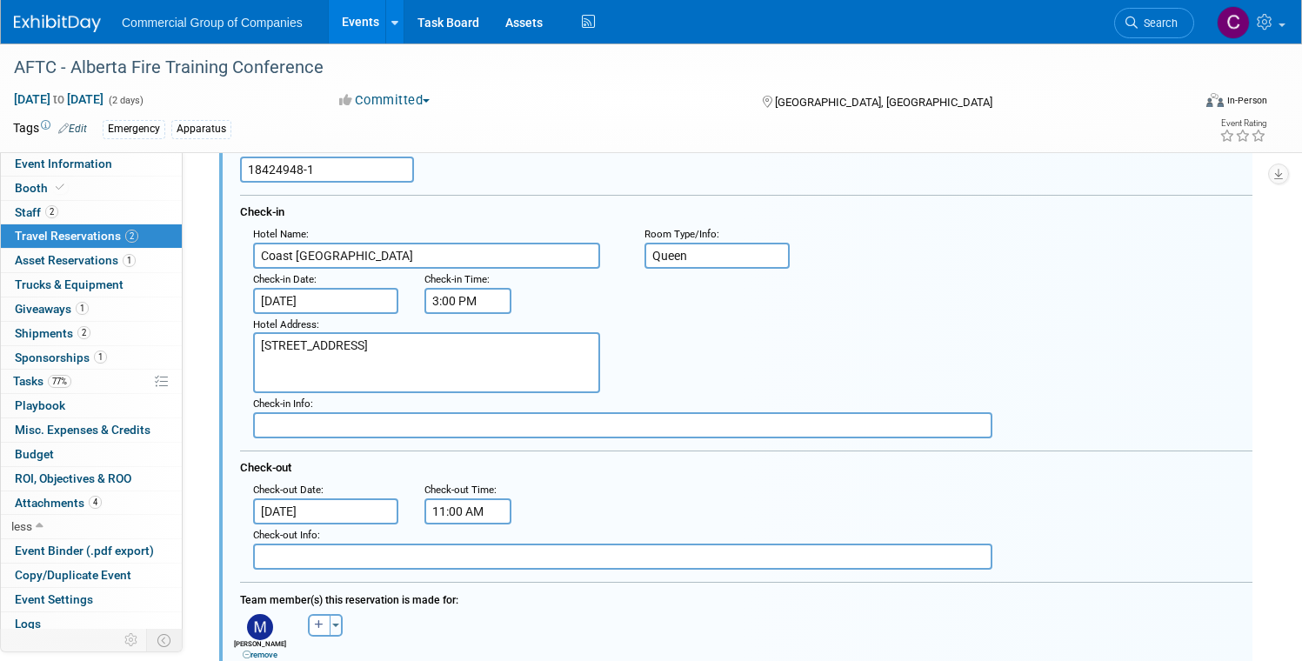
scroll to position [507, 0]
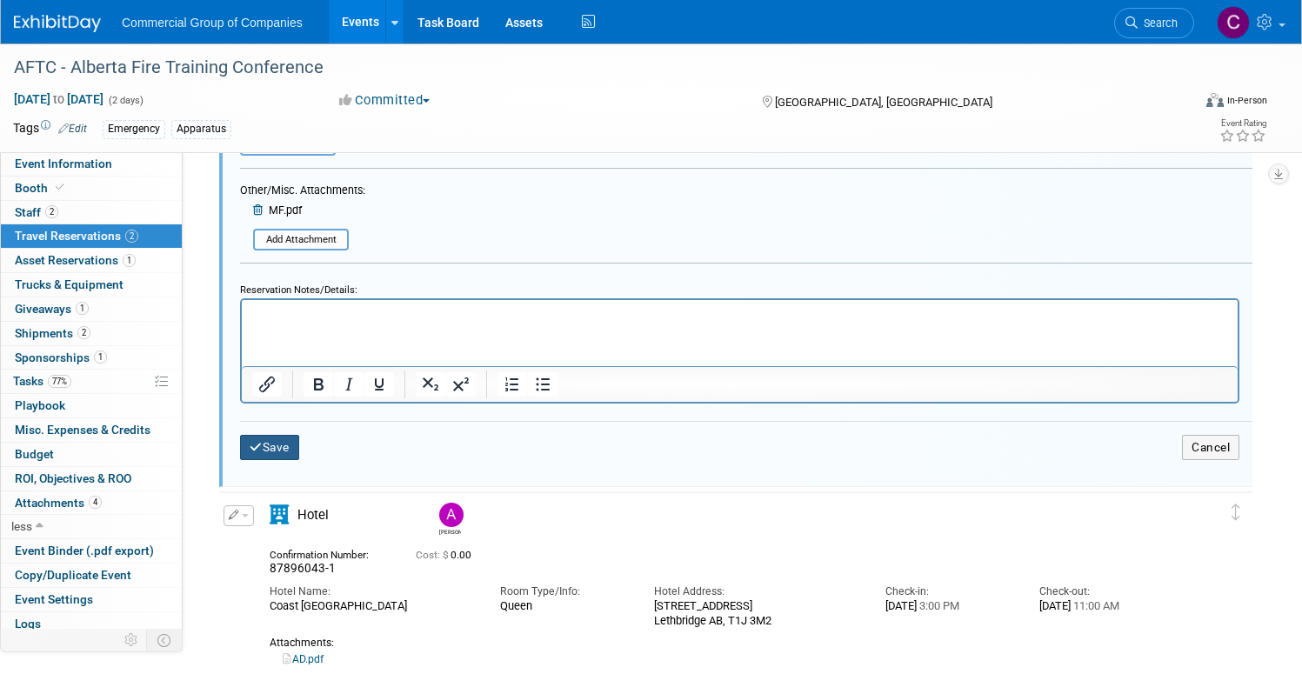
click at [299, 446] on button "Save" at bounding box center [269, 447] width 59 height 25
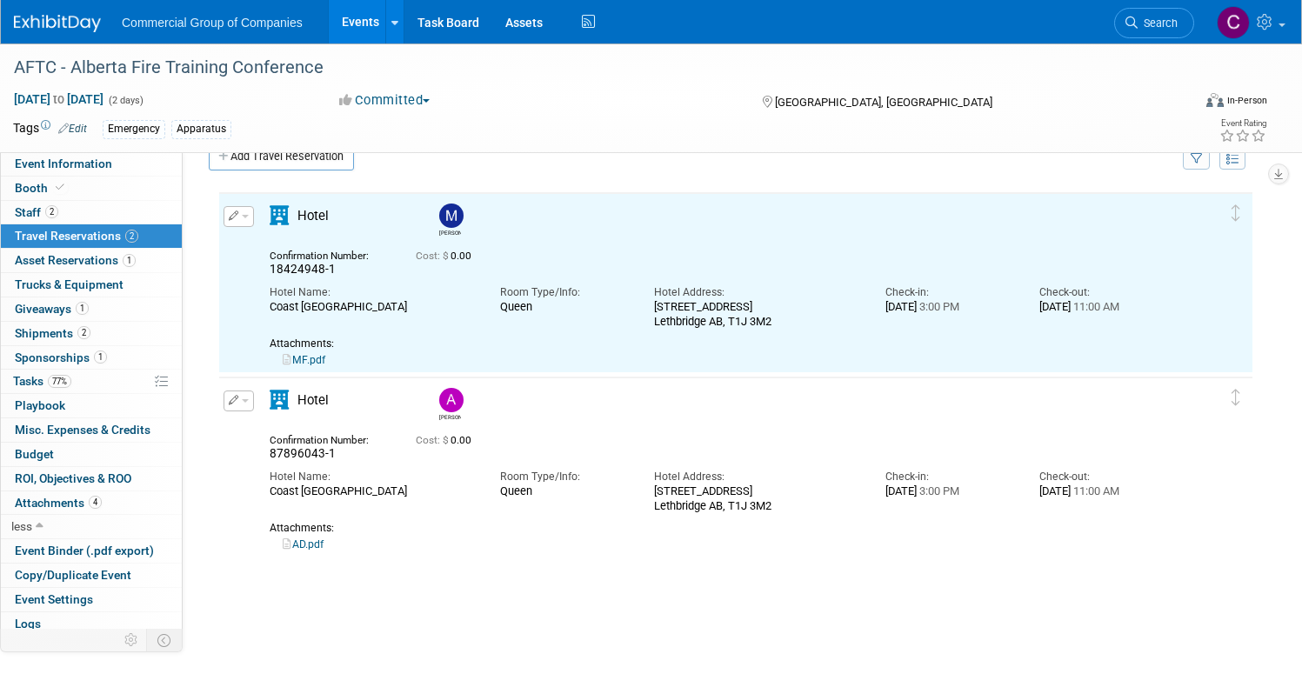
scroll to position [26, 0]
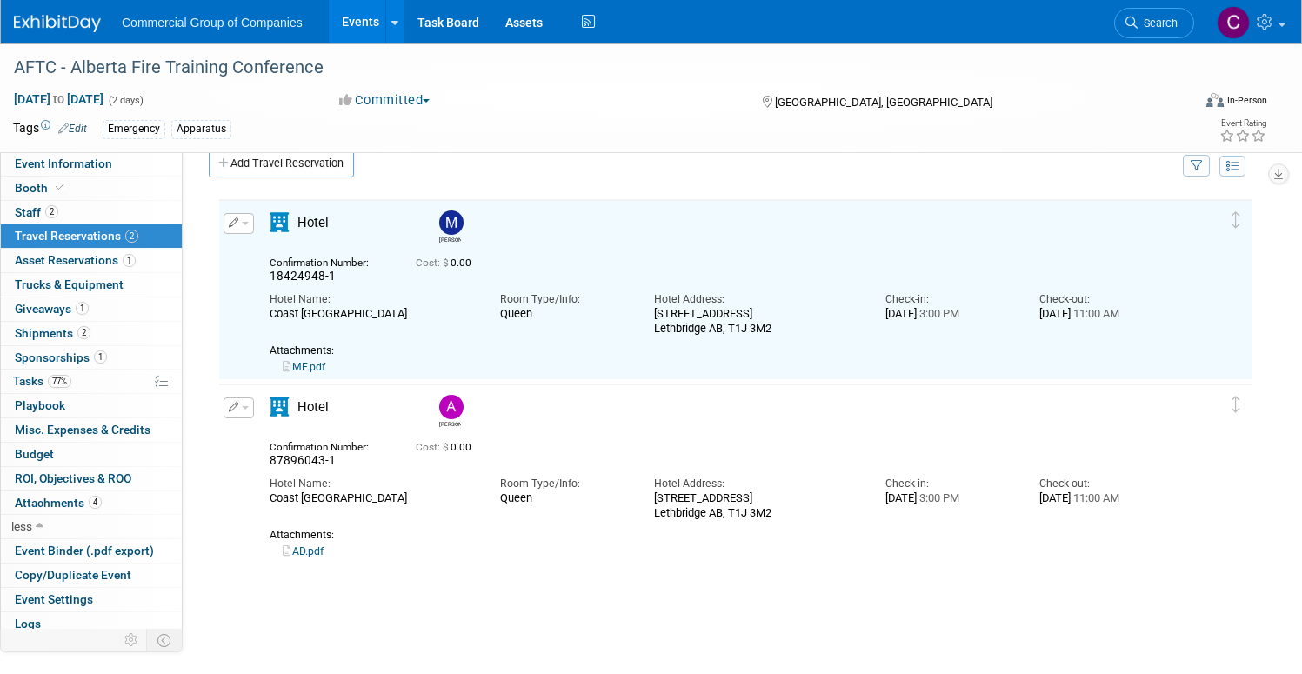
click at [249, 409] on span "button" at bounding box center [245, 407] width 7 height 3
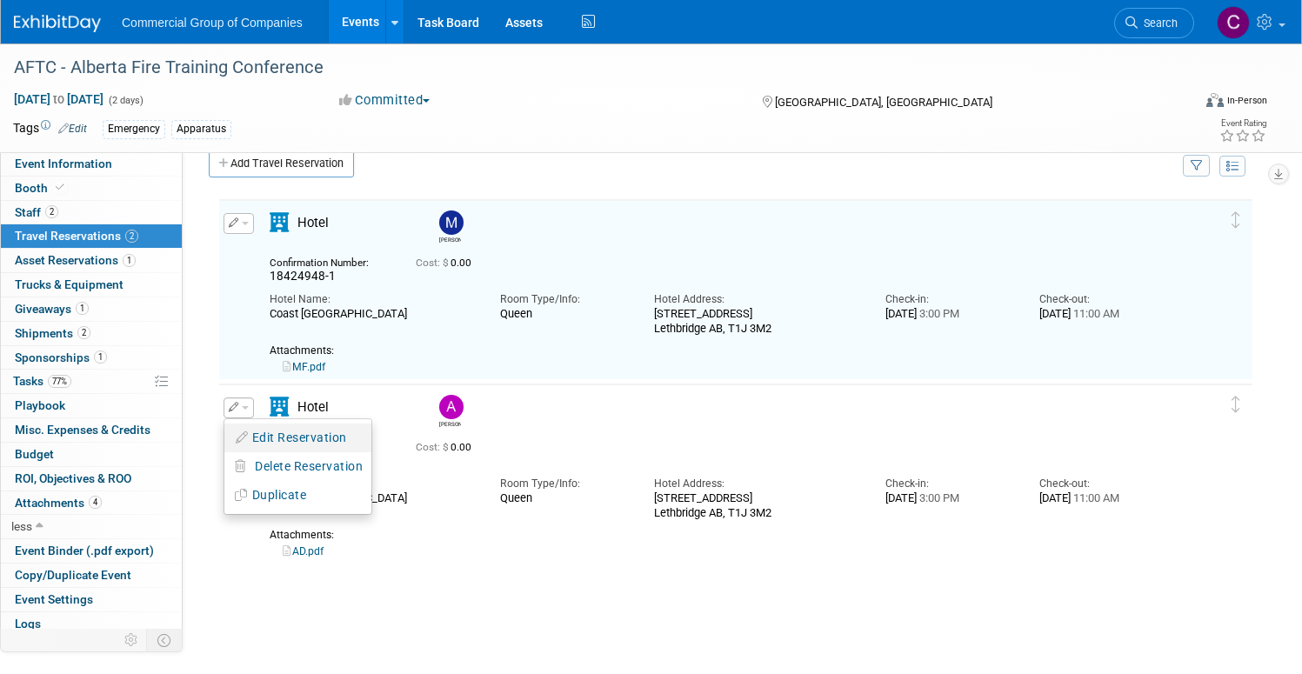
click at [337, 434] on button "Edit Reservation" at bounding box center [297, 437] width 147 height 25
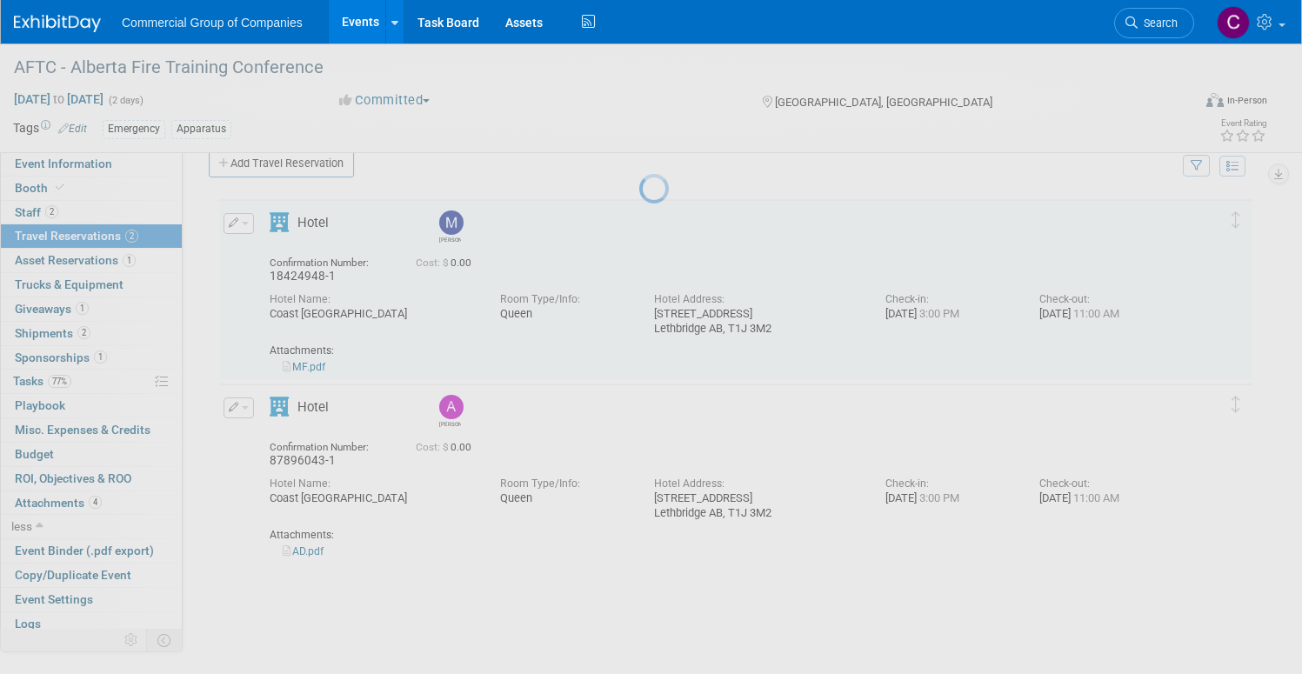
select select "9"
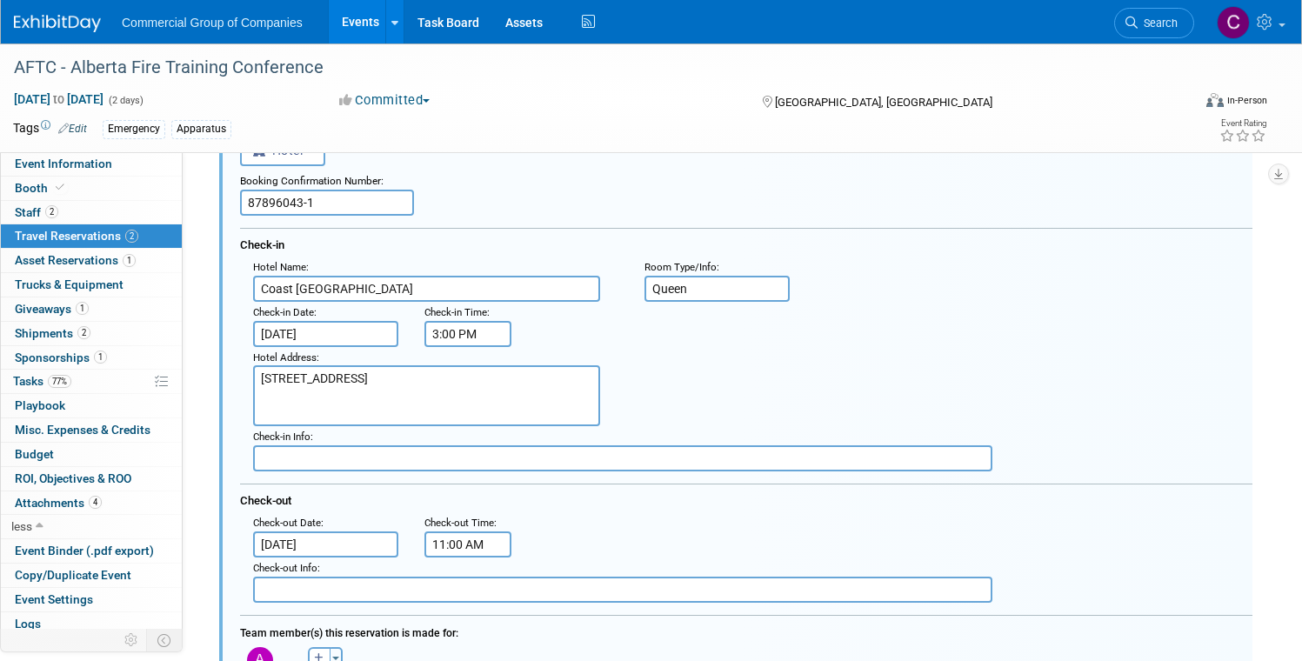
scroll to position [308, 0]
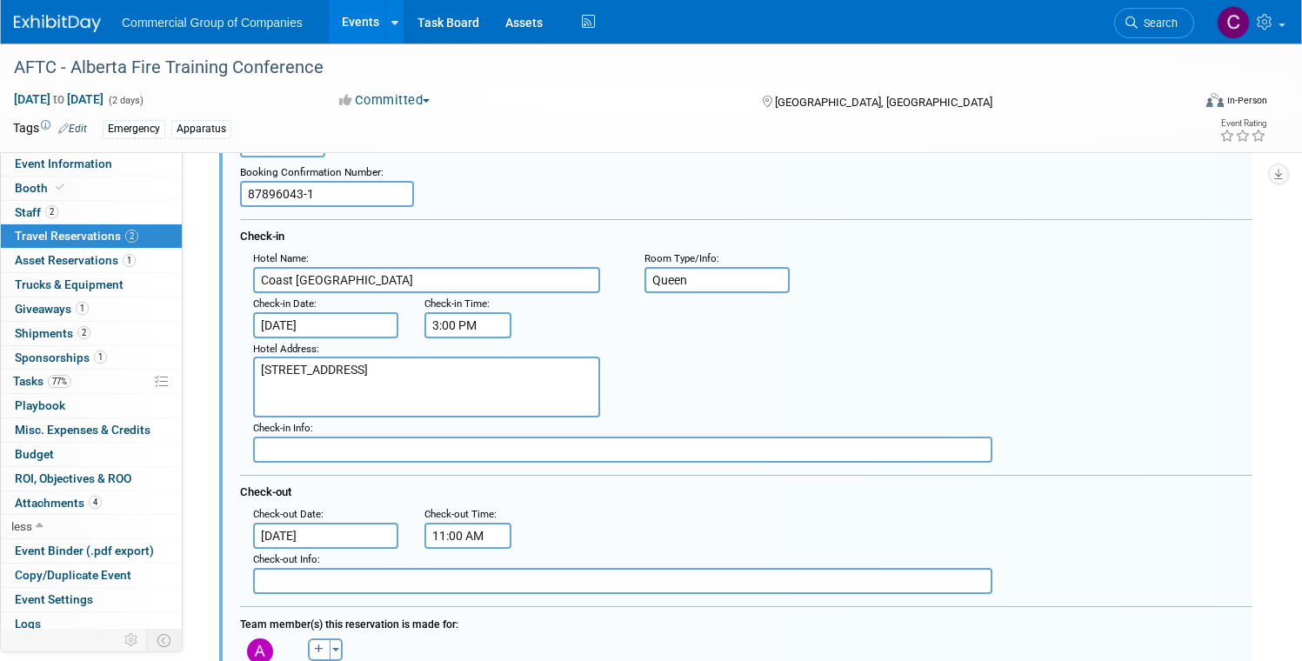
click at [385, 550] on div "Check-out Info :" at bounding box center [752, 571] width 1025 height 45
click at [391, 534] on input "[DATE]" at bounding box center [325, 536] width 145 height 26
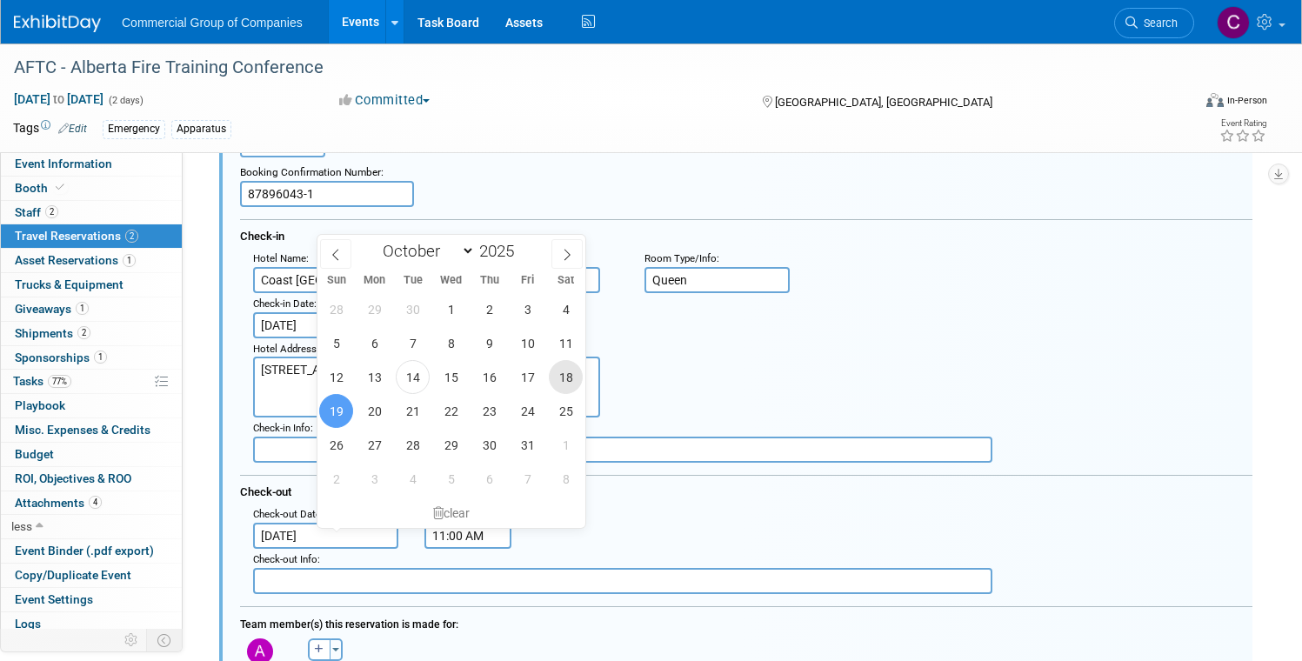
click at [582, 373] on span "18" at bounding box center [566, 377] width 34 height 34
type input "[DATE]"
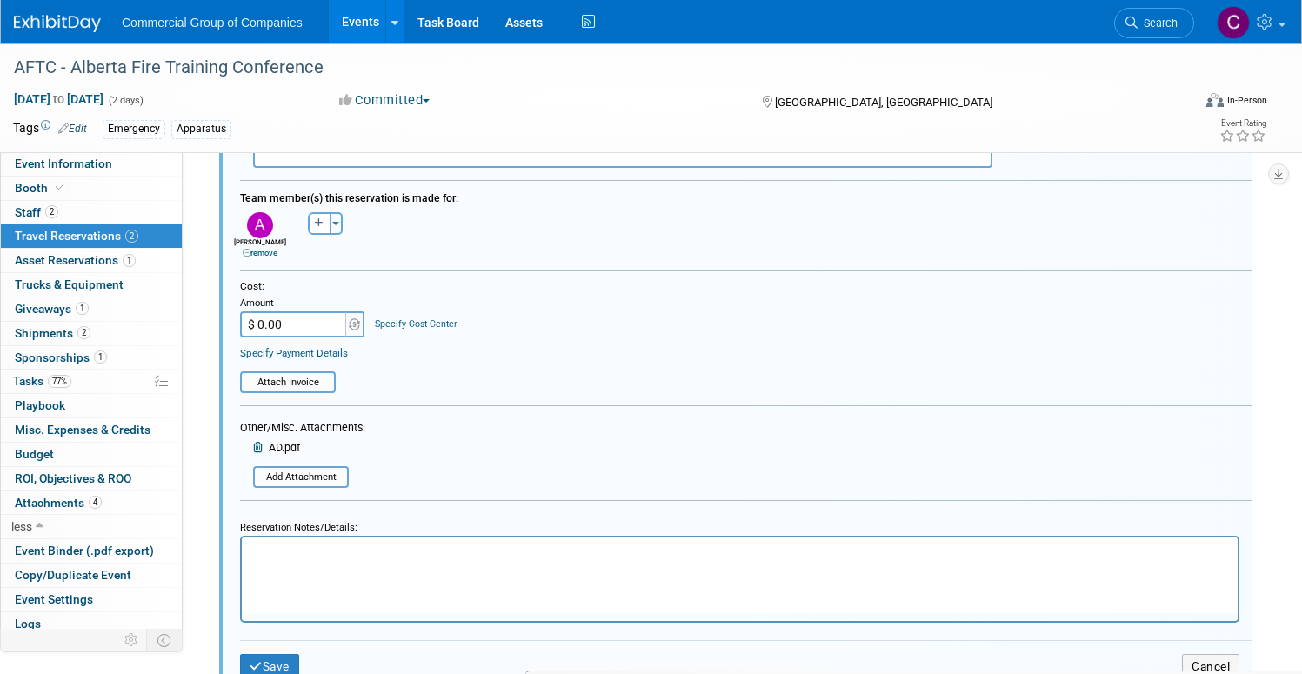
scroll to position [782, 0]
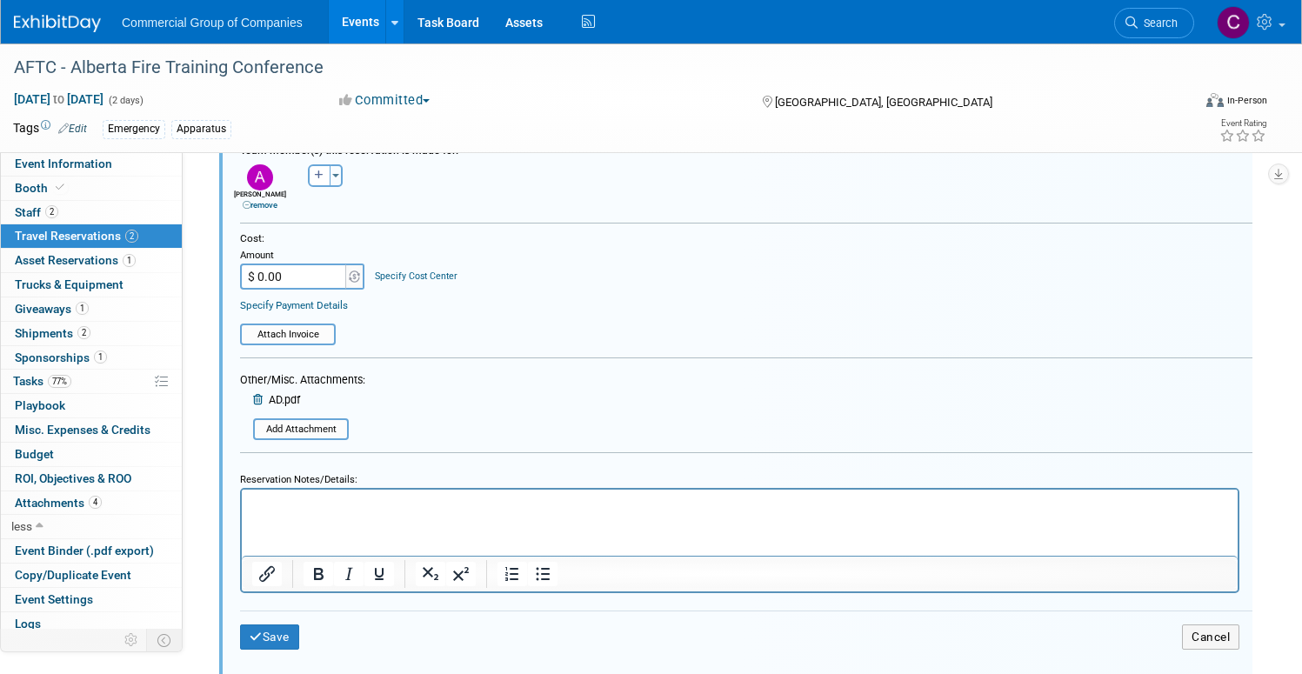
click at [327, 622] on div "Save Cancel" at bounding box center [746, 636] width 1012 height 52
click at [299, 628] on button "Save" at bounding box center [269, 636] width 59 height 25
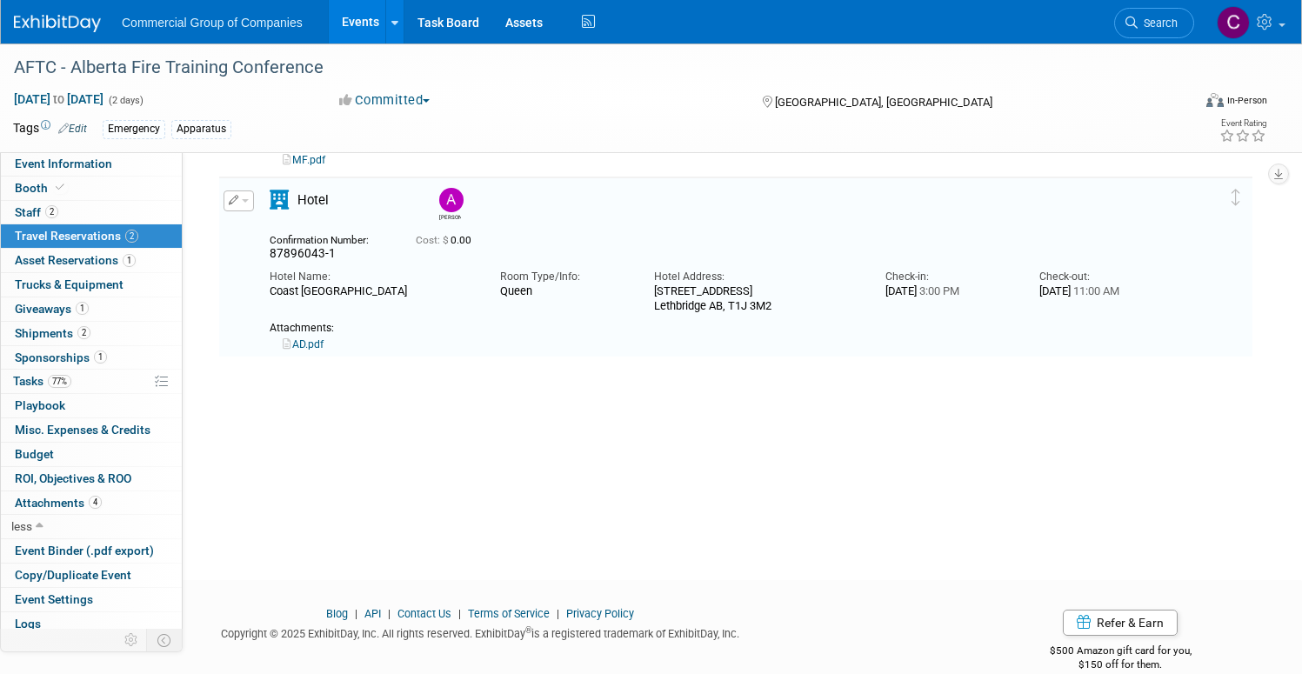
scroll to position [214, 0]
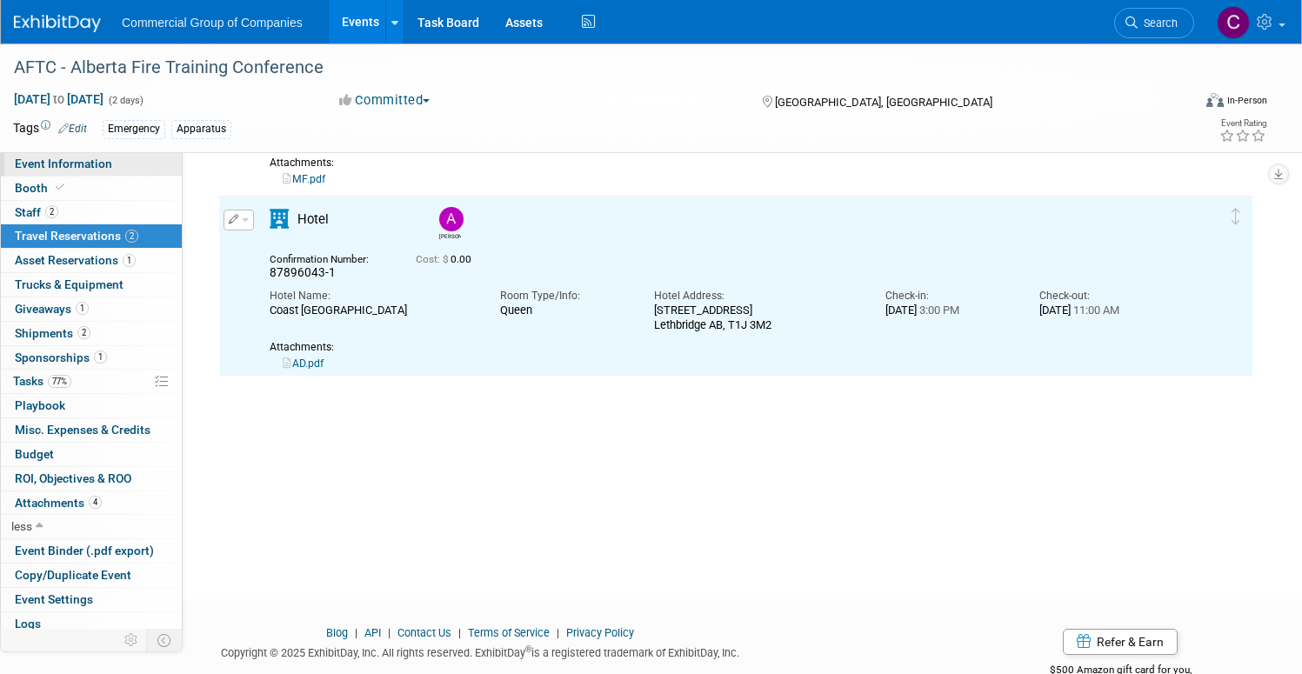
click at [112, 163] on span "Event Information" at bounding box center [63, 164] width 97 height 14
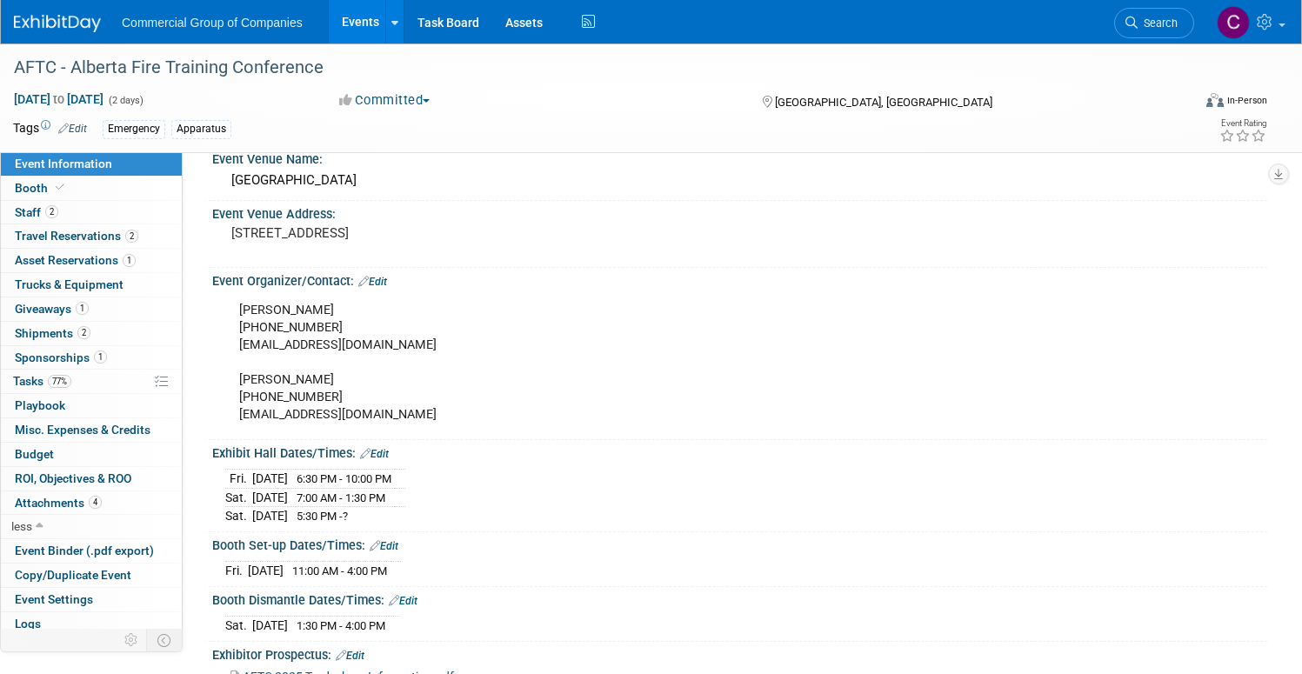
scroll to position [153, 0]
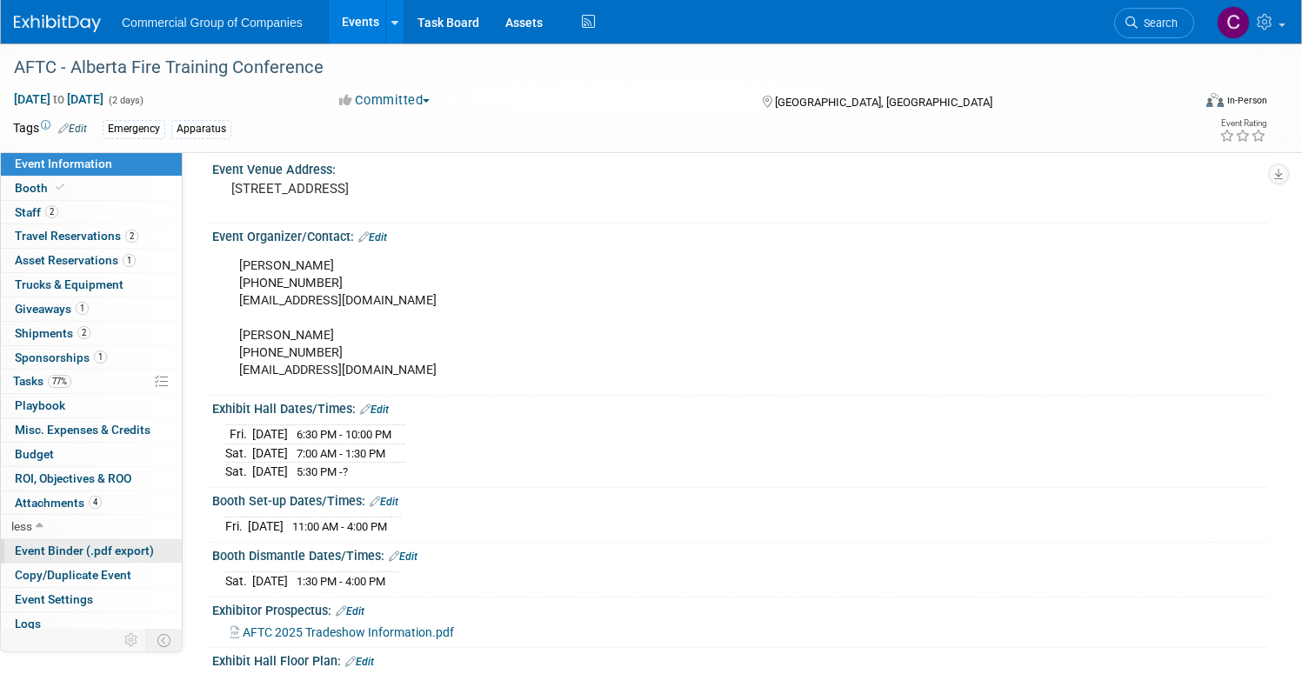
click at [154, 556] on span "Event Binder (.pdf export)" at bounding box center [84, 551] width 139 height 14
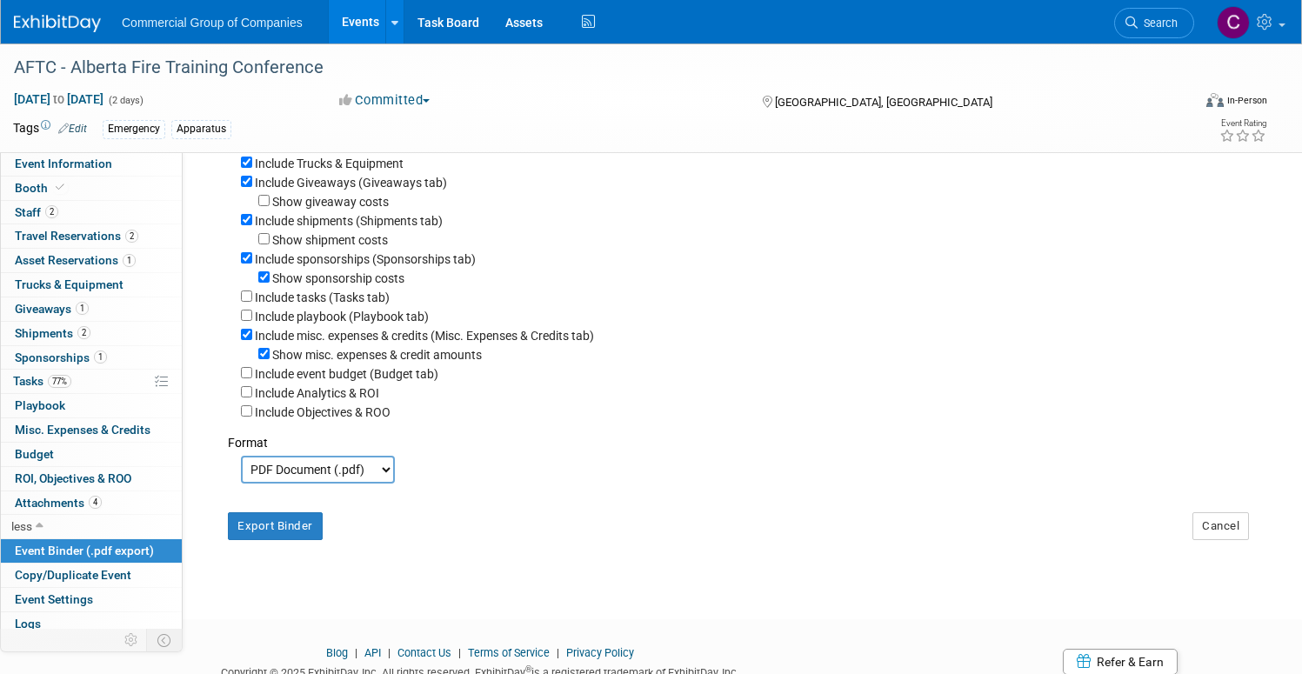
scroll to position [273, 0]
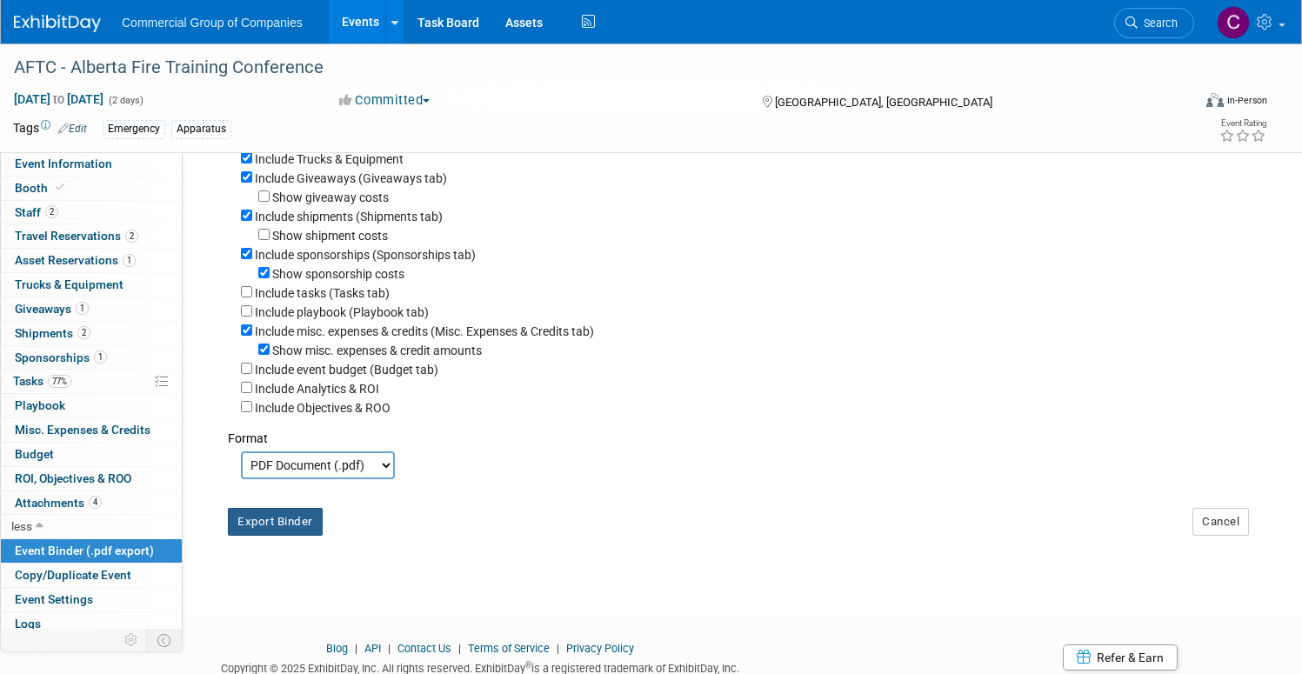
click at [323, 530] on button "Export Binder" at bounding box center [275, 522] width 95 height 28
click at [182, 166] on link "Event Information" at bounding box center [91, 163] width 181 height 23
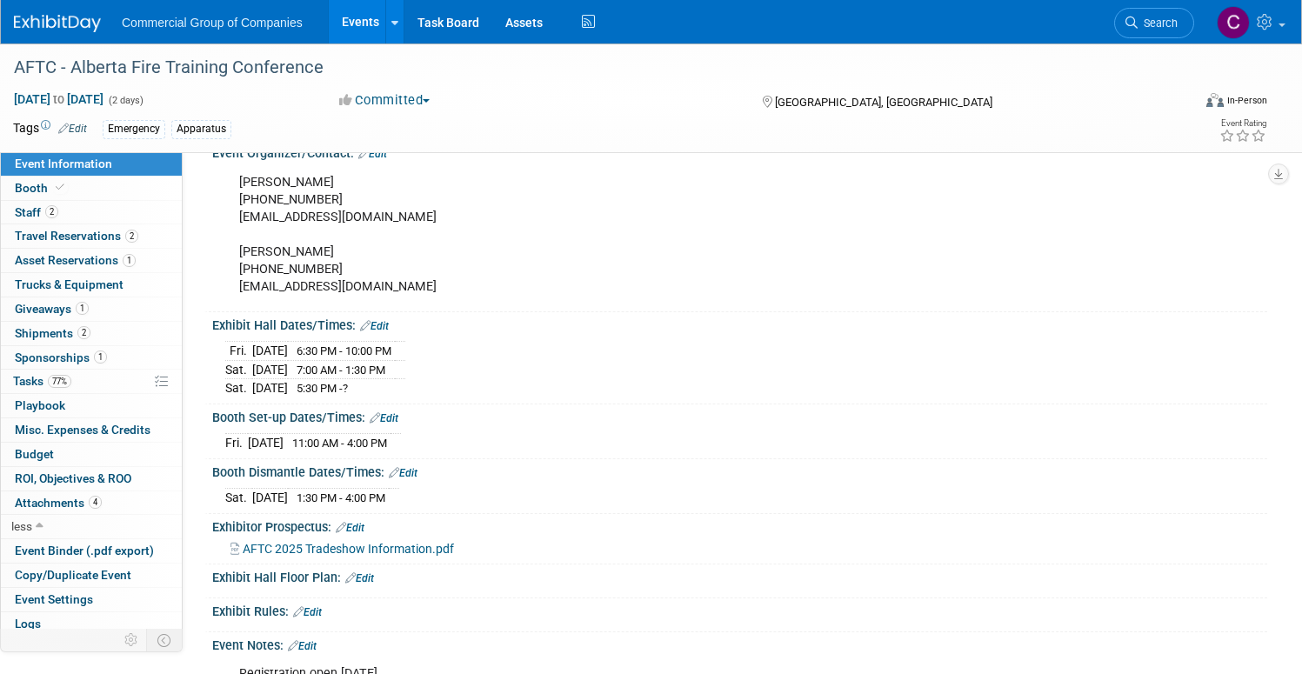
scroll to position [233, 0]
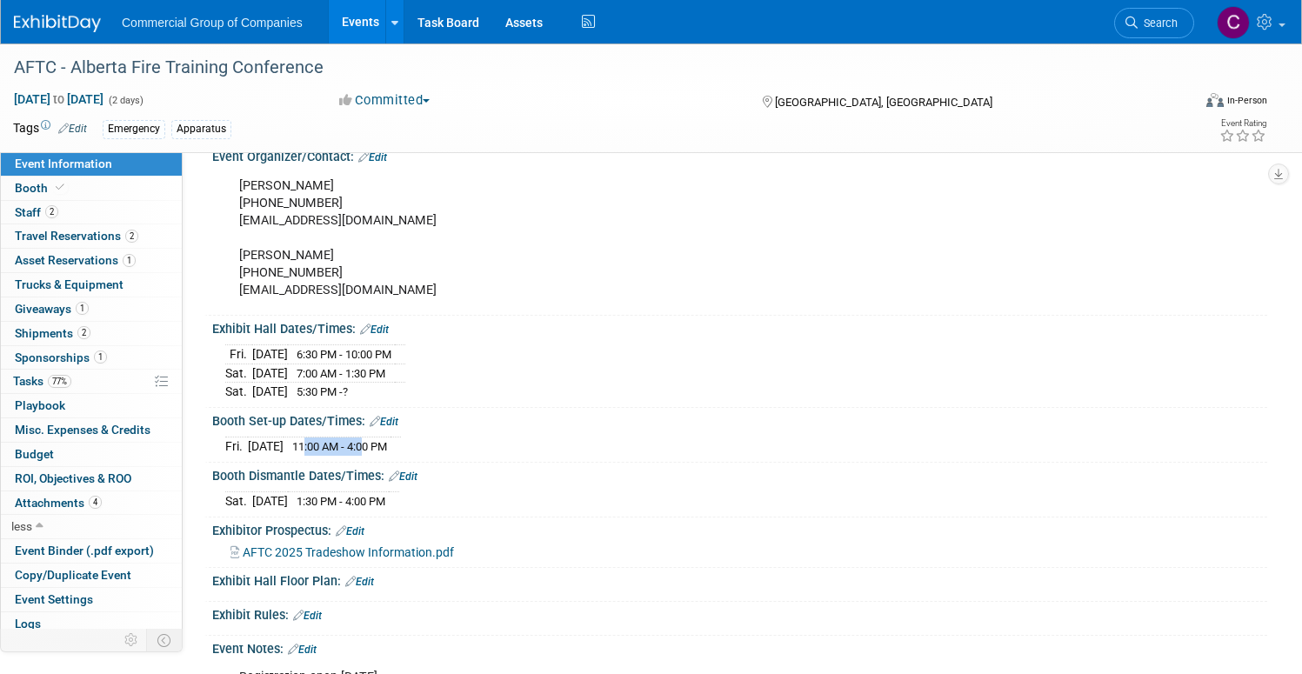
drag, startPoint x: 392, startPoint y: 452, endPoint x: 454, endPoint y: 439, distance: 63.1
click at [390, 439] on td "11:00 AM - 4:00 PM" at bounding box center [337, 446] width 107 height 18
click at [387, 440] on span "11:00 AM - 4:00 PM" at bounding box center [339, 446] width 95 height 13
click at [530, 440] on div "[DATE] 11:00 AM - 4:00 PM" at bounding box center [739, 443] width 1029 height 23
drag, startPoint x: 499, startPoint y: 499, endPoint x: 387, endPoint y: 495, distance: 112.3
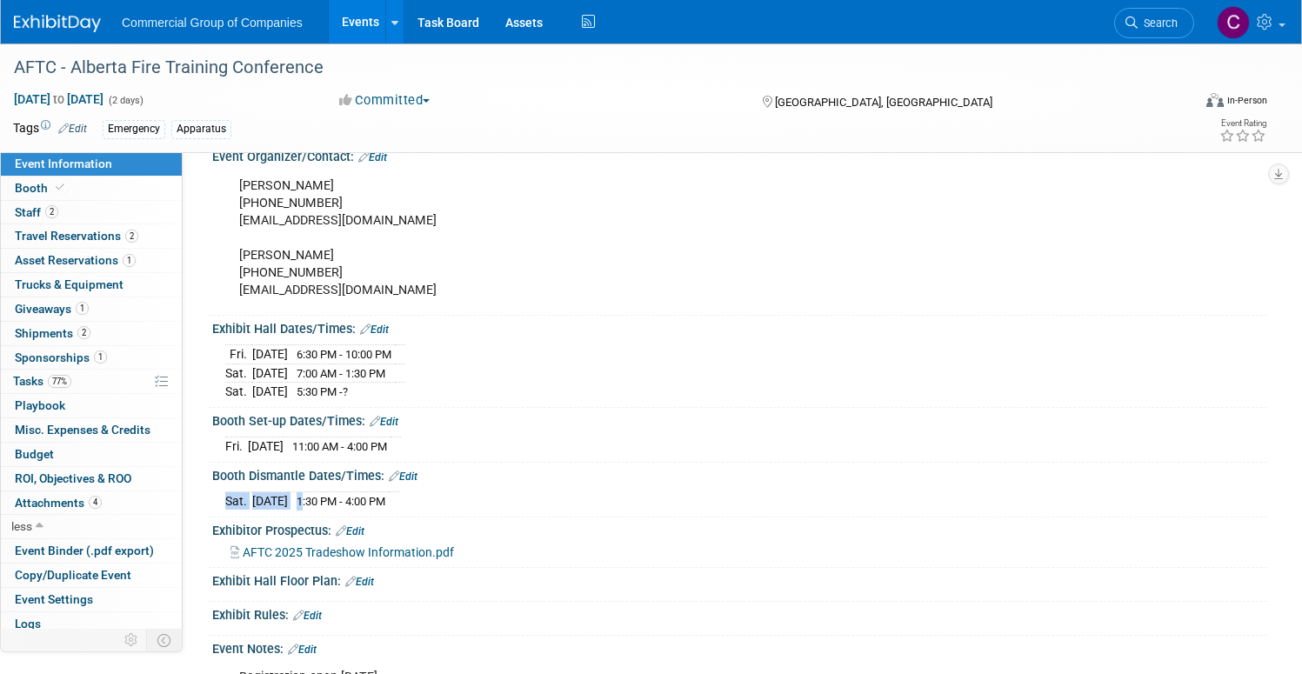
click at [387, 495] on div "[DATE] 1:30 PM - 4:00 PM" at bounding box center [739, 498] width 1029 height 23
click at [387, 495] on td "1:30 PM - 4:00 PM" at bounding box center [338, 501] width 101 height 18
drag, startPoint x: 368, startPoint y: 444, endPoint x: 470, endPoint y: 444, distance: 101.7
click at [401, 444] on tr "[DATE] 11:00 AM - 4:00 PM" at bounding box center [313, 446] width 176 height 18
click at [387, 444] on span "11:00 AM - 4:00 PM" at bounding box center [339, 446] width 95 height 13
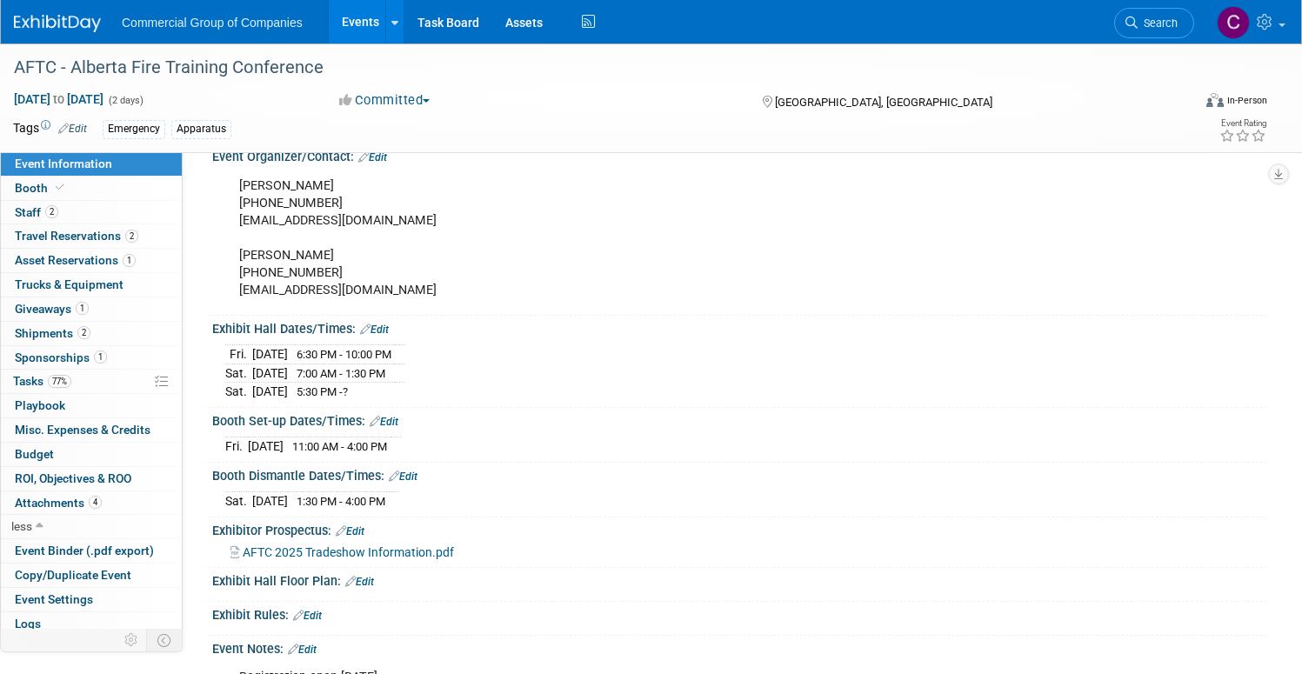
drag, startPoint x: 385, startPoint y: 501, endPoint x: 505, endPoint y: 496, distance: 120.1
click at [505, 496] on div "[DATE] 1:30 PM - 4:00 PM" at bounding box center [739, 498] width 1029 height 23
